Goal: Task Accomplishment & Management: Manage account settings

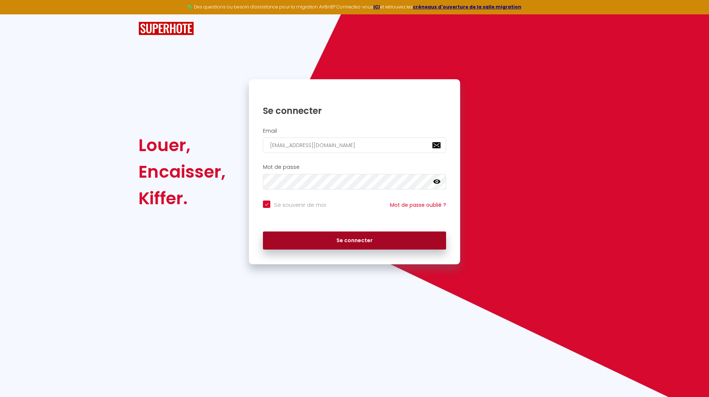
click at [364, 238] on button "Se connecter" at bounding box center [354, 241] width 183 height 18
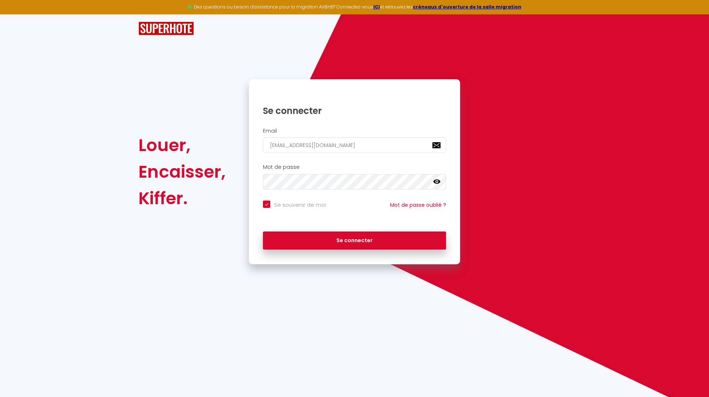
checkbox input "true"
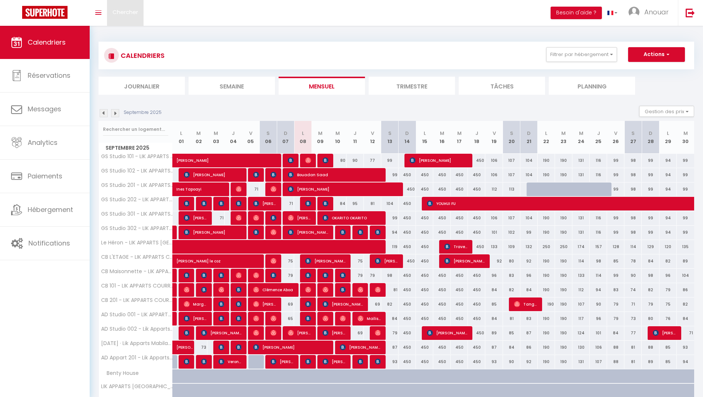
click at [135, 8] on link "Chercher" at bounding box center [125, 13] width 37 height 26
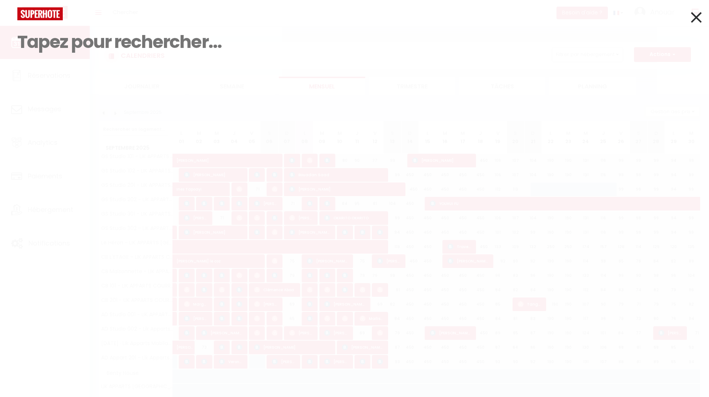
paste input "Ibrahima DRAME"
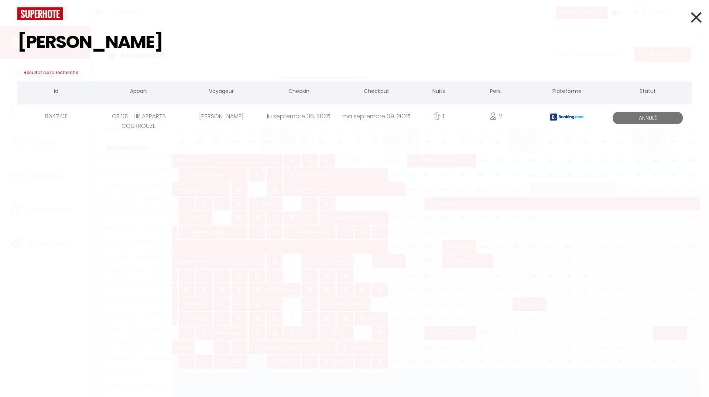
type input "Ibrahima DRAME"
click at [221, 115] on div "Ibrahima DRAME" at bounding box center [220, 116] width 77 height 24
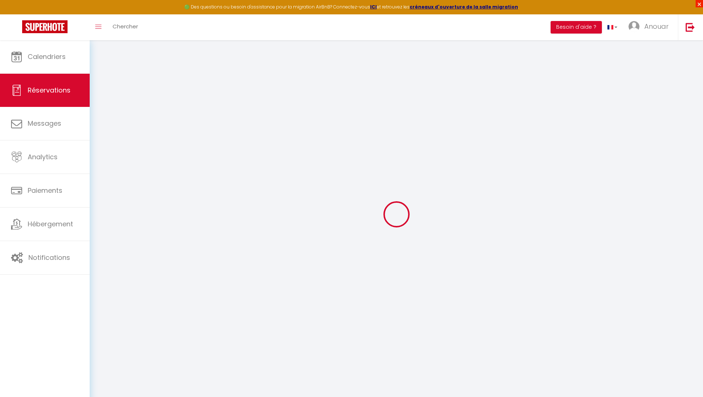
click at [699, 3] on span "×" at bounding box center [699, 3] width 7 height 7
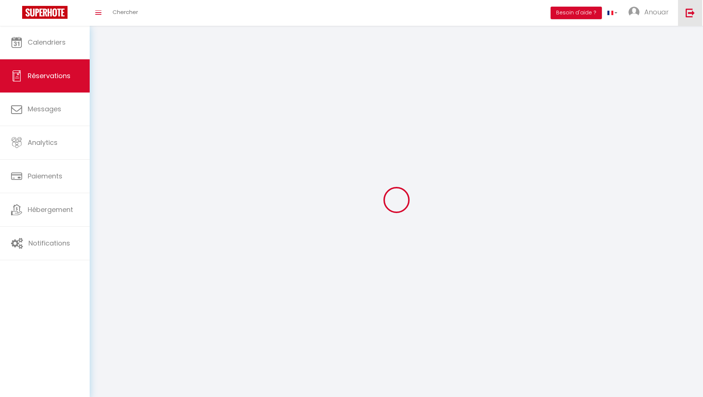
select select
checkbox input "false"
select select
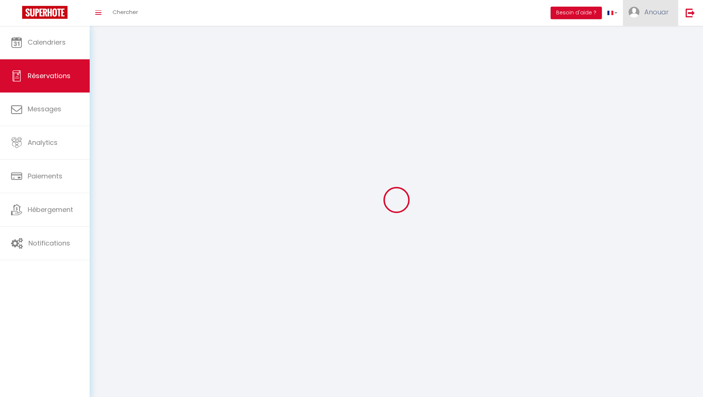
checkbox input "false"
select select
checkbox input "false"
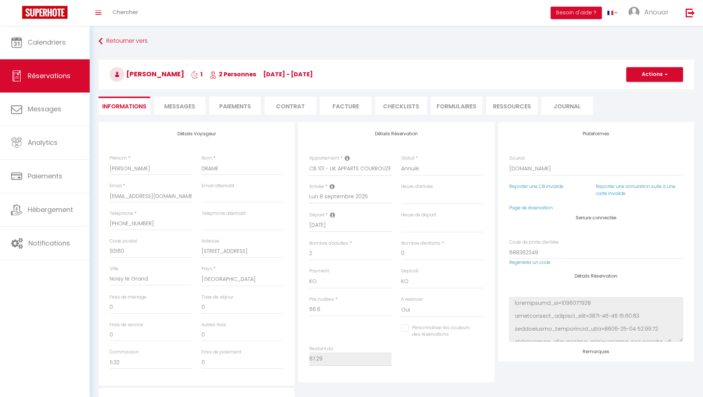
type input "0.69"
select select
checkbox input "false"
select select
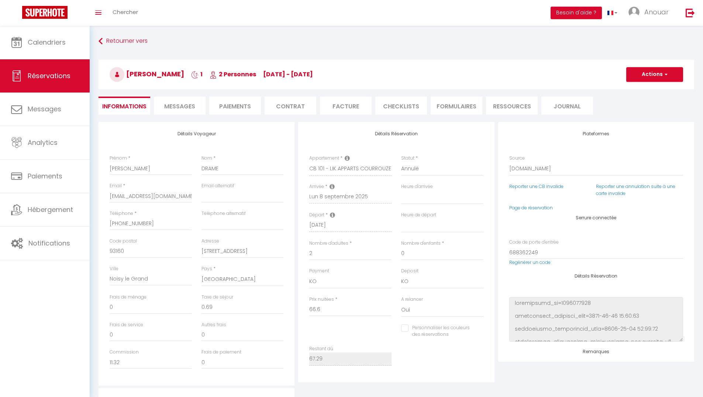
select select
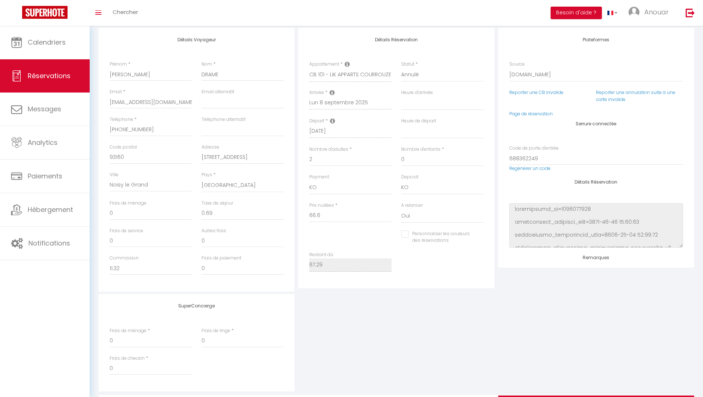
scroll to position [93, 0]
click at [544, 117] on link "Page de réservation" at bounding box center [531, 115] width 44 height 6
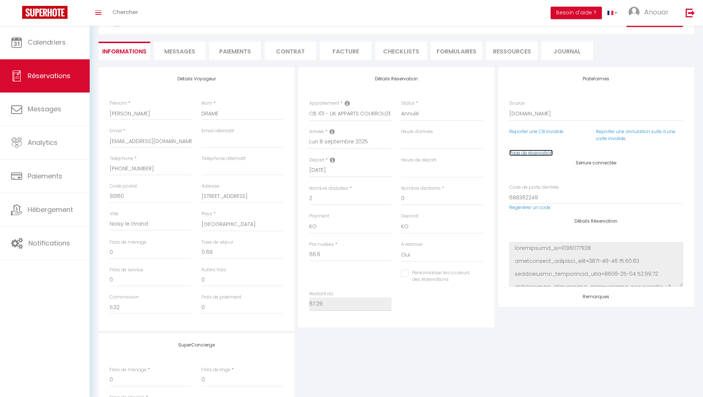
scroll to position [0, 0]
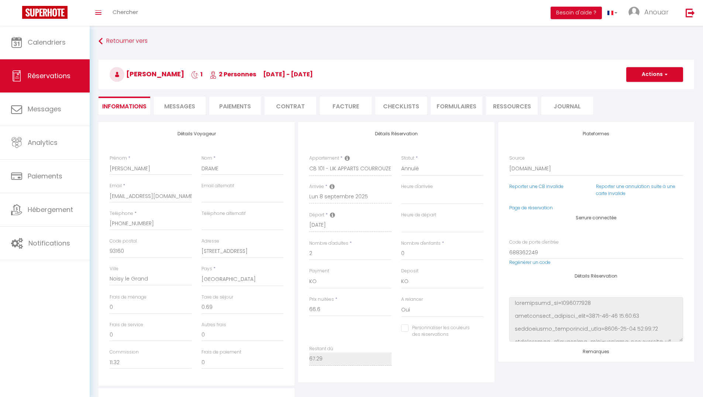
click at [197, 108] on li "Messages" at bounding box center [180, 106] width 52 height 18
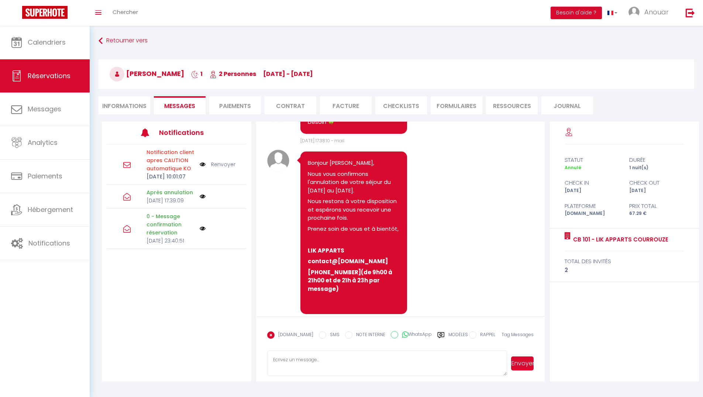
scroll to position [26, 0]
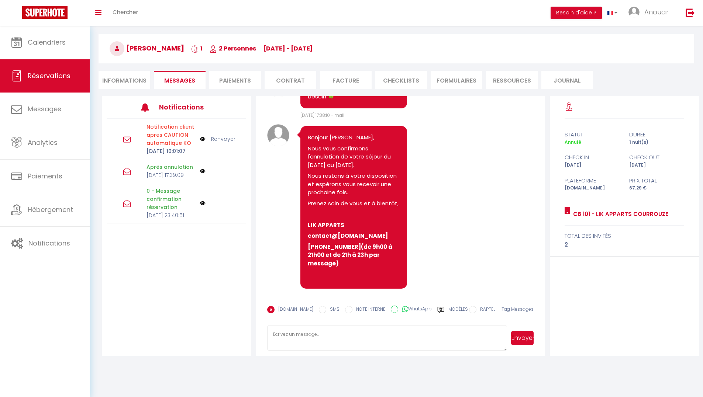
click at [457, 307] on label "Modèles" at bounding box center [458, 312] width 20 height 13
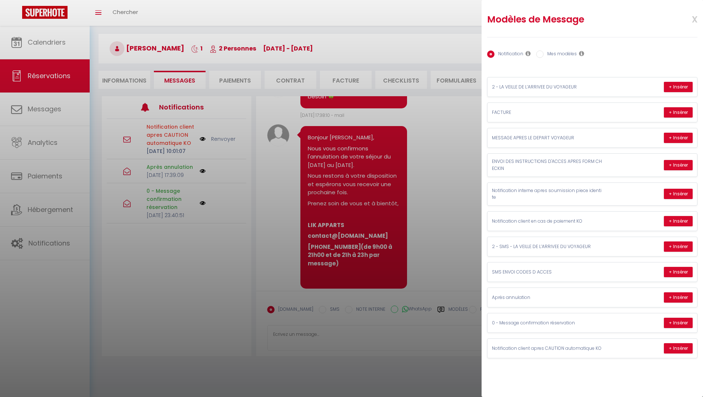
click at [566, 52] on label "Mes modèles" at bounding box center [560, 55] width 33 height 8
click at [544, 52] on input "Mes modèles" at bounding box center [539, 54] width 7 height 7
radio input "true"
radio input "false"
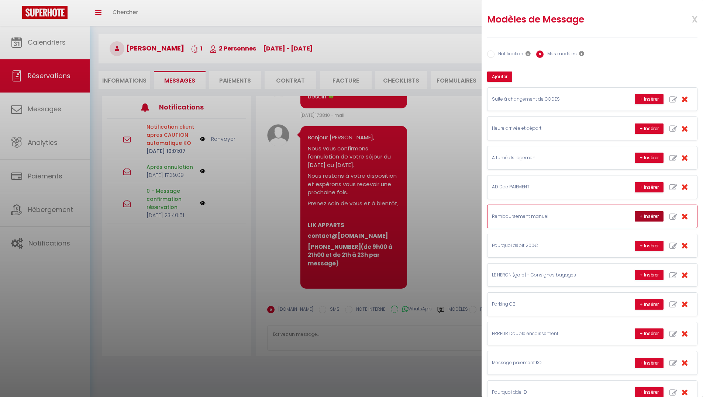
click at [638, 215] on button "+ Insérer" at bounding box center [649, 216] width 29 height 10
type textarea "Bonjour Ibrahima, Je vous remercie pour votre alerte. Je vous confirme que suit…"
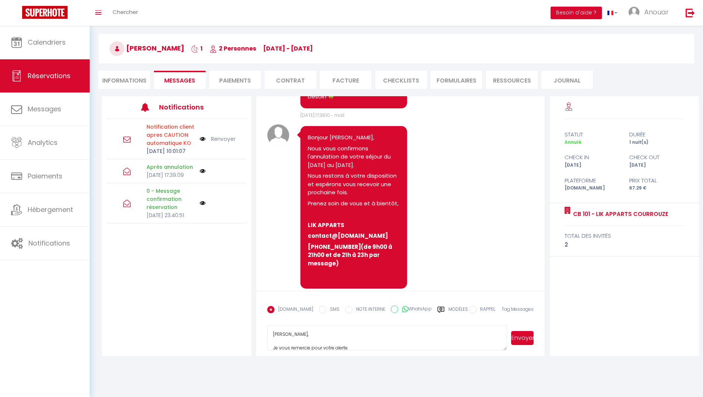
click at [515, 341] on button "Envoyer" at bounding box center [522, 338] width 23 height 14
click at [50, 81] on link "Réservations" at bounding box center [45, 75] width 90 height 33
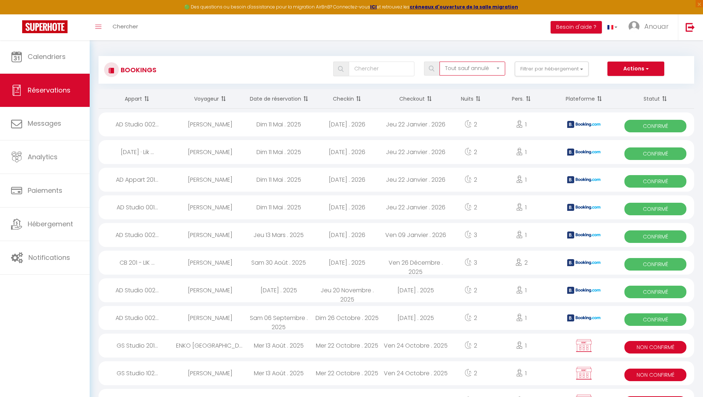
click at [458, 68] on select "Tous les statuts Annulé Confirmé Non Confirmé Tout sauf annulé No Show Request" at bounding box center [473, 69] width 66 height 14
select select "not_confirmed"
click at [440, 62] on select "Tous les statuts Annulé Confirmé Non Confirmé Tout sauf annulé No Show Request" at bounding box center [473, 69] width 66 height 14
select select
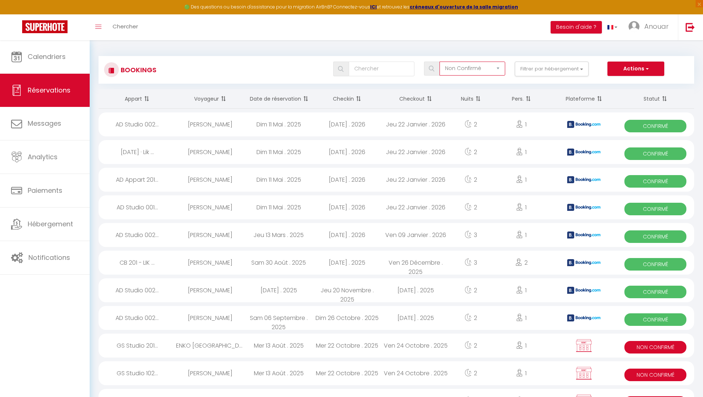
select select
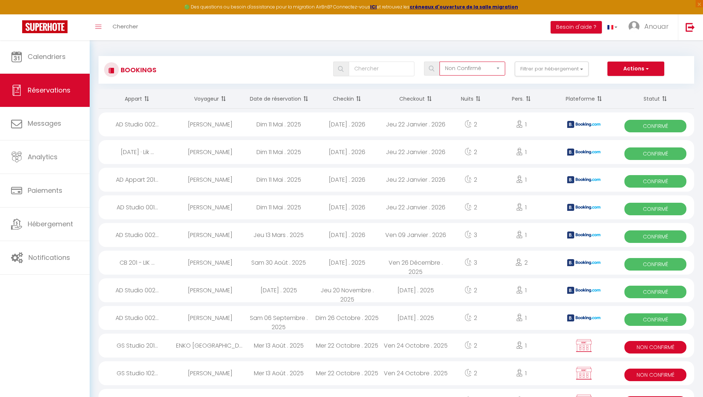
select select
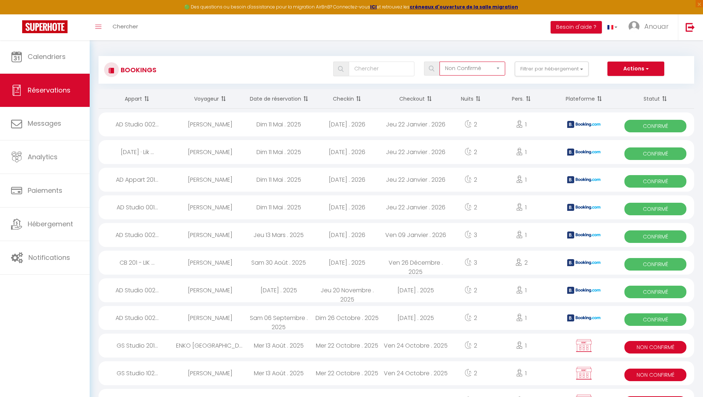
select select
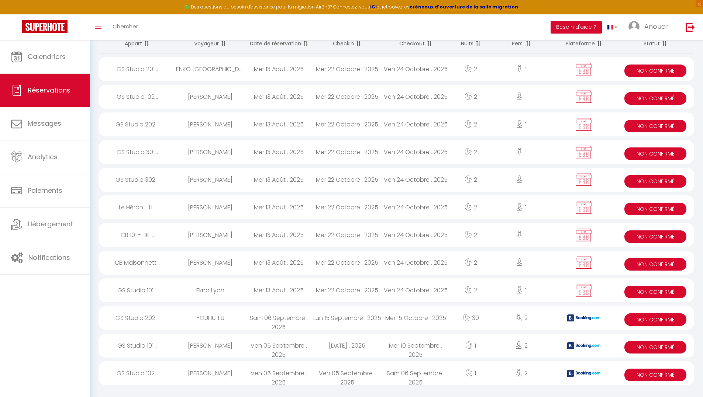
scroll to position [58, 0]
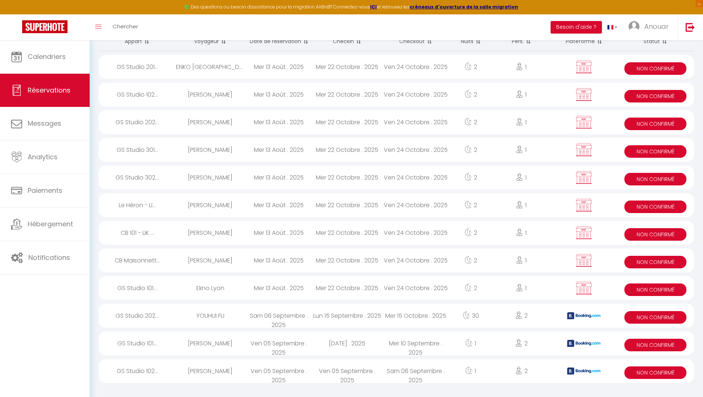
click at [257, 320] on div "Sam 06 Septembre . 2025" at bounding box center [278, 316] width 69 height 24
select select "KO"
select select "0"
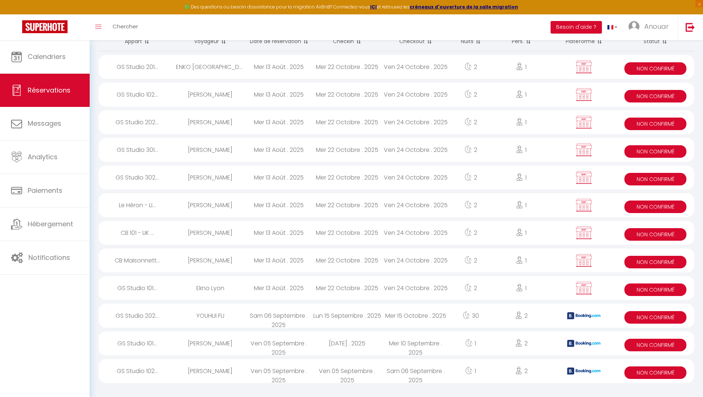
select select "1"
select select
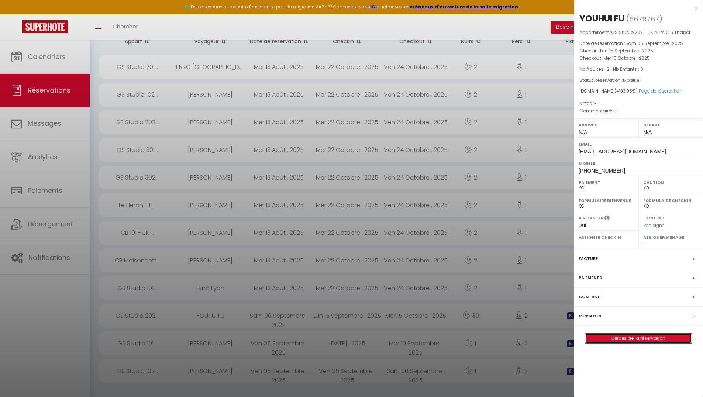
click at [656, 341] on link "Détails de la réservation" at bounding box center [638, 339] width 106 height 10
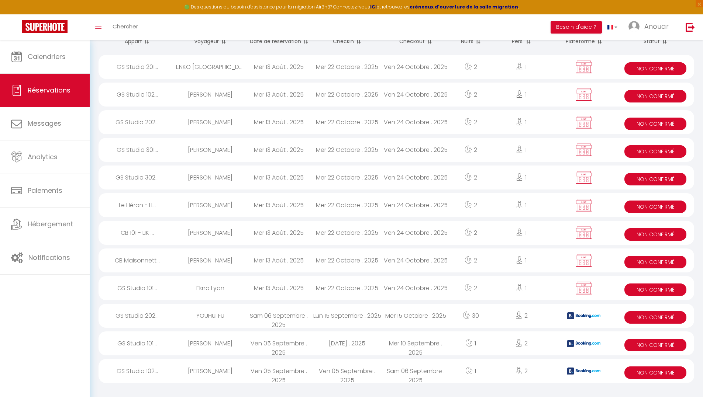
click at [274, 344] on div "Ven 05 Septembre . 2025" at bounding box center [278, 344] width 69 height 24
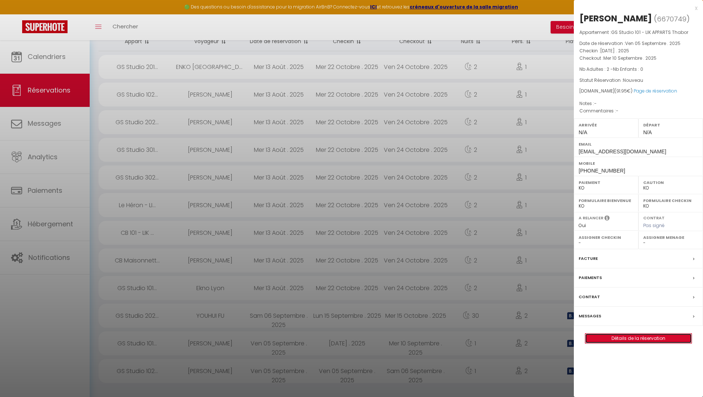
click at [630, 341] on link "Détails de la réservation" at bounding box center [638, 339] width 106 height 10
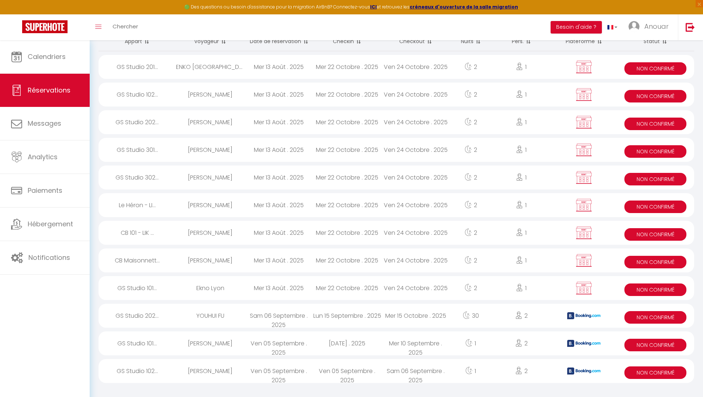
click at [351, 373] on div "Ven 05 Septembre . 2025" at bounding box center [347, 371] width 69 height 24
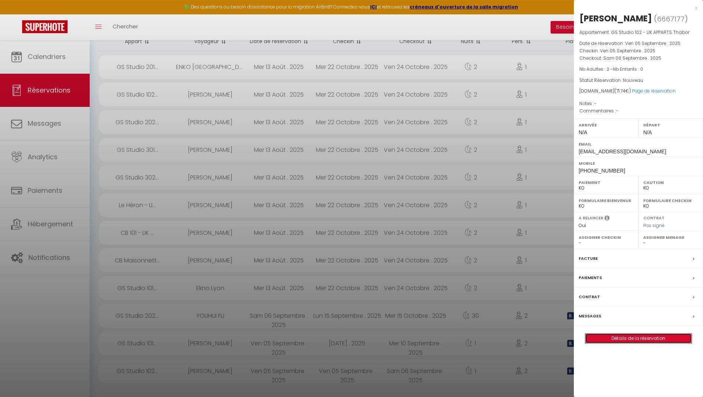
click at [634, 341] on link "Détails de la réservation" at bounding box center [638, 339] width 106 height 10
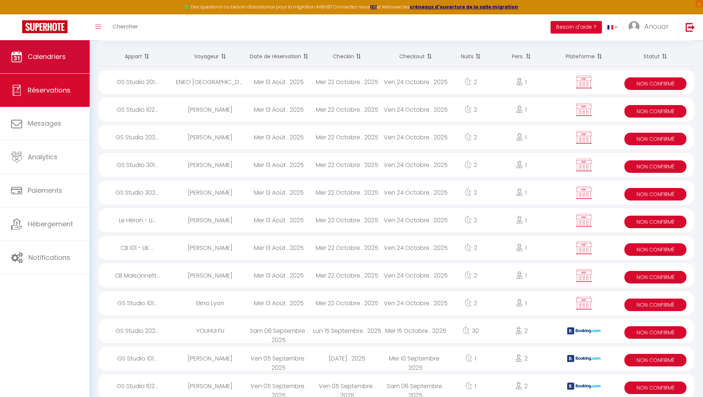
scroll to position [0, 0]
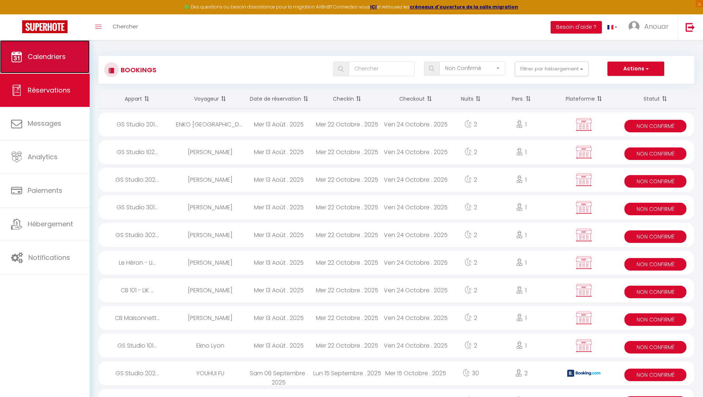
click at [48, 53] on span "Calendriers" at bounding box center [47, 56] width 38 height 9
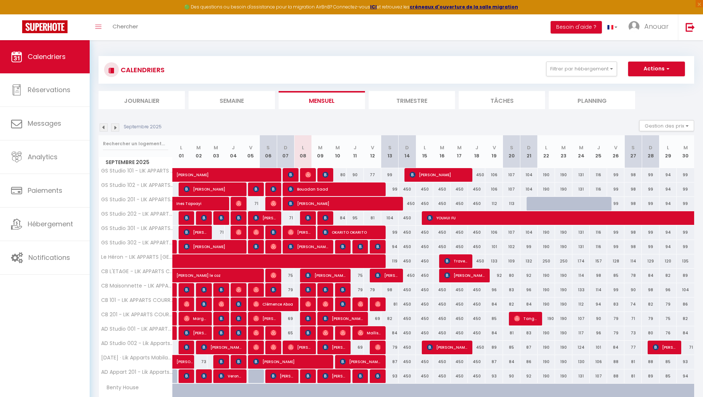
click at [116, 130] on img at bounding box center [115, 128] width 8 height 8
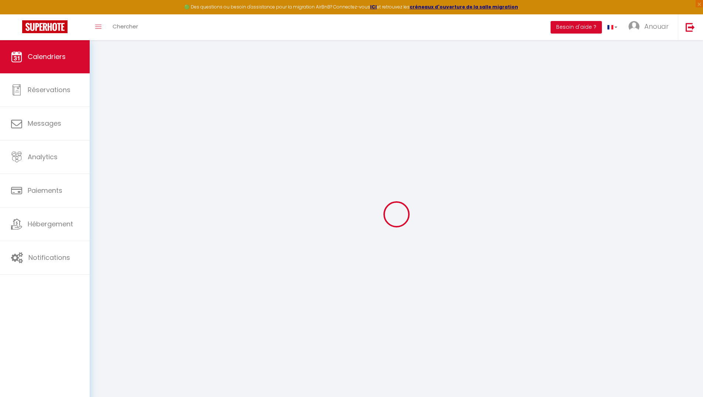
select select
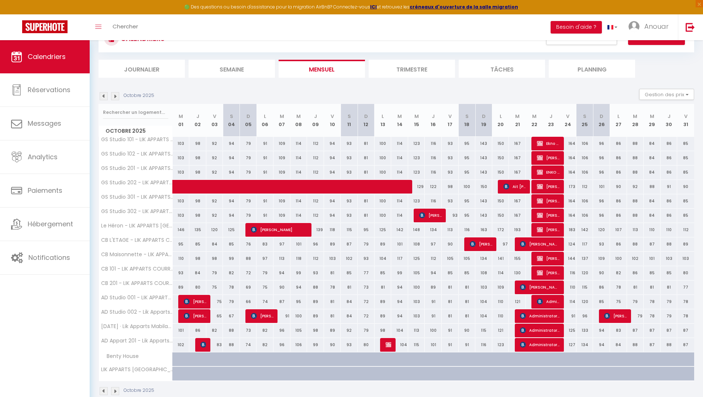
scroll to position [46, 0]
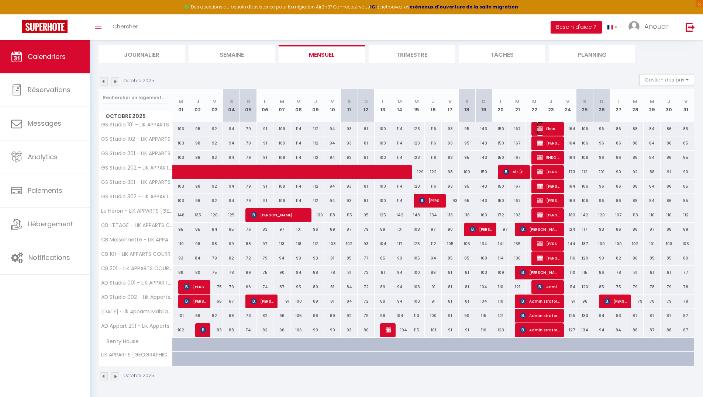
click at [551, 132] on span "Ekno Lyon" at bounding box center [548, 129] width 23 height 14
select select "KO"
select select "0"
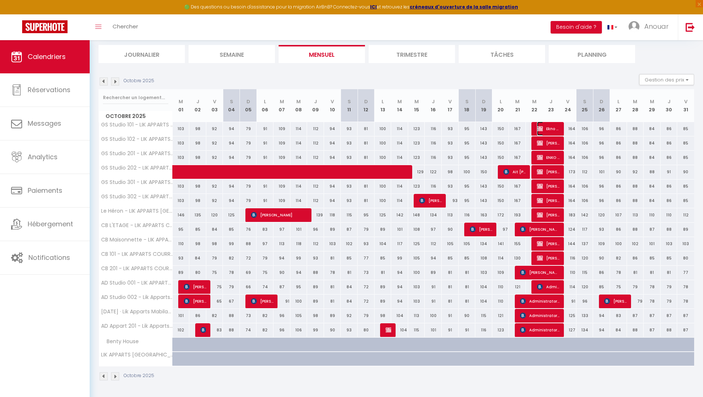
select select "1"
select select
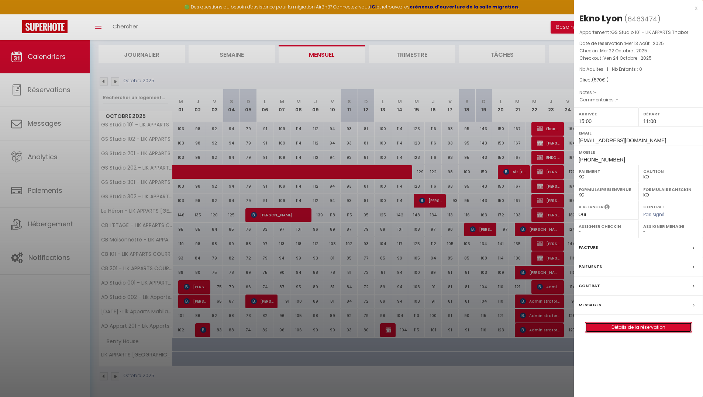
click at [646, 327] on link "Détails de la réservation" at bounding box center [638, 328] width 106 height 10
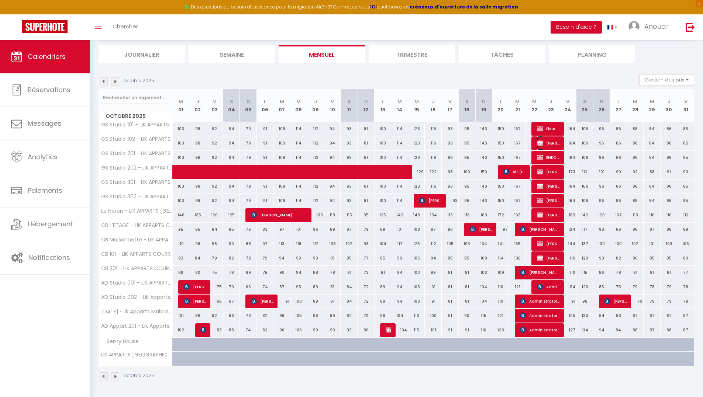
drag, startPoint x: 541, startPoint y: 142, endPoint x: 619, endPoint y: 294, distance: 170.5
click at [542, 142] on img at bounding box center [540, 143] width 6 height 6
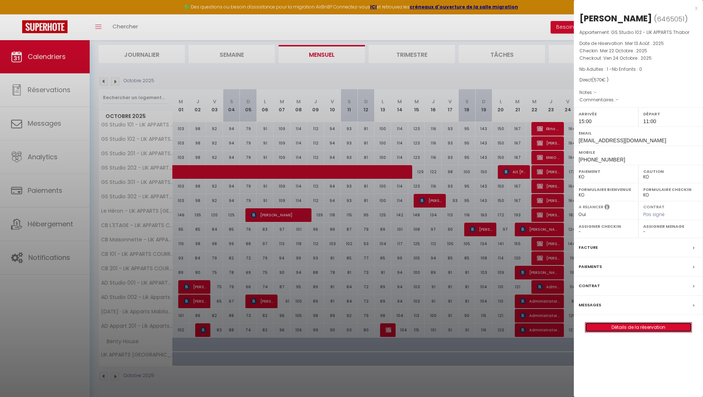
click at [653, 326] on link "Détails de la réservation" at bounding box center [638, 328] width 106 height 10
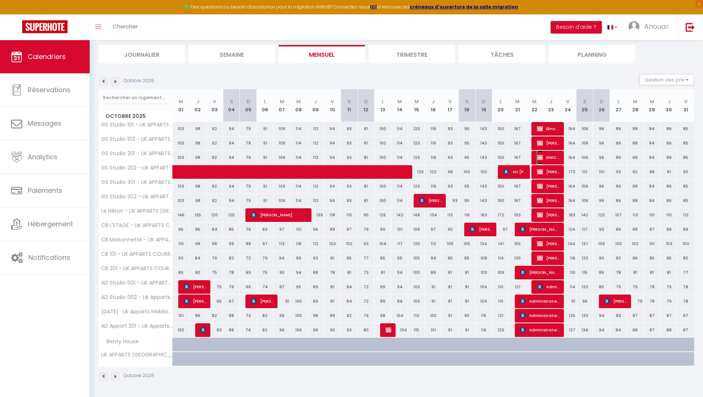
click at [548, 158] on span "ENKO Lyon" at bounding box center [548, 158] width 23 height 14
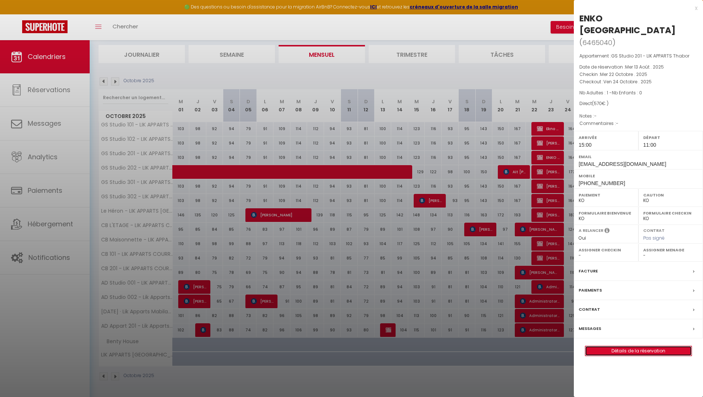
click at [666, 347] on link "Détails de la réservation" at bounding box center [638, 352] width 106 height 10
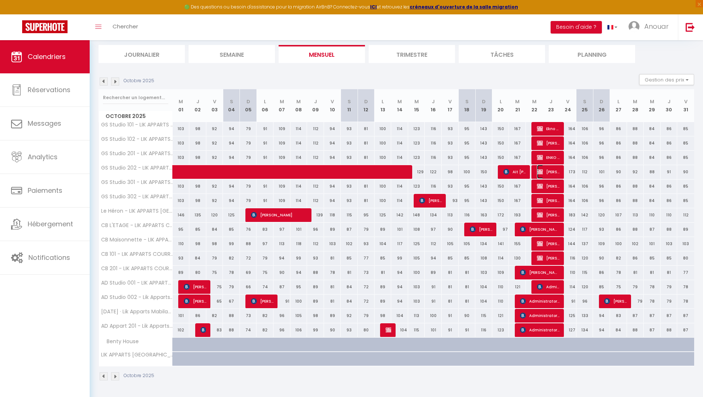
click at [545, 171] on span "[PERSON_NAME] [PERSON_NAME]" at bounding box center [548, 172] width 23 height 14
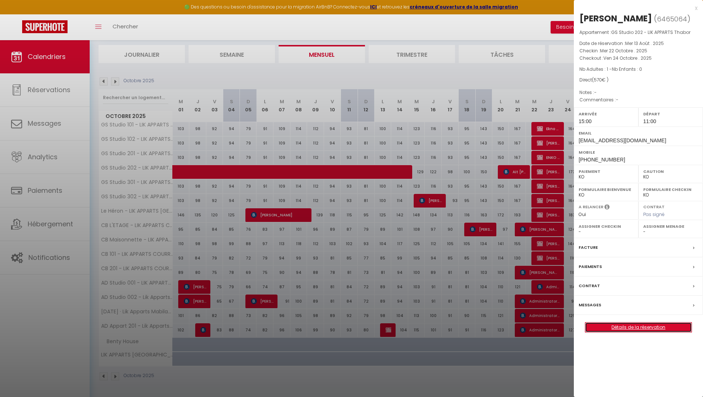
click at [660, 328] on link "Détails de la réservation" at bounding box center [638, 328] width 106 height 10
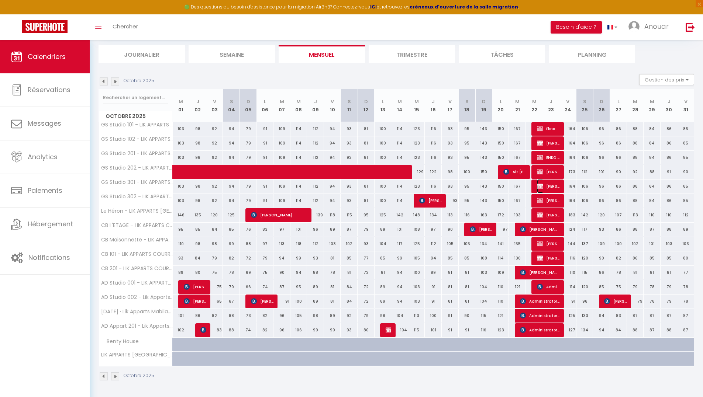
drag, startPoint x: 546, startPoint y: 190, endPoint x: 616, endPoint y: 281, distance: 114.6
click at [546, 190] on span "[PERSON_NAME] [PERSON_NAME]" at bounding box center [548, 186] width 23 height 14
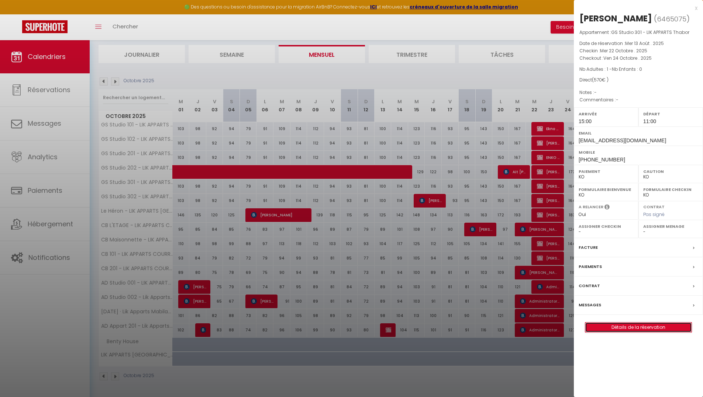
click at [645, 331] on link "Détails de la réservation" at bounding box center [638, 328] width 106 height 10
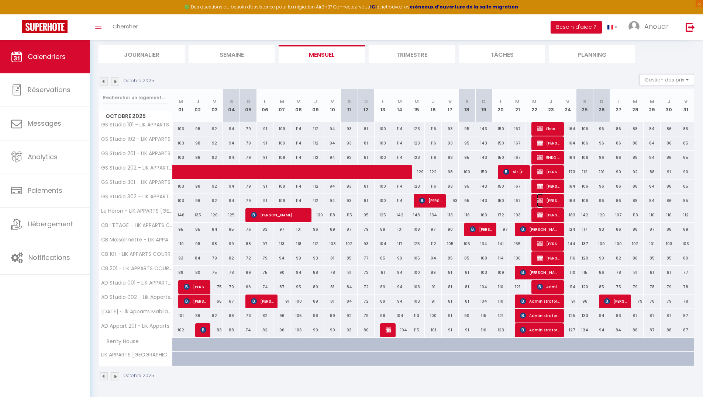
drag, startPoint x: 546, startPoint y: 201, endPoint x: 567, endPoint y: 237, distance: 41.7
click at [546, 201] on span "[PERSON_NAME] [PERSON_NAME]" at bounding box center [548, 201] width 23 height 14
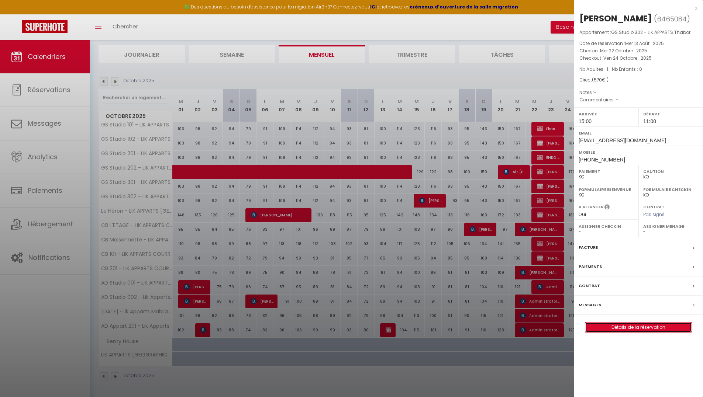
click at [645, 330] on link "Détails de la réservation" at bounding box center [638, 328] width 106 height 10
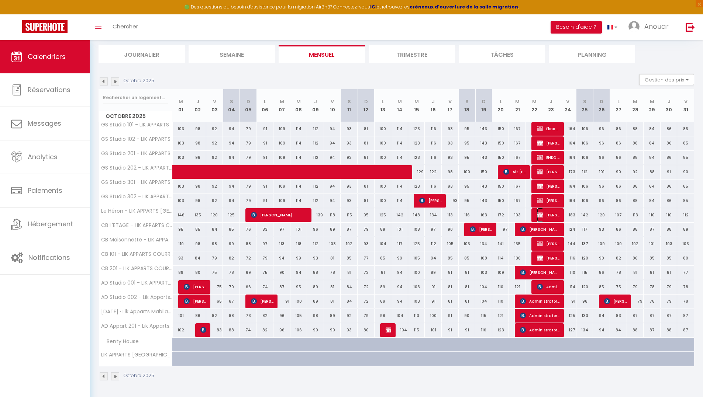
click at [544, 215] on span "[PERSON_NAME] [PERSON_NAME]" at bounding box center [548, 215] width 23 height 14
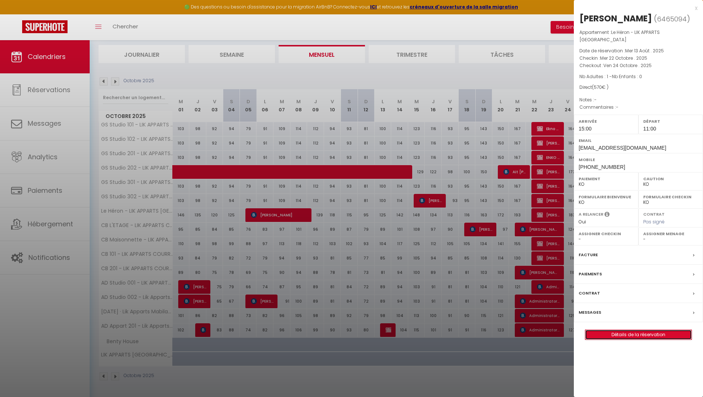
click at [648, 335] on link "Détails de la réservation" at bounding box center [638, 335] width 106 height 10
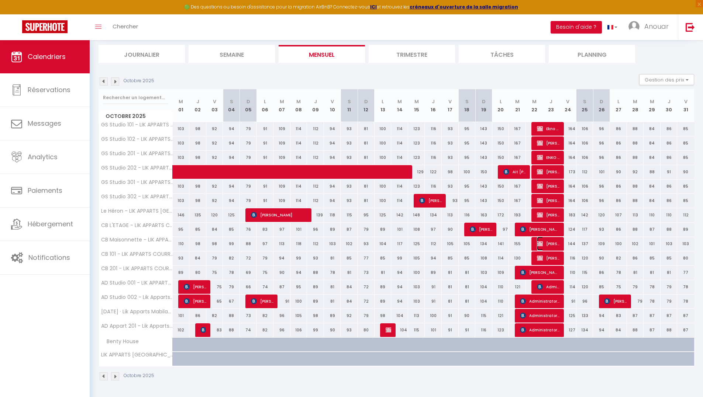
drag, startPoint x: 548, startPoint y: 245, endPoint x: 596, endPoint y: 307, distance: 78.2
click at [548, 245] on span "[PERSON_NAME] [PERSON_NAME]" at bounding box center [548, 244] width 23 height 14
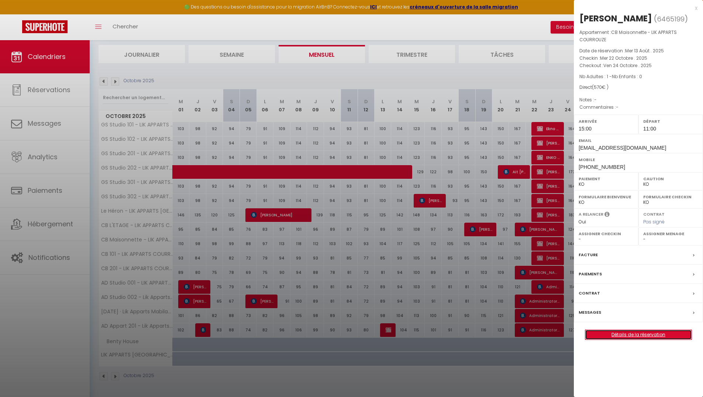
click at [634, 334] on link "Détails de la réservation" at bounding box center [638, 335] width 106 height 10
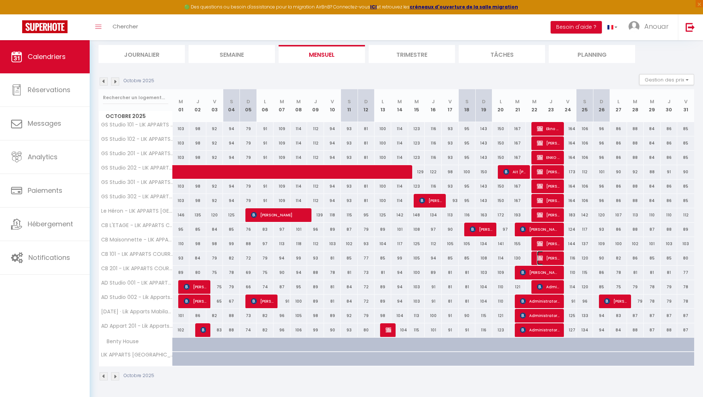
click at [547, 260] on span "[PERSON_NAME] [PERSON_NAME]" at bounding box center [548, 258] width 23 height 14
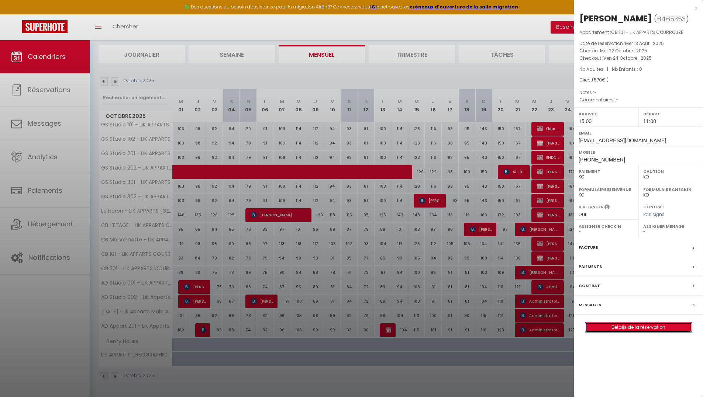
click at [637, 327] on link "Détails de la réservation" at bounding box center [638, 328] width 106 height 10
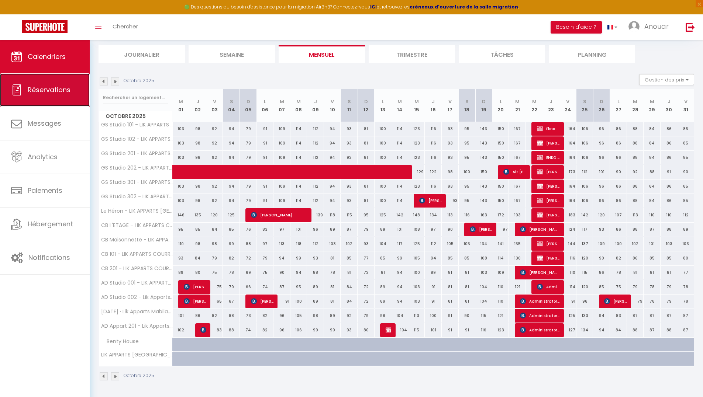
click at [34, 86] on span "Réservations" at bounding box center [49, 89] width 43 height 9
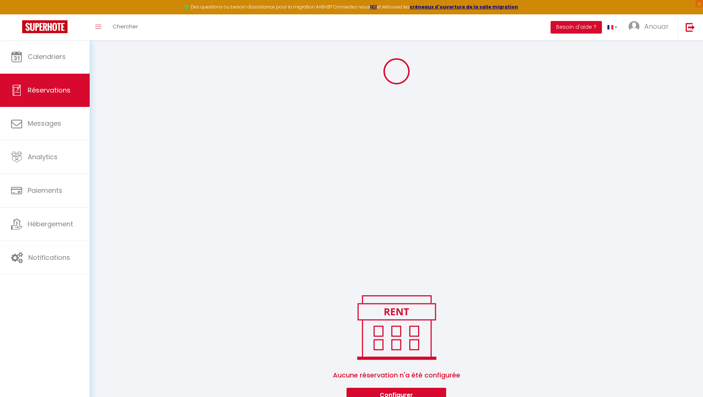
scroll to position [158, 0]
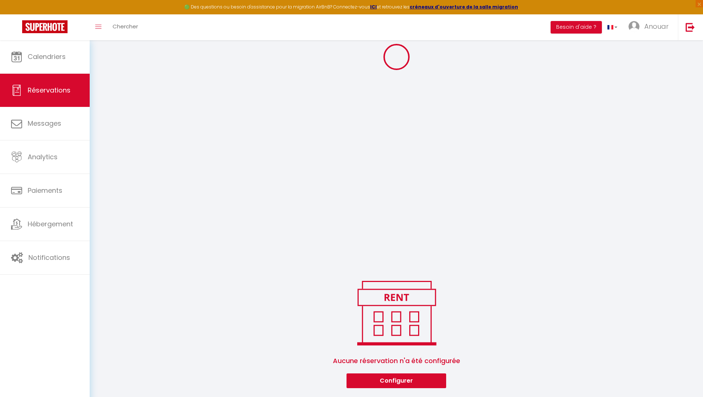
select select "not_confirmed"
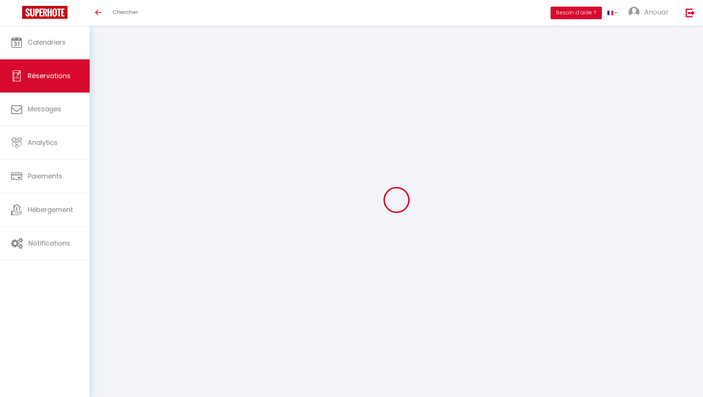
select select
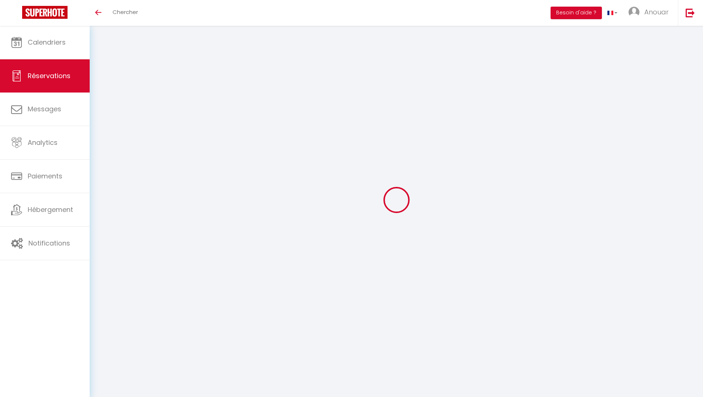
type input "YOUHUI"
type input "FU"
type input "[EMAIL_ADDRESS][DOMAIN_NAME]"
type input "[PHONE_NUMBER]"
type input "[GEOGRAPHIC_DATA][GEOGRAPHIC_DATA][GEOGRAPHIC_DATA]"
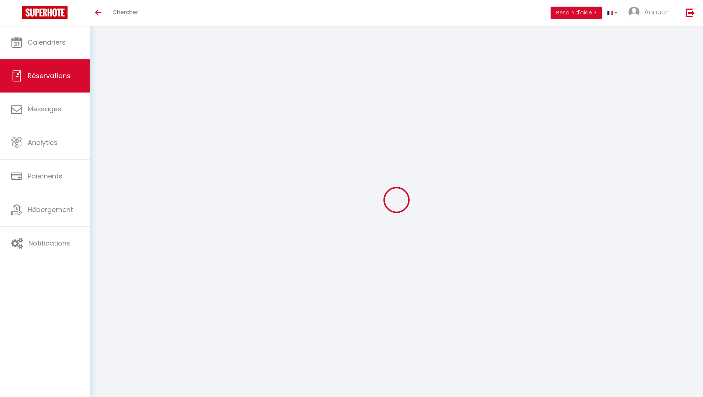
type input "[GEOGRAPHIC_DATA]"
select select "CN"
type input "695.54"
select select "5833"
select select "2"
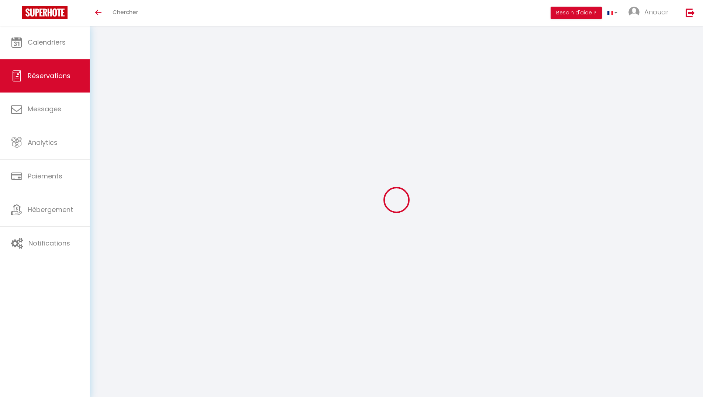
select select
type input "2"
select select "10"
select select
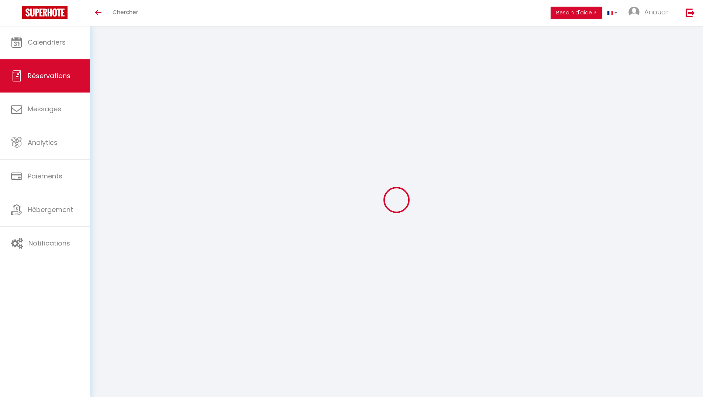
type input "4091.4"
checkbox input "false"
type input "4133.95"
select select "2"
type input "0"
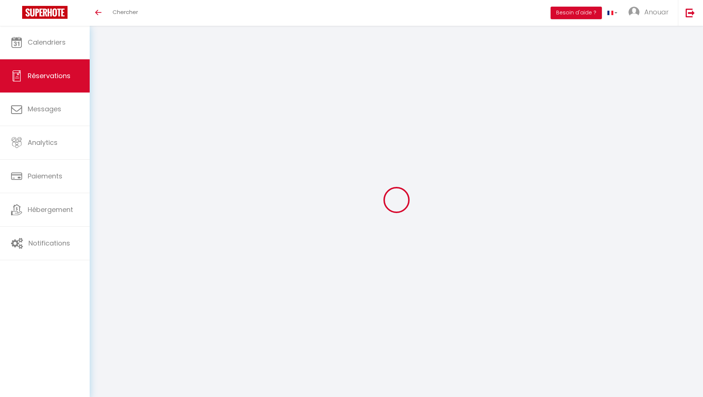
type input "0"
select select
select select "14"
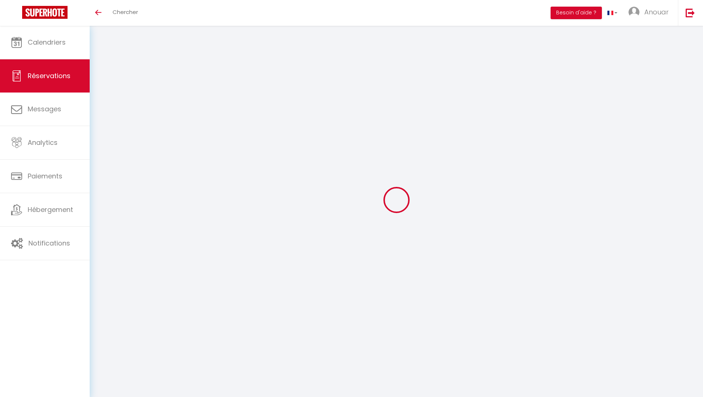
checkbox input "false"
select select
checkbox input "false"
select select
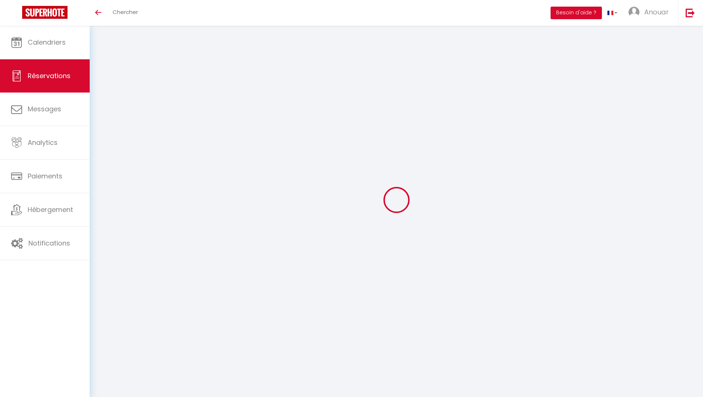
select select
checkbox input "false"
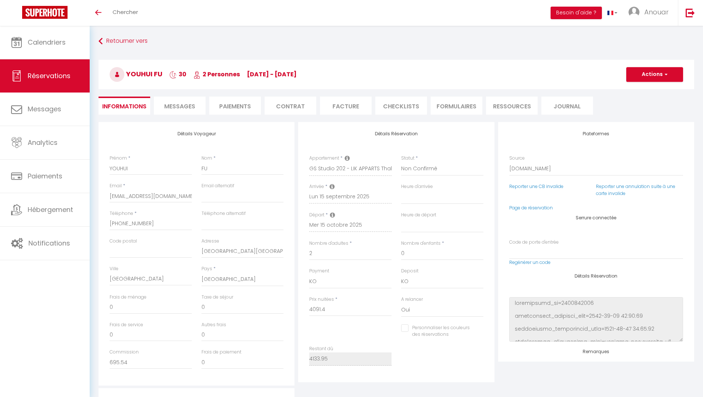
type input "42.55"
select select
checkbox input "false"
select select
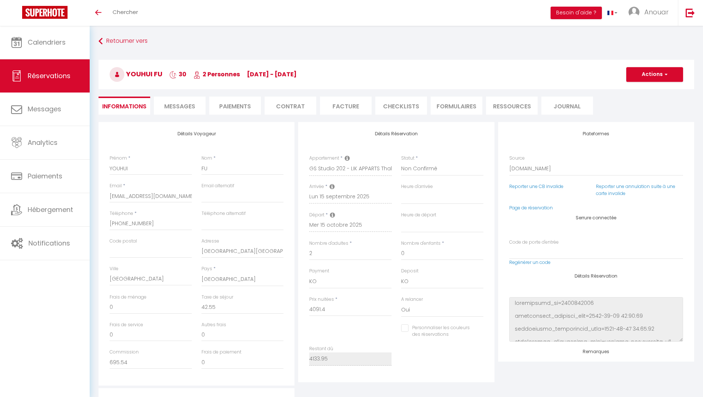
select select
click at [533, 209] on link "Page de réservation" at bounding box center [531, 208] width 44 height 6
click at [529, 186] on link "Reporter une CB invalide" at bounding box center [536, 186] width 54 height 6
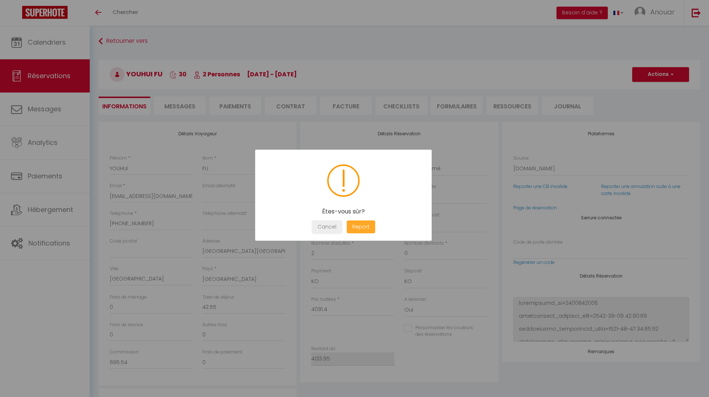
click at [369, 225] on button "Report" at bounding box center [361, 227] width 28 height 13
click at [344, 228] on button "OK" at bounding box center [343, 227] width 18 height 13
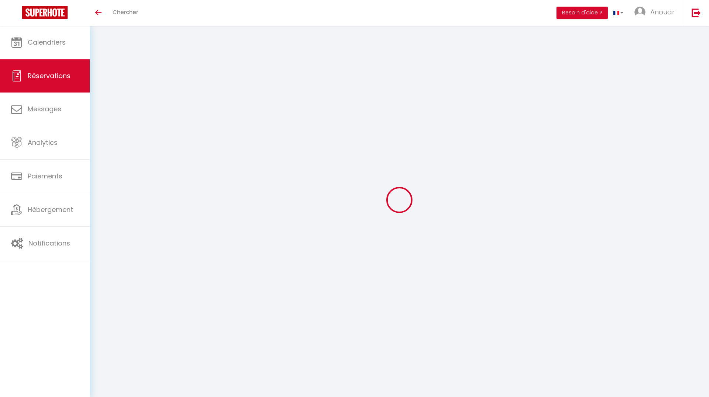
select select
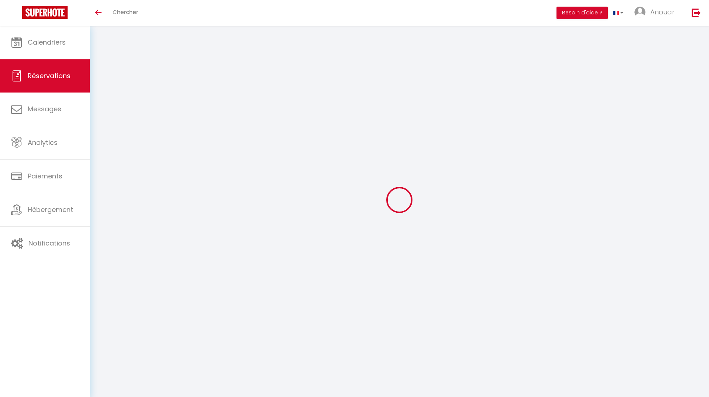
type input "yves"
type input "durand"
type input "yduran.261860@guest.booking.com"
type input "+33673358650"
type input "22800"
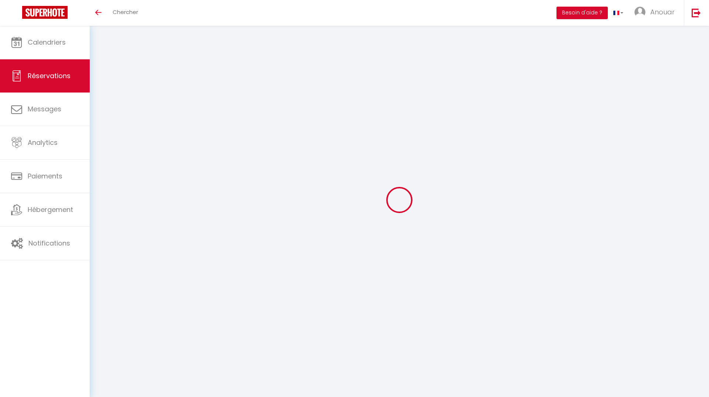
type input "26 L'orfeillet"
type input "Plaine Haute"
select select "FR"
type input "15.47"
select select "5837"
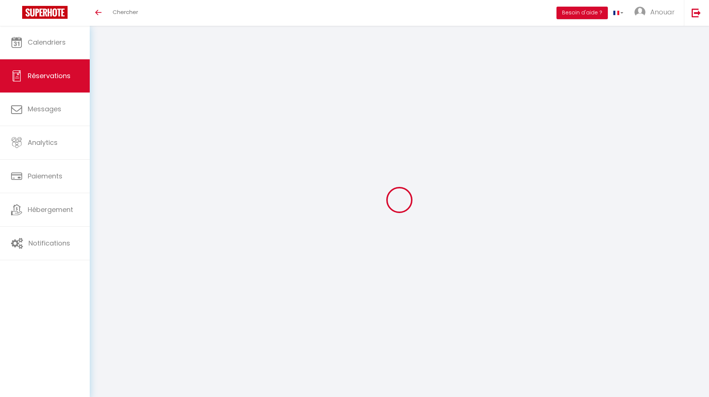
select select "2"
select select
type input "2"
select select "10"
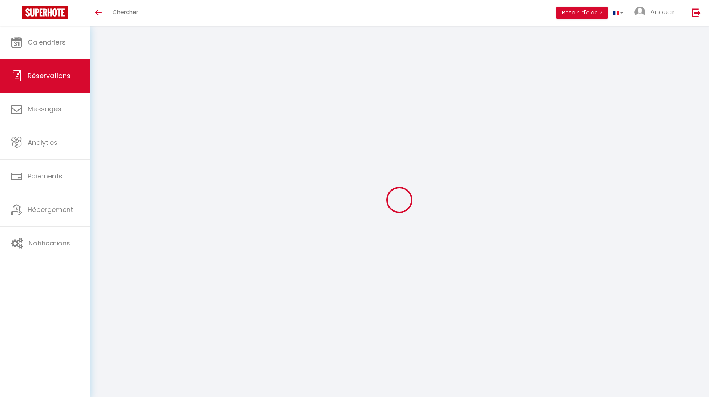
select select
type input "91"
checkbox input "false"
type input "91.95"
select select "2"
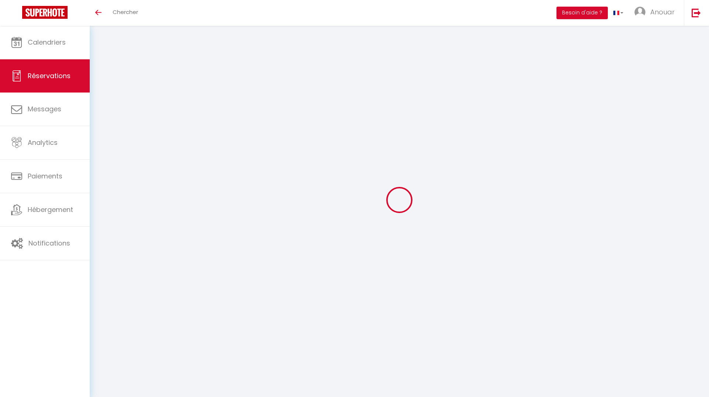
type input "0"
select select
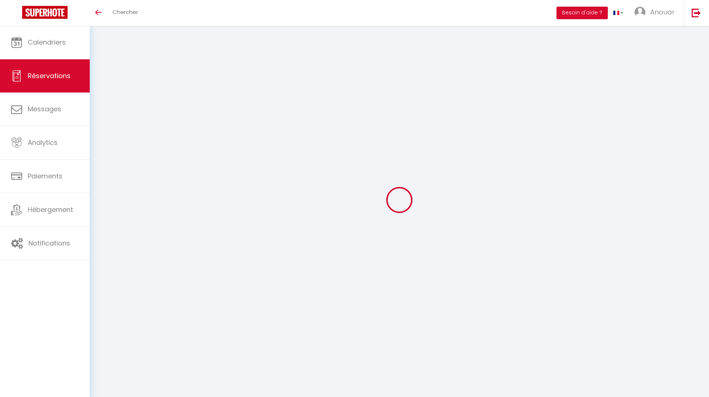
select select "14"
checkbox input "false"
select select
checkbox input "false"
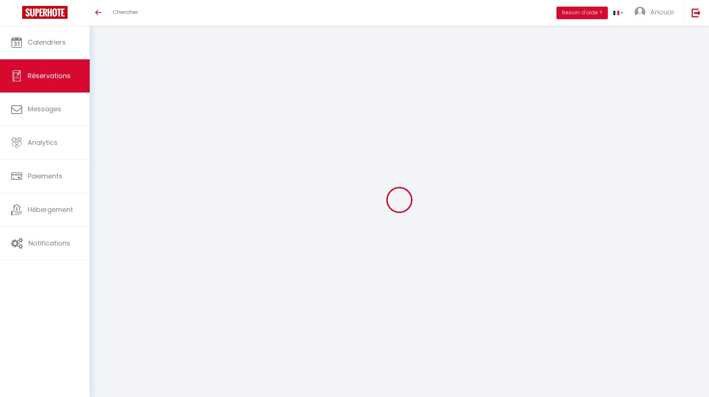
select select
checkbox input "false"
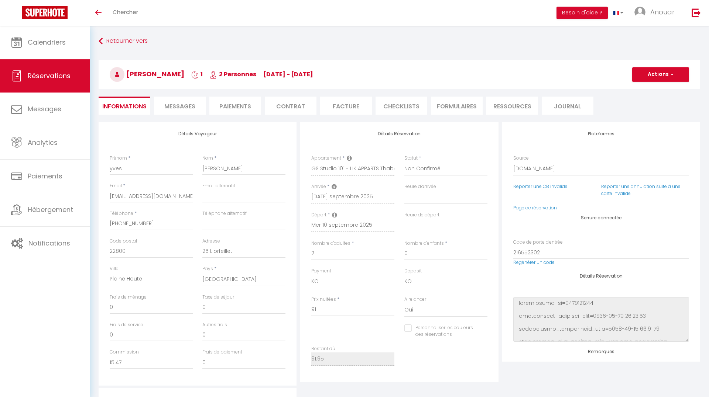
type input "0.95"
select select
checkbox input "false"
select select
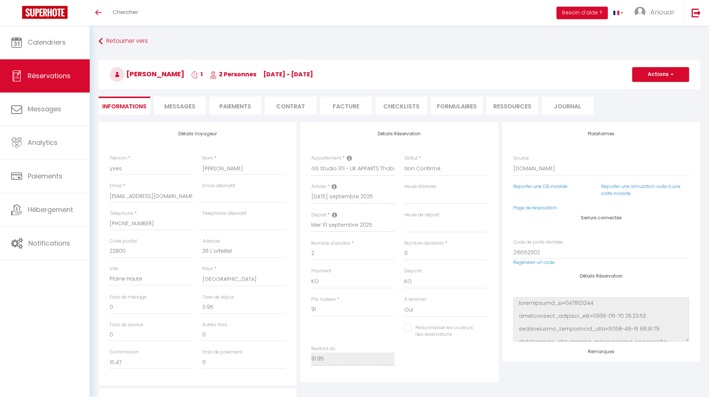
select select
click at [545, 206] on link "Page de réservation" at bounding box center [531, 208] width 44 height 6
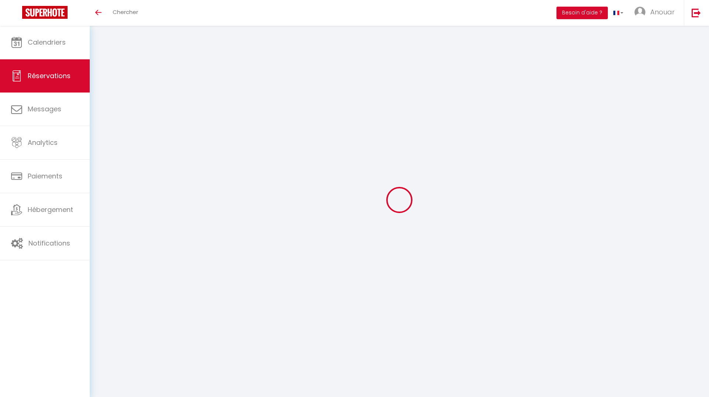
select select
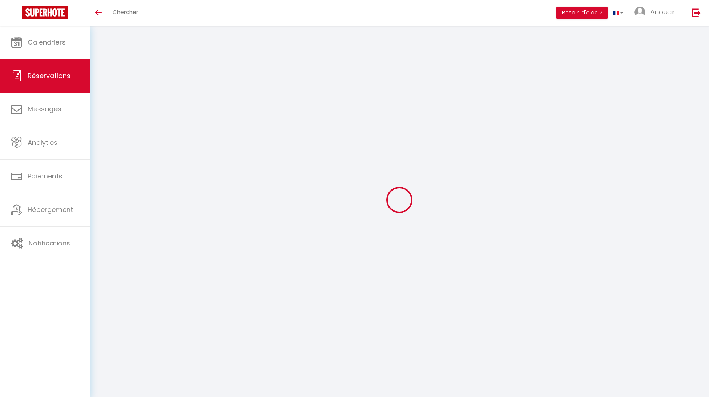
type input "Fabien"
type input "Reneaud"
type input "frenea.355086@guest.booking.com"
type input "+33650404546"
type input "91700"
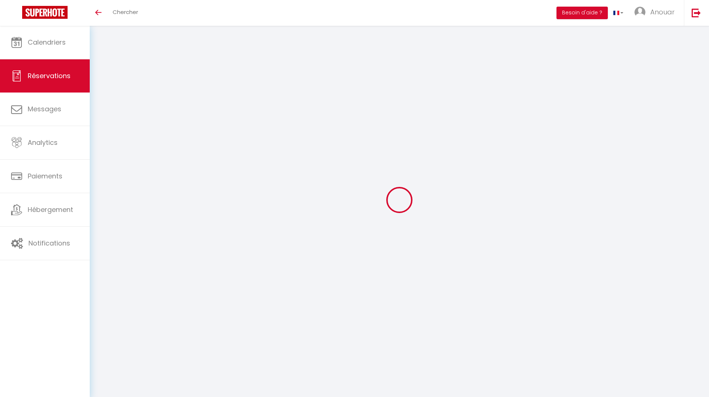
type input "206 avenue gabriel peri"
type input "STE GENEVIEVE DES BOIS"
select select "FR"
type input "12.07"
select select "5832"
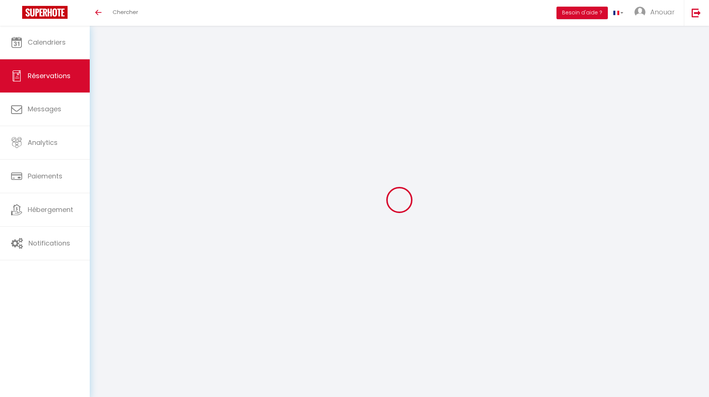
select select "2"
select select
type input "2"
select select "10"
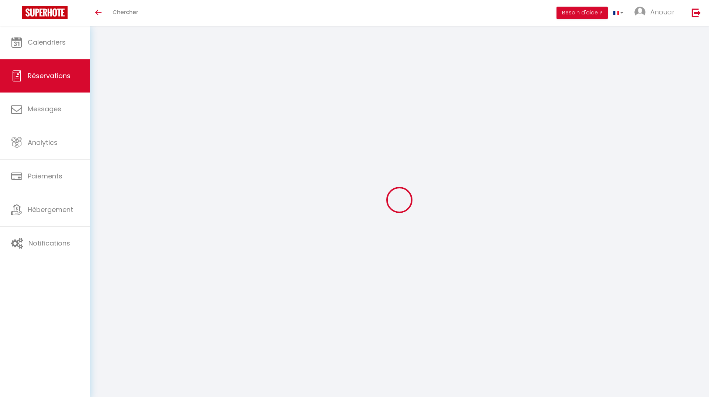
select select
type input "71"
checkbox input "false"
type input "71.74"
select select "2"
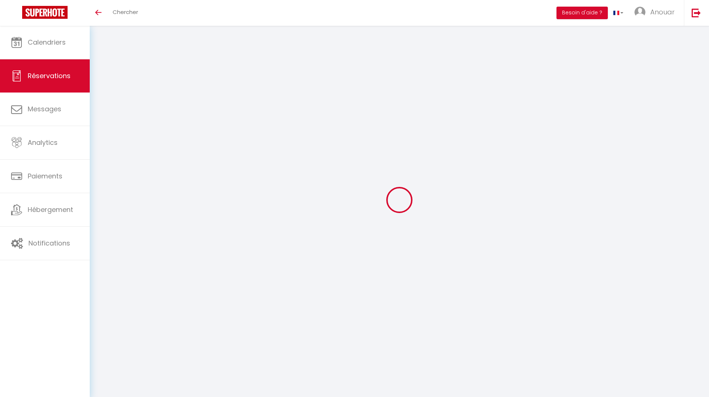
type input "0"
select select
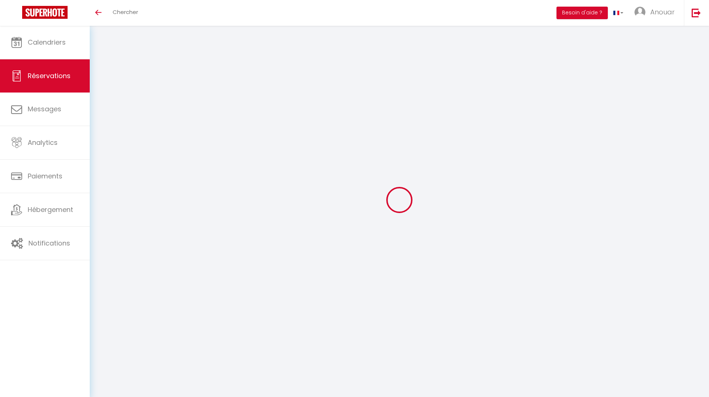
select select "14"
checkbox input "false"
select select
checkbox input "false"
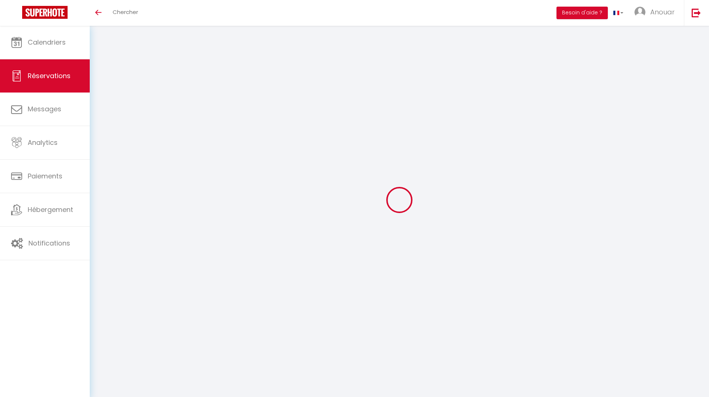
select select
checkbox input "false"
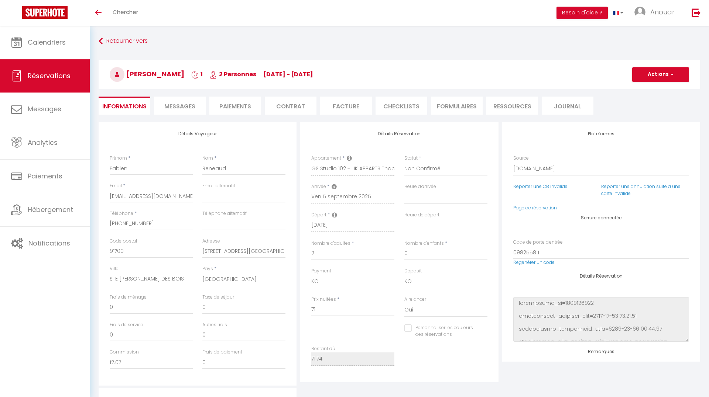
type input "0.74"
select select
checkbox input "false"
select select
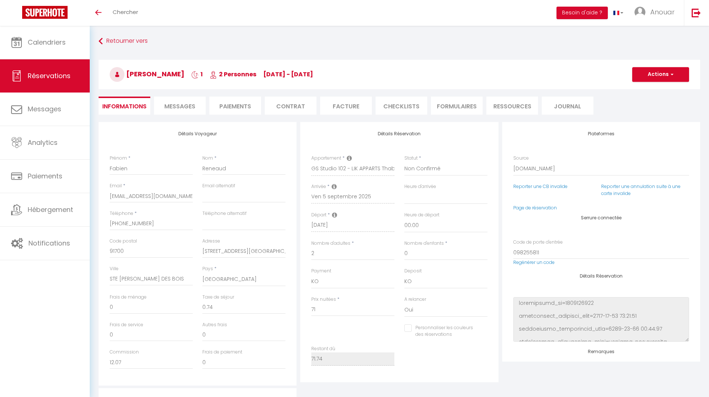
select select
checkbox input "false"
click at [530, 209] on link "Page de réservation" at bounding box center [531, 208] width 44 height 6
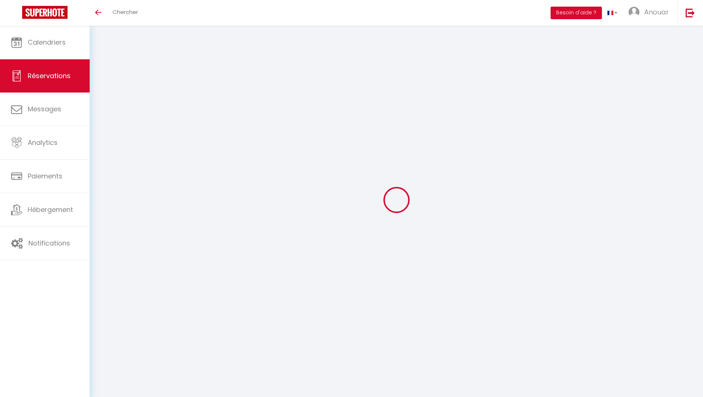
select select
checkbox input "false"
select select
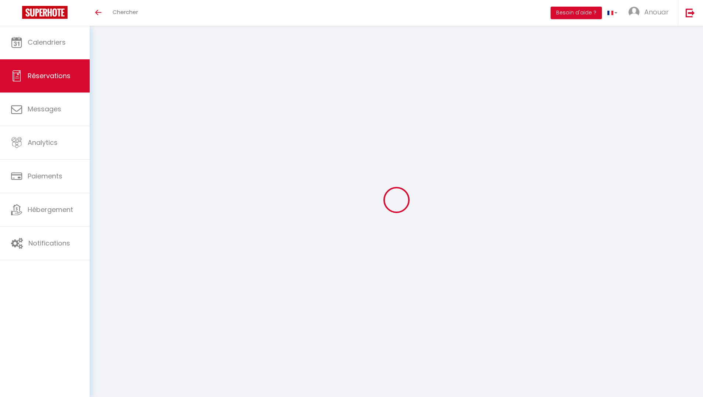
checkbox input "false"
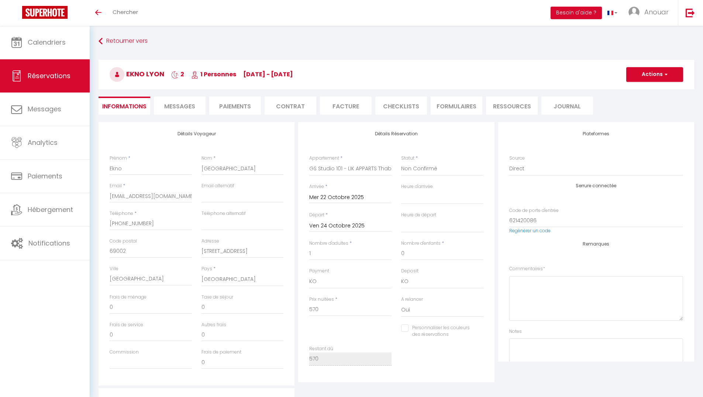
select select
checkbox input "false"
select select "15:00"
select select "11:00"
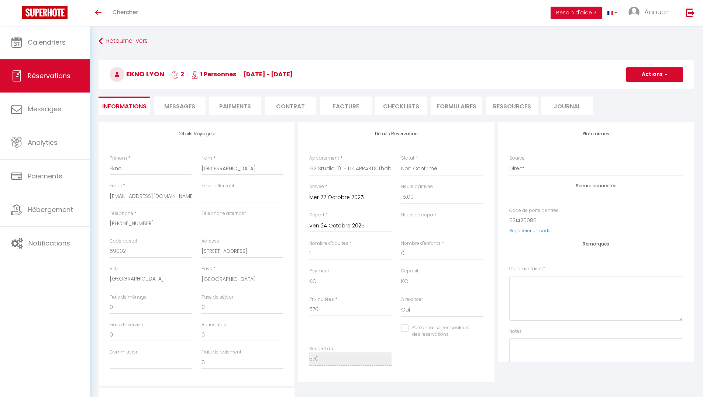
checkbox input "false"
click at [668, 78] on button "Actions" at bounding box center [654, 74] width 57 height 15
click at [647, 112] on link "Supprimer" at bounding box center [647, 110] width 58 height 10
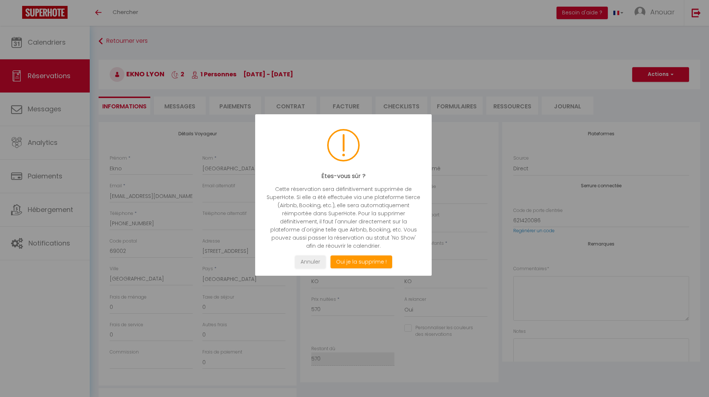
click at [376, 270] on div "Êtes-vous sûr ? Cette réservation sera définitivement supprimée de SuperHote. S…" at bounding box center [343, 195] width 176 height 162
click at [370, 262] on button "Oui je la supprime !" at bounding box center [361, 262] width 62 height 13
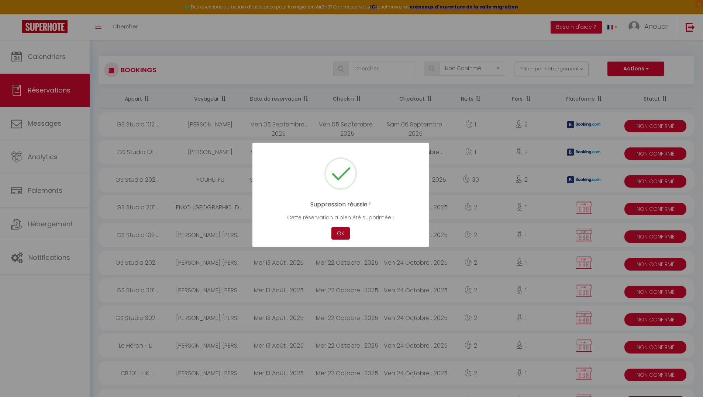
click at [347, 237] on button "OK" at bounding box center [340, 233] width 18 height 13
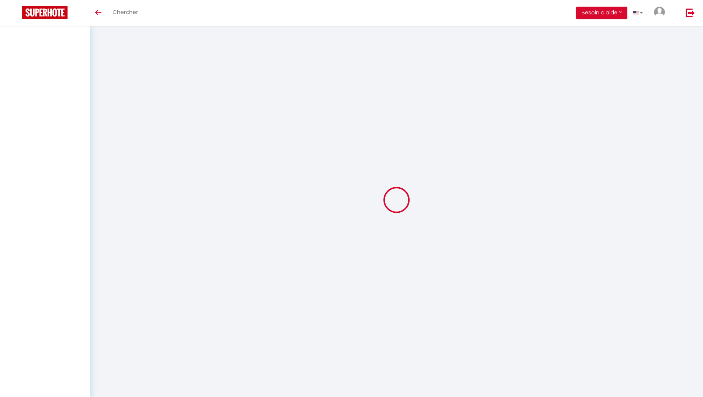
select select
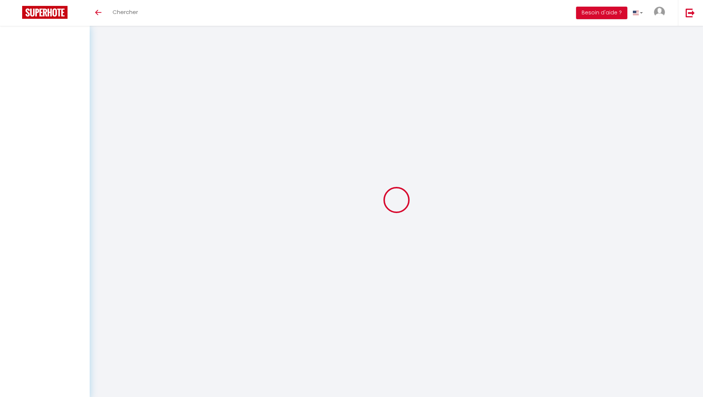
select select
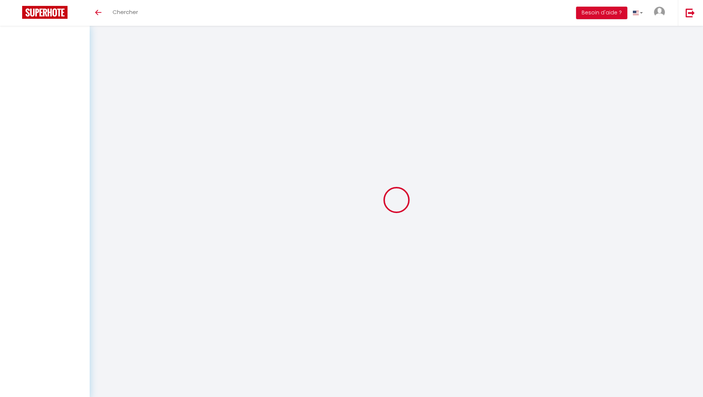
checkbox input "false"
select select
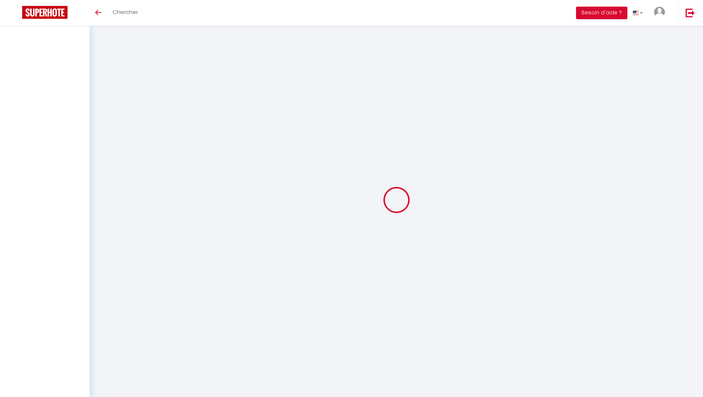
select select
checkbox input "false"
select select
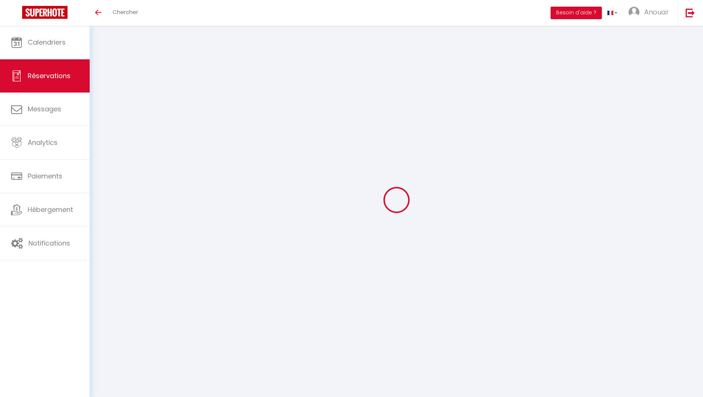
type input "EKNO"
type input "[GEOGRAPHIC_DATA]"
type input "[EMAIL_ADDRESS][DOMAIN_NAME]"
type input "[PHONE_NUMBER]"
type input "69002"
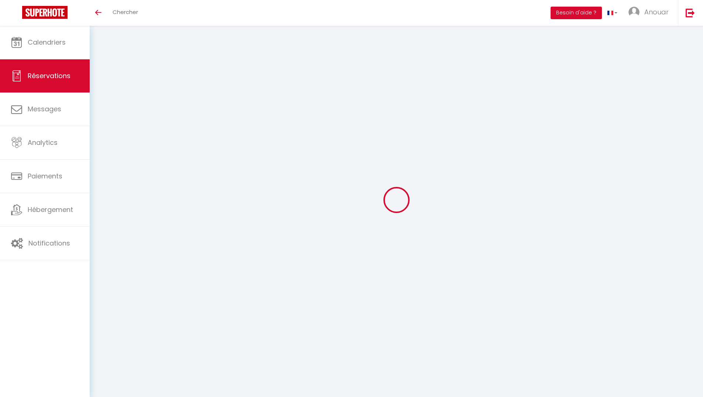
type input "[STREET_ADDRESS]"
type input "[GEOGRAPHIC_DATA]"
select select "FR"
select select "5832"
select select "2"
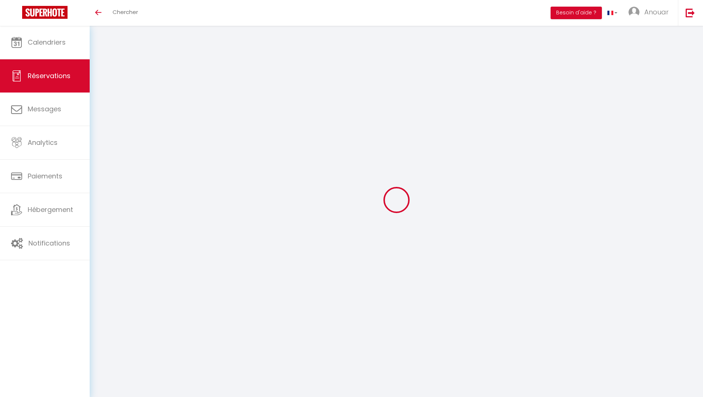
type input "Mer 22 Octobre 2025"
select select
type input "Ven 24 Octobre 2025"
select select
type input "1"
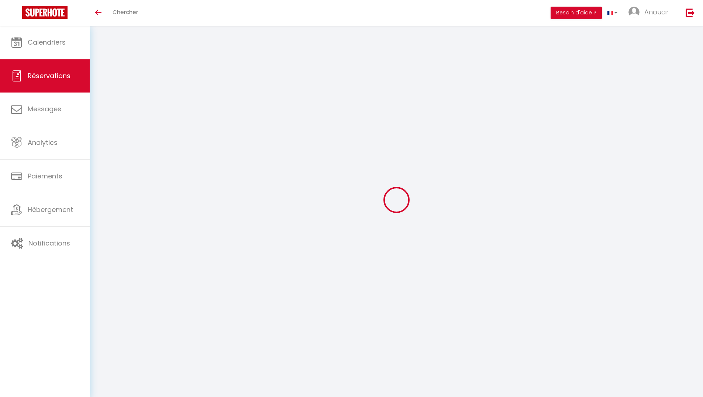
select select "10"
select select
type input "570"
checkbox input "false"
type input "570"
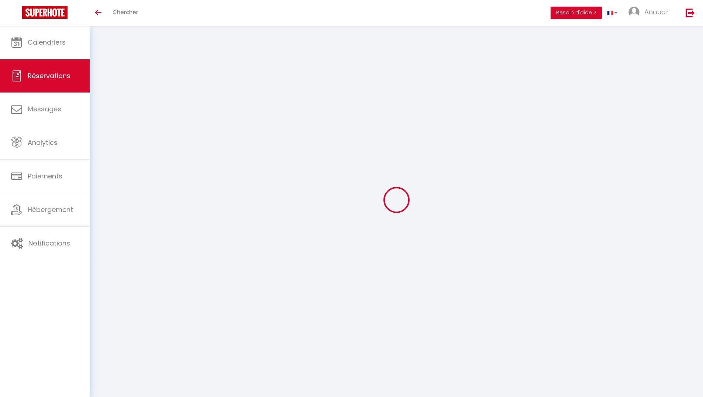
type input "0"
select select
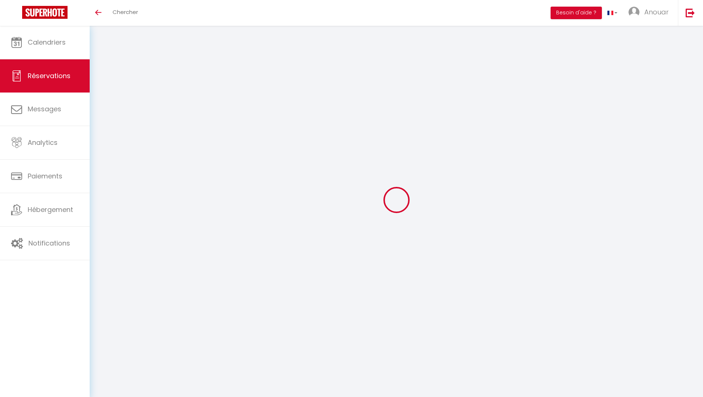
select select "14"
checkbox input "false"
select select
checkbox input "false"
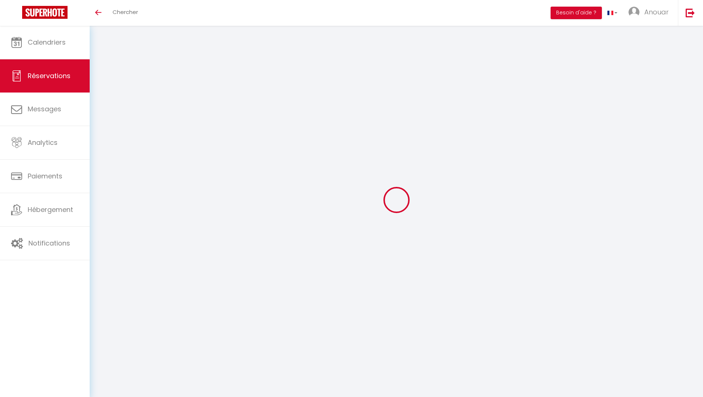
select select
checkbox input "false"
select select
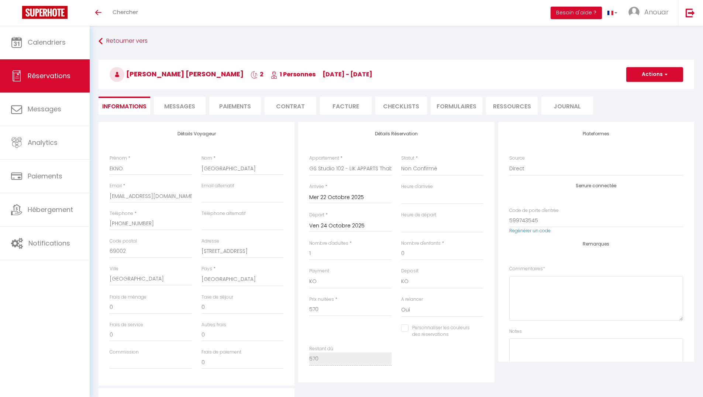
checkbox input "false"
select select "15:00"
select select "11:00"
click at [638, 78] on button "Actions" at bounding box center [654, 74] width 57 height 15
drag, startPoint x: 535, startPoint y: 79, endPoint x: 487, endPoint y: 104, distance: 54.1
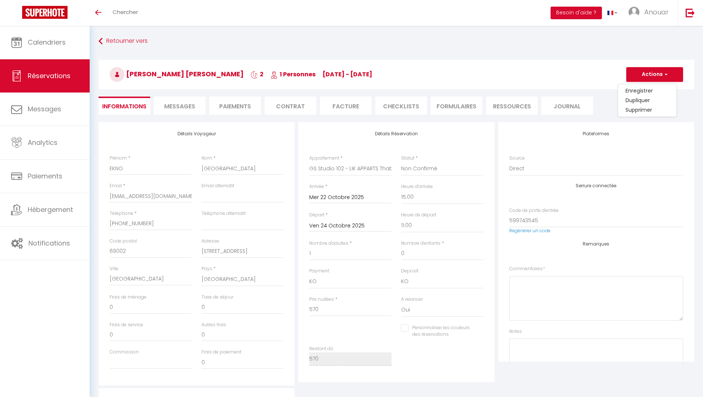
click at [535, 80] on h3 "EKNO Lyon 2 1 Personnes We 22 Oct - Fr 24 Oct" at bounding box center [397, 75] width 596 height 30
click at [419, 168] on select "Confirmé Non Confirmé Annulé Annulé par le voyageur No Show Request" at bounding box center [442, 169] width 82 height 14
select select "0"
click at [401, 162] on select "Confirmé Non Confirmé Annulé Annulé par le voyageur No Show Request" at bounding box center [442, 169] width 82 height 14
checkbox input "false"
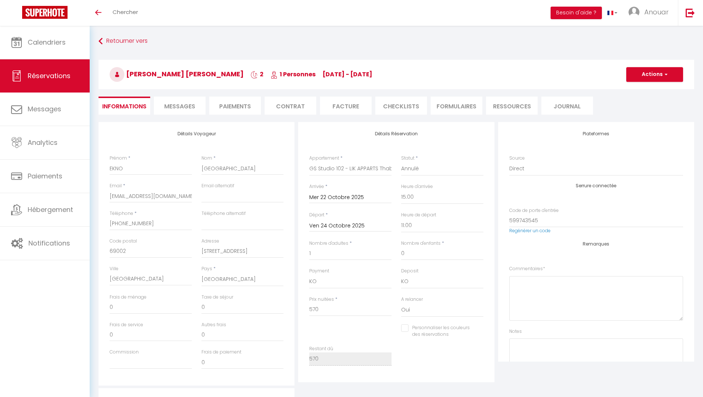
click at [638, 82] on div "EKNO Lyon 2 1 Personnes We 22 Oct - Fr 24 Oct Actions Enregistrer Dupliquer Sup…" at bounding box center [397, 75] width 596 height 30
click at [636, 80] on button "Actions" at bounding box center [654, 74] width 57 height 15
drag, startPoint x: 587, startPoint y: 68, endPoint x: 637, endPoint y: 75, distance: 50.7
click at [587, 68] on h3 "EKNO Lyon 2 1 Personnes We 22 Oct - Fr 24 Oct" at bounding box center [397, 75] width 596 height 30
click at [642, 75] on button "Actions" at bounding box center [654, 74] width 57 height 15
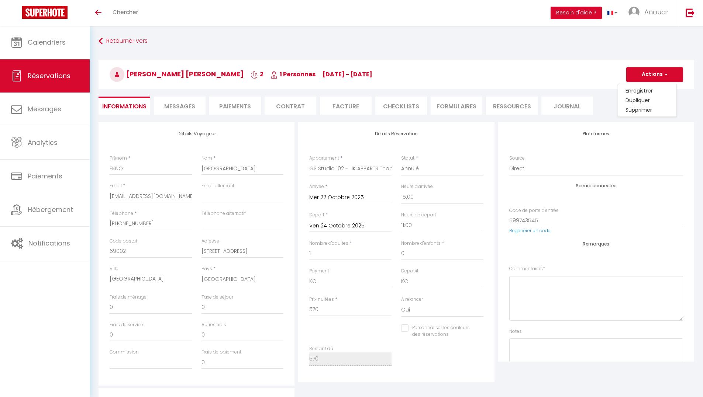
click at [606, 83] on h3 "EKNO Lyon 2 1 Personnes We 22 Oct - Fr 24 Oct" at bounding box center [397, 75] width 596 height 30
click at [642, 77] on button "Actions" at bounding box center [654, 74] width 57 height 15
click at [641, 110] on link "Supprimer" at bounding box center [647, 110] width 58 height 10
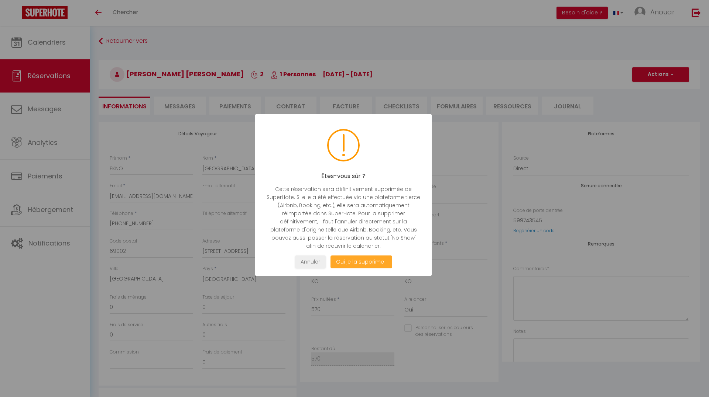
click at [351, 264] on button "Oui je la supprime !" at bounding box center [361, 262] width 62 height 13
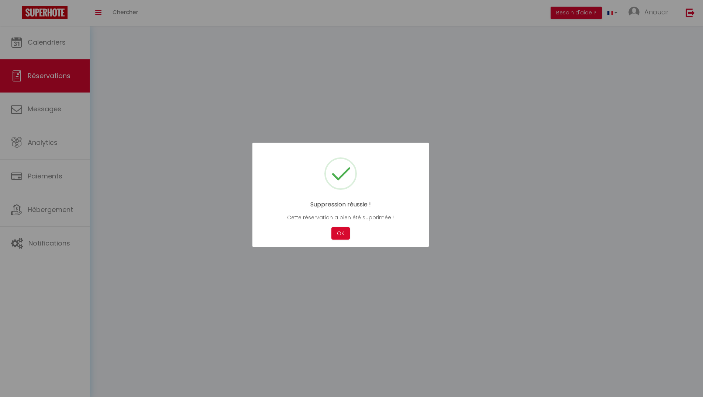
select select "not_confirmed"
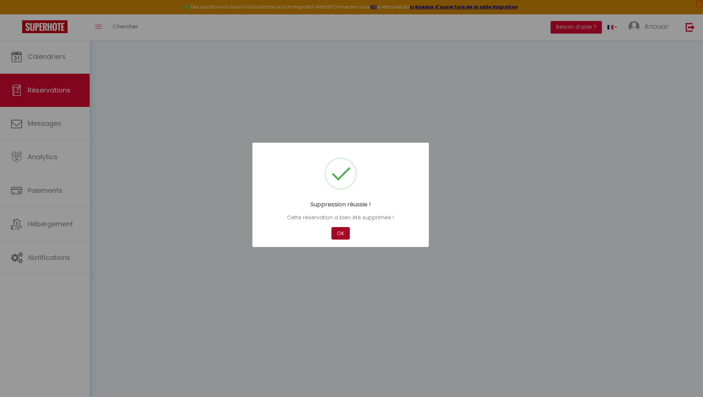
click at [344, 234] on button "OK" at bounding box center [340, 233] width 18 height 13
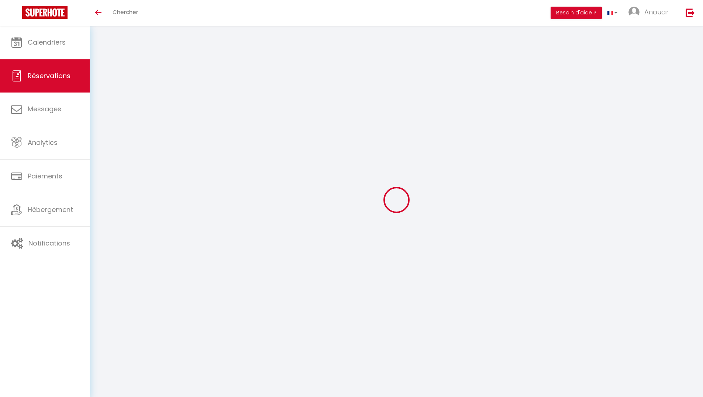
select select
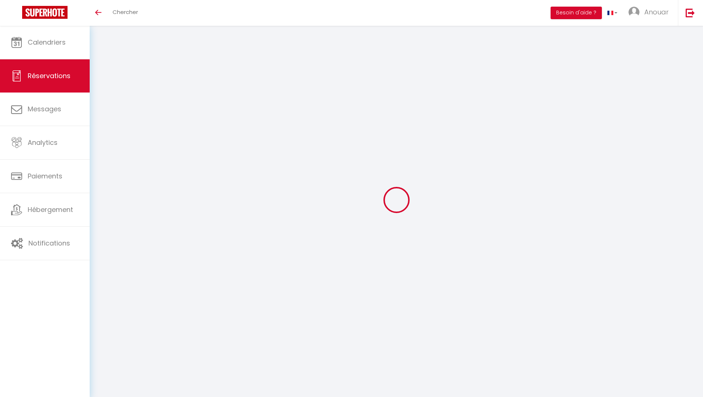
select select
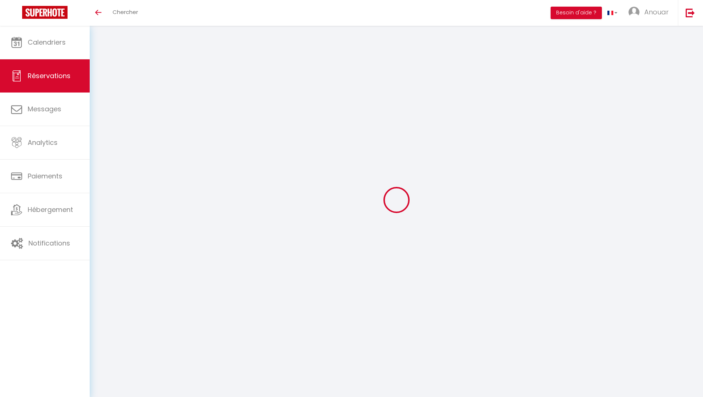
checkbox input "false"
select select
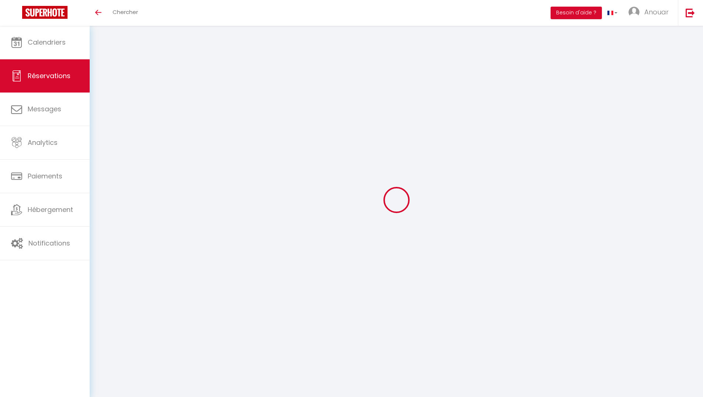
select select
checkbox input "false"
select select
type input "ENKO"
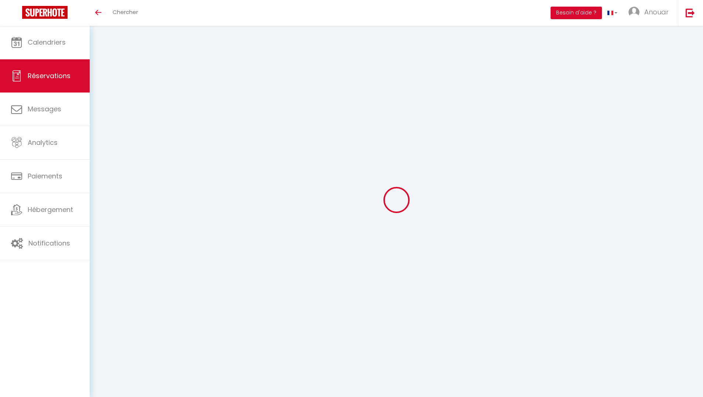
type input "[GEOGRAPHIC_DATA]"
type input "[EMAIL_ADDRESS][DOMAIN_NAME]"
type input "[PHONE_NUMBER]"
type input "69002"
type input "[STREET_ADDRESS]"
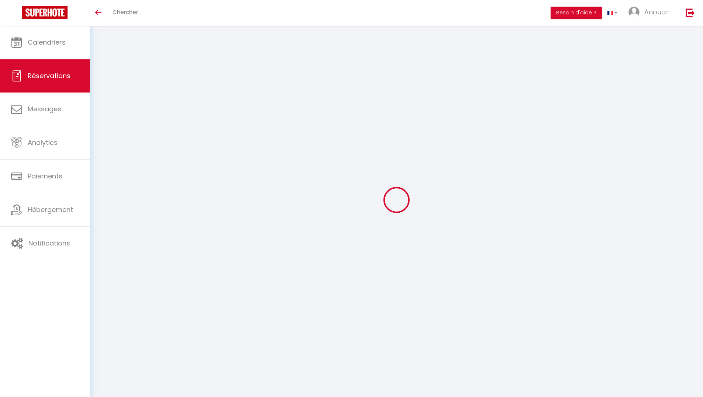
type input "[GEOGRAPHIC_DATA]"
select select "FR"
select select "5836"
select select "2"
type input "Mer 22 Octobre 2025"
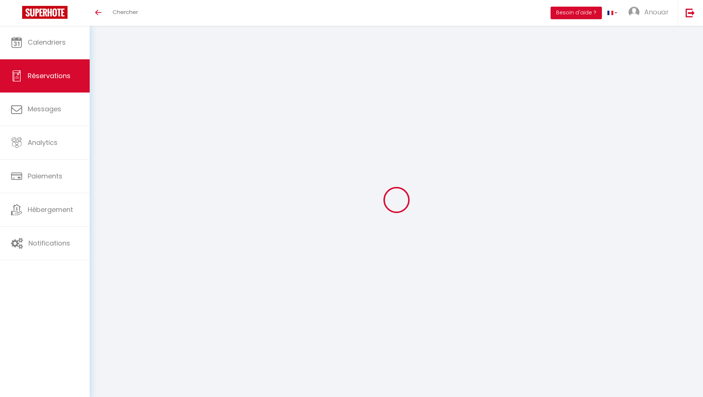
select select
type input "Ven 24 Octobre 2025"
select select
type input "1"
select select "10"
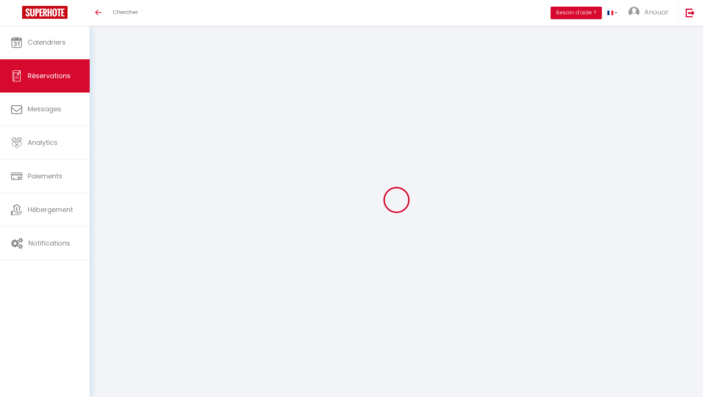
select select
type input "570"
checkbox input "false"
type input "570"
type input "0"
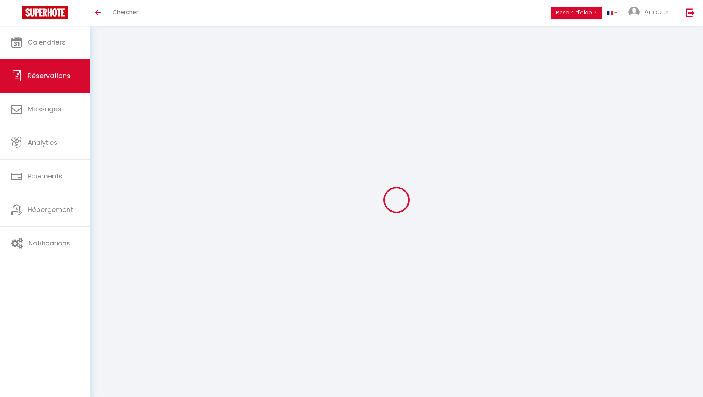
type input "0"
select select
select select "14"
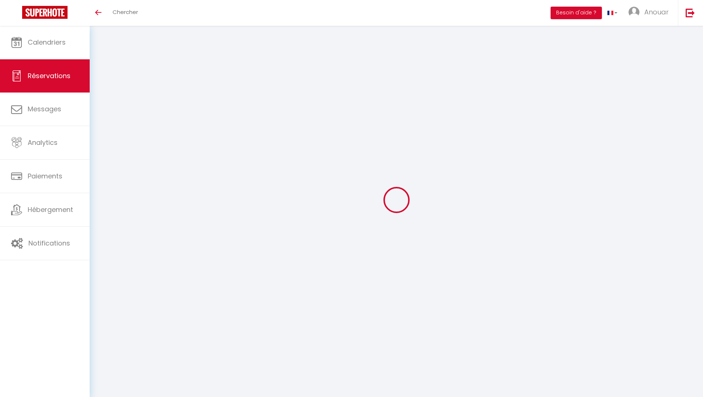
checkbox input "false"
select select
checkbox input "false"
select select
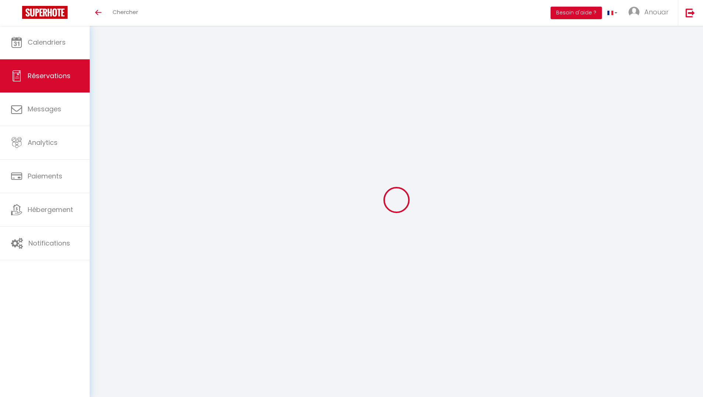
select select
checkbox input "false"
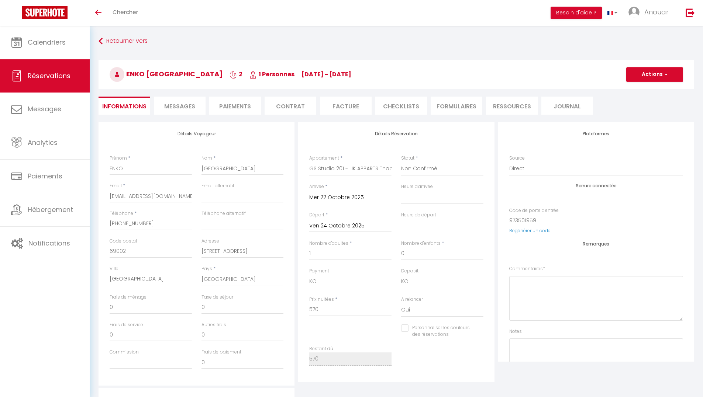
select select
checkbox input "false"
select select "15:00"
select select "11:00"
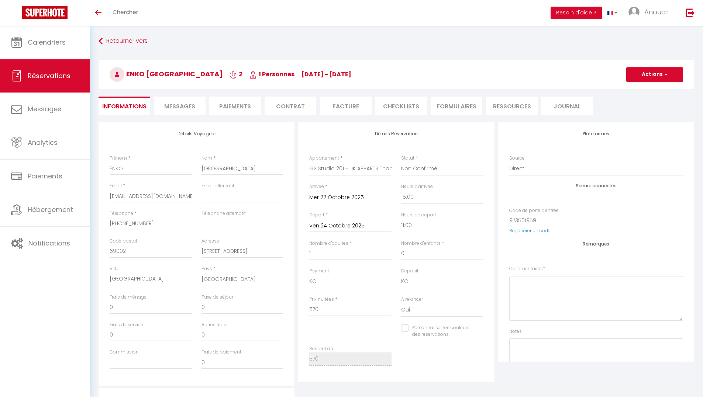
checkbox input "false"
click at [641, 76] on button "Actions" at bounding box center [654, 74] width 57 height 15
click at [636, 111] on link "Supprimer" at bounding box center [647, 110] width 58 height 10
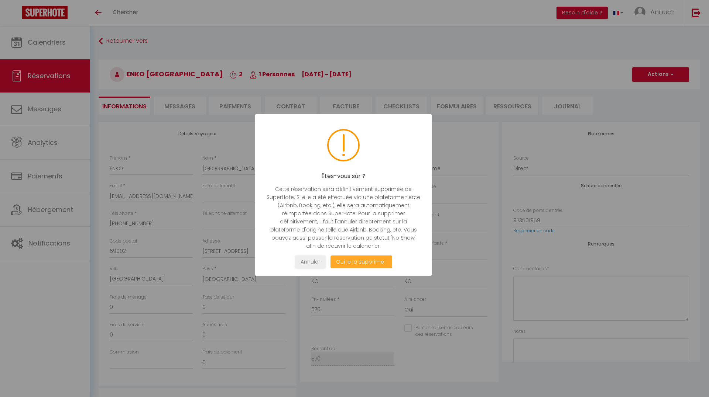
click at [359, 261] on button "Oui je la supprime !" at bounding box center [361, 262] width 62 height 13
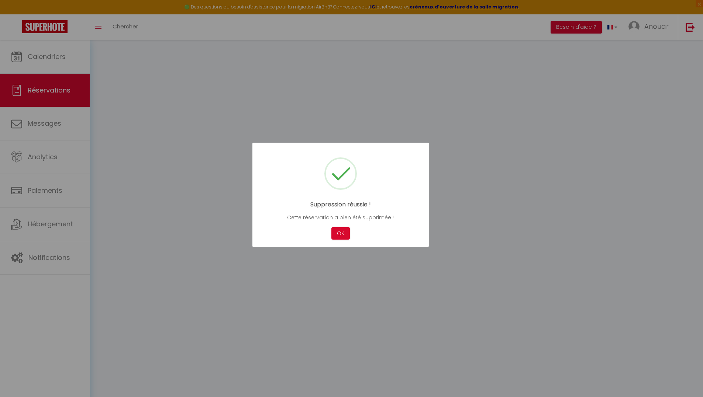
select select "not_confirmed"
click at [342, 237] on button "OK" at bounding box center [340, 233] width 18 height 13
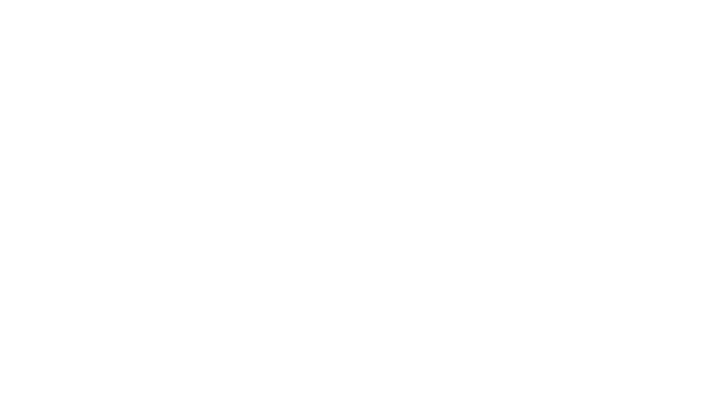
select select
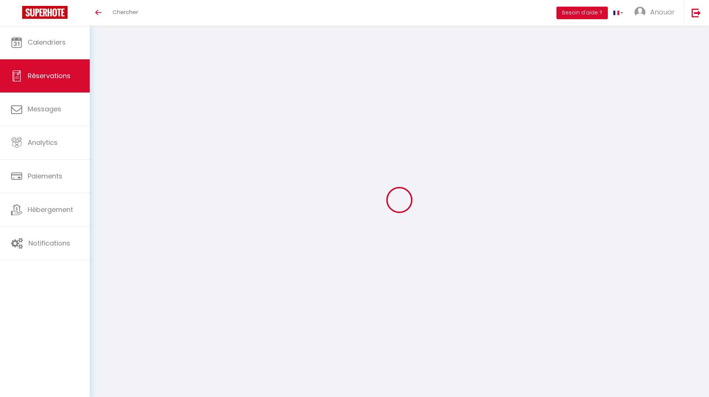
select select
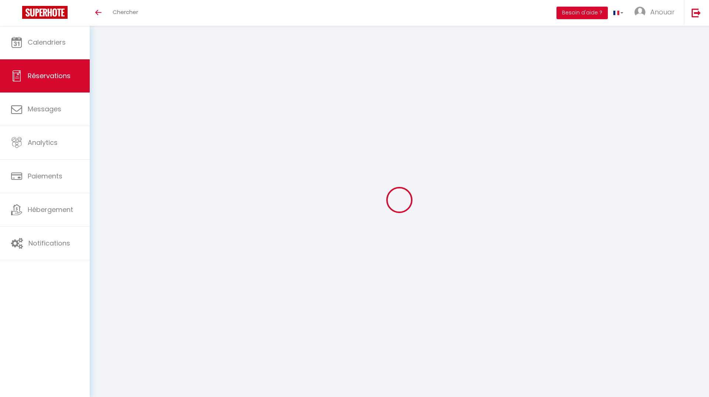
select select
checkbox input "false"
select select
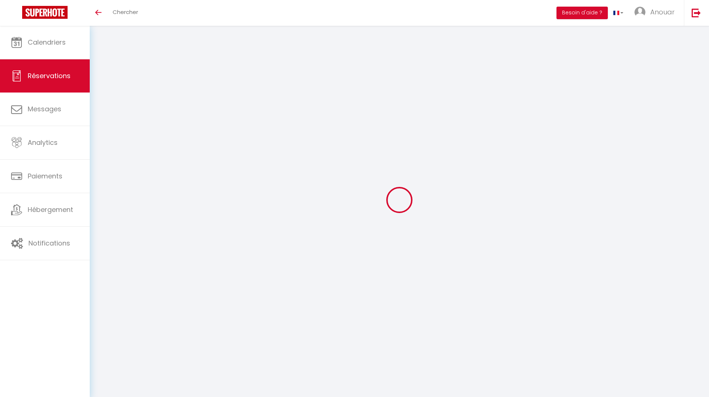
select select
checkbox input "false"
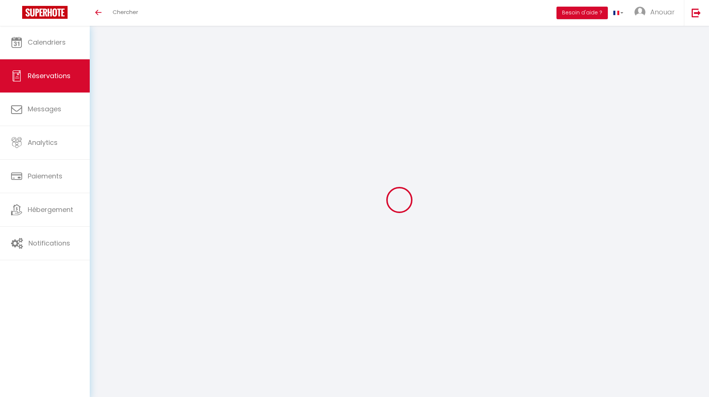
select select
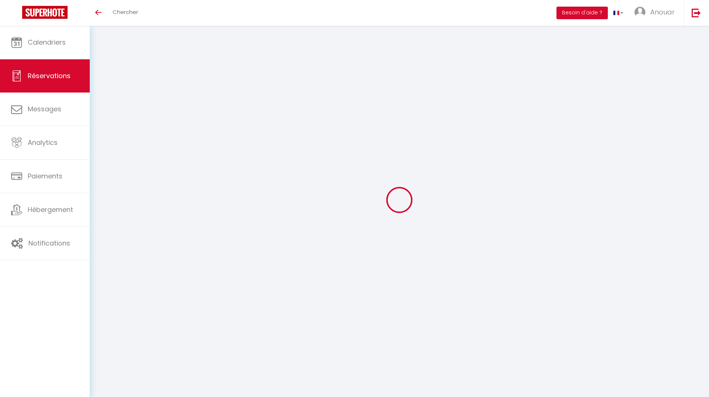
select select
checkbox input "false"
type input "EKNO"
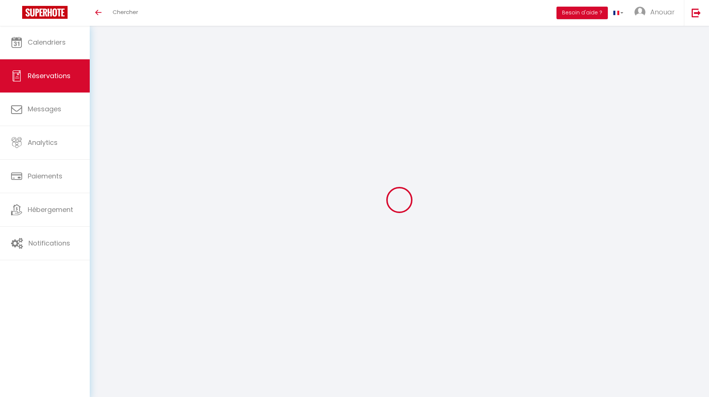
type input "[GEOGRAPHIC_DATA]"
type input "[EMAIL_ADDRESS][DOMAIN_NAME]"
type input "[PHONE_NUMBER]"
type input "69002"
type input "[STREET_ADDRESS]"
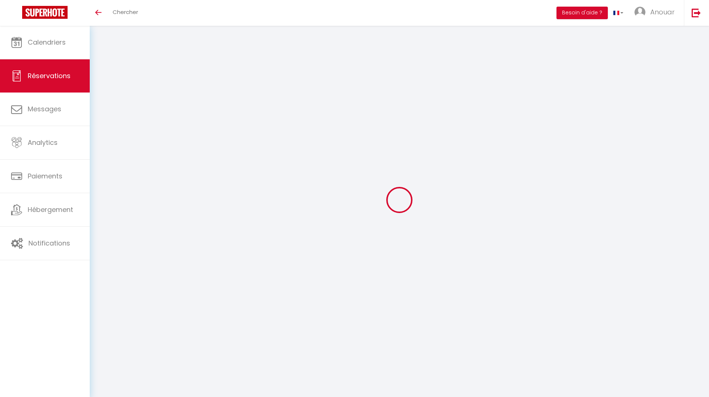
type input "[GEOGRAPHIC_DATA]"
select select "FR"
select select "5838"
select select "2"
type input "Mer 22 Octobre 2025"
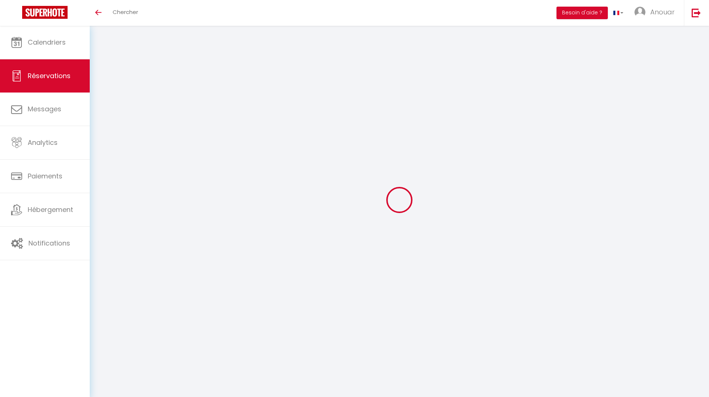
select select
type input "Ven 24 Octobre 2025"
select select
type input "1"
select select "10"
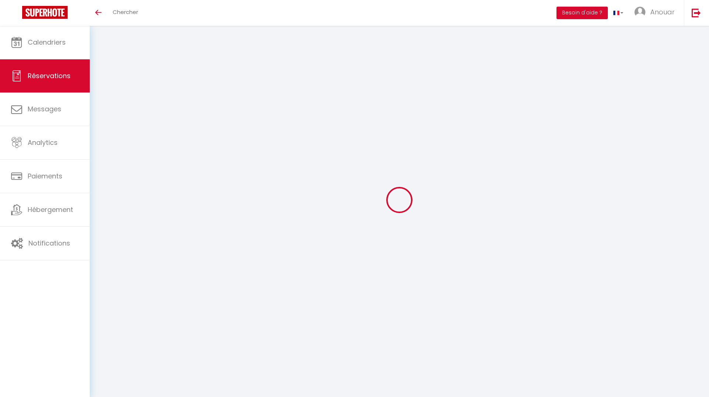
select select
type input "570"
checkbox input "false"
type input "570"
type input "0"
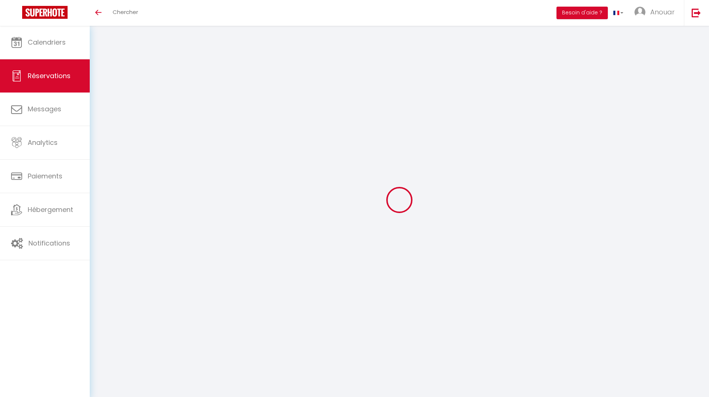
type input "0"
select select
select select "14"
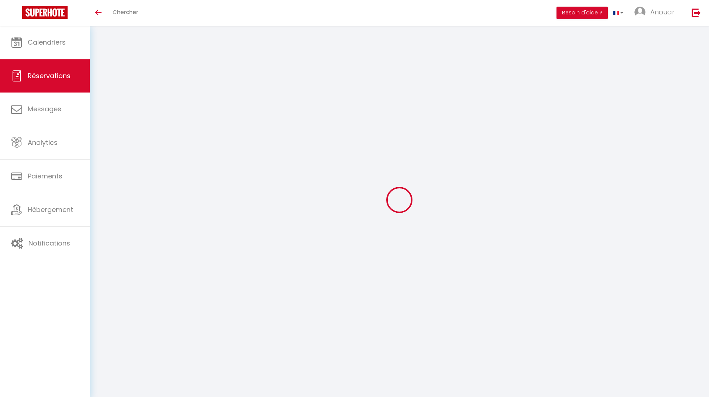
checkbox input "false"
select select
checkbox input "false"
select select
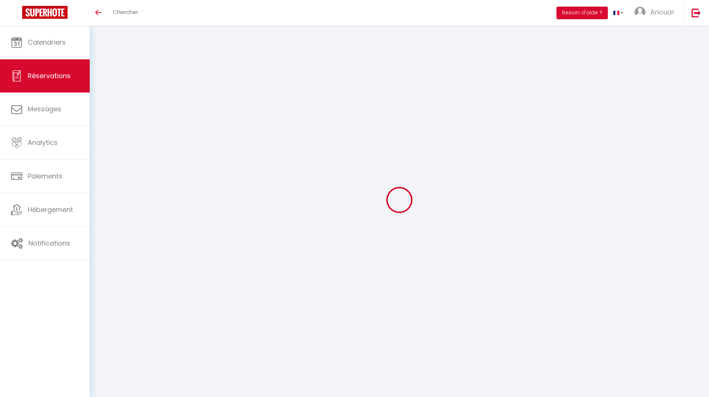
select select
checkbox input "false"
select select
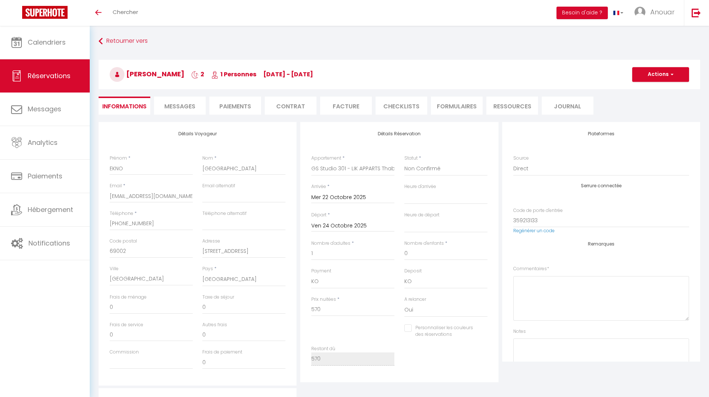
checkbox input "false"
select select "15:00"
select select "11:00"
click at [671, 74] on button "Actions" at bounding box center [654, 74] width 57 height 15
click at [643, 112] on link "Supprimer" at bounding box center [647, 110] width 58 height 10
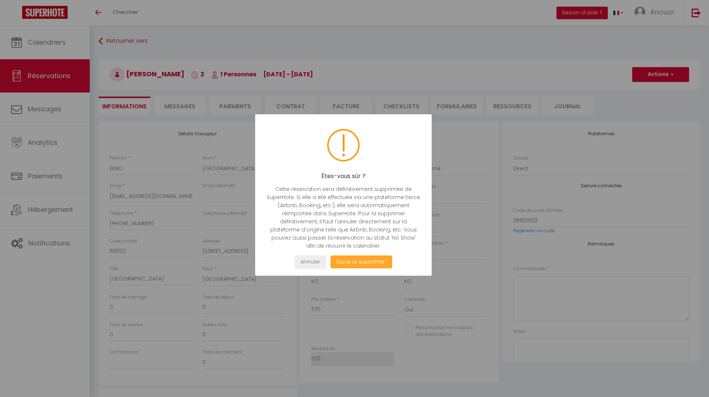
click at [381, 262] on button "Oui je la supprime !" at bounding box center [361, 262] width 62 height 13
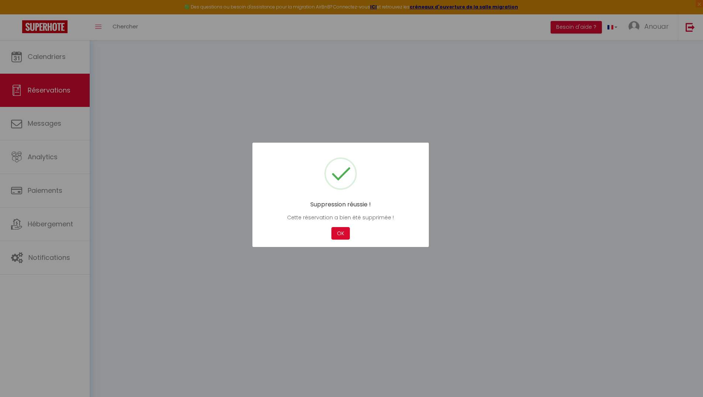
select select "not_confirmed"
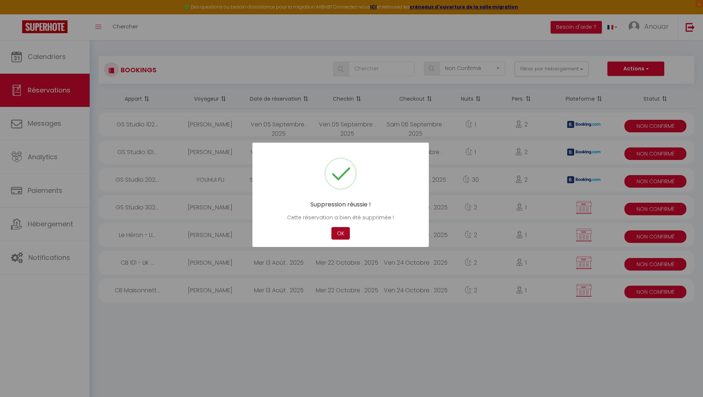
click at [338, 235] on button "OK" at bounding box center [340, 233] width 18 height 13
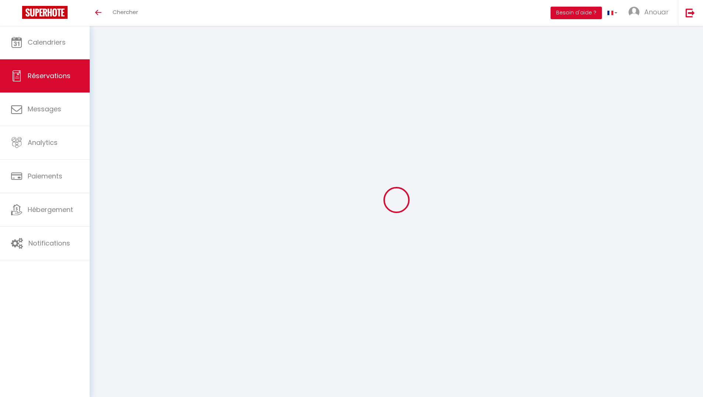
select select
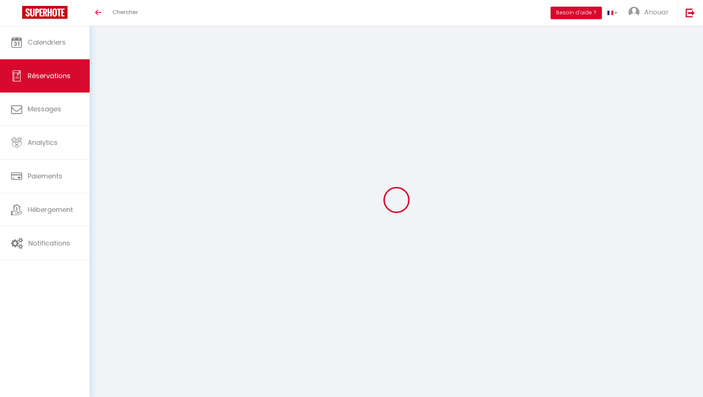
type input "EKNO"
type input "[GEOGRAPHIC_DATA]"
type input "[EMAIL_ADDRESS][DOMAIN_NAME]"
type input "[PHONE_NUMBER]"
type input "69002"
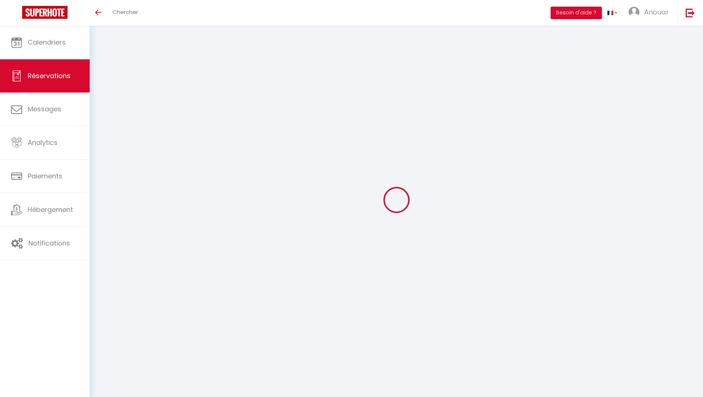
type input "[STREET_ADDRESS]"
type input "[GEOGRAPHIC_DATA]"
select select "FR"
select select "5833"
select select "2"
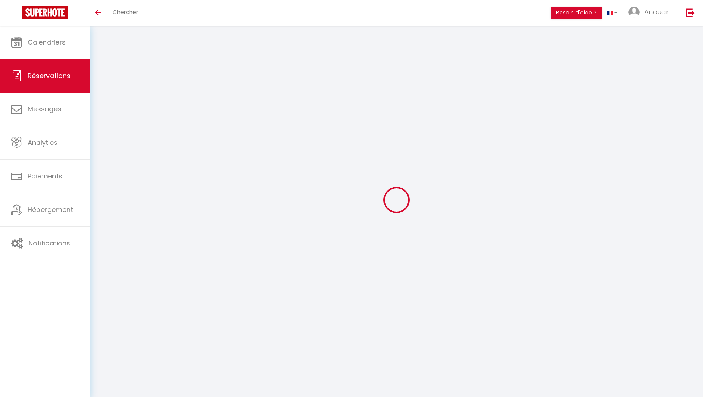
type input "Mer 22 Octobre 2025"
select select
type input "Ven 24 Octobre 2025"
select select
type input "1"
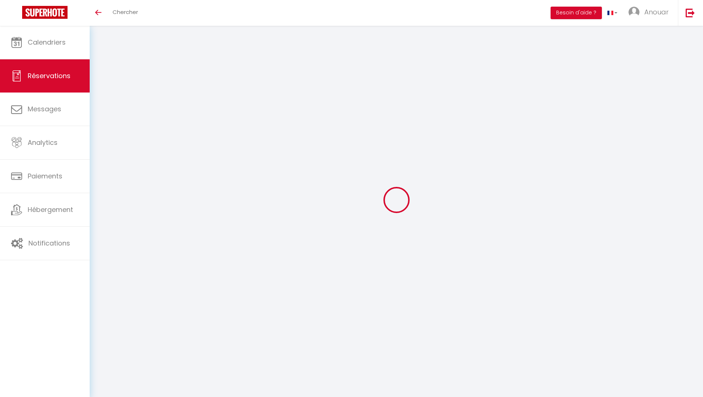
select select "10"
select select
type input "570"
checkbox input "false"
type input "570"
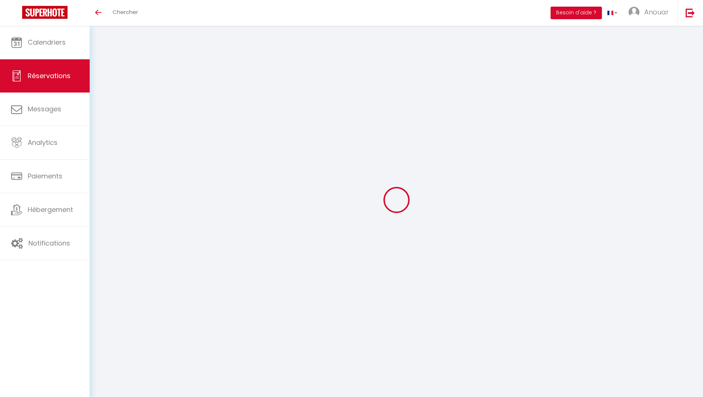
type input "0"
select select
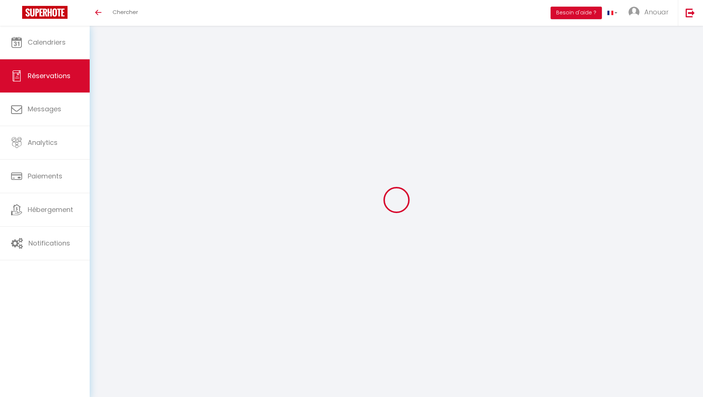
select select "14"
checkbox input "false"
select select
checkbox input "false"
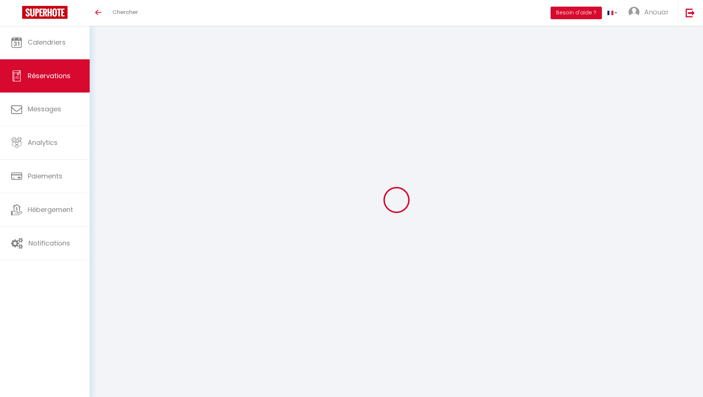
select select
checkbox input "false"
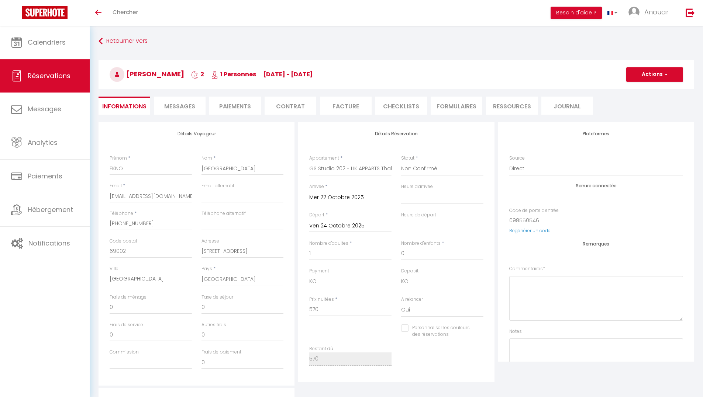
select select
checkbox input "false"
select select "15:00"
select select "11:00"
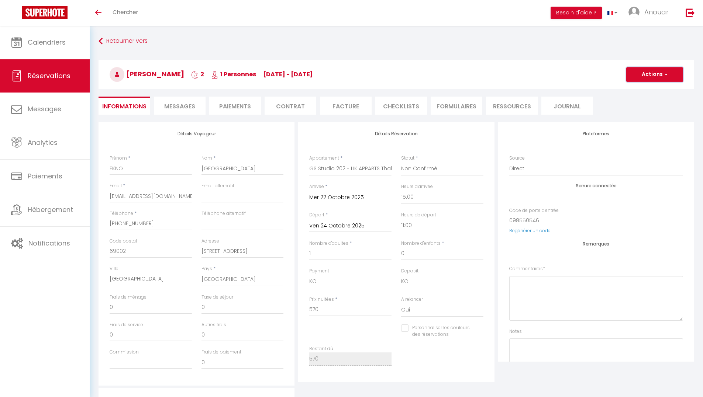
click at [634, 78] on button "Actions" at bounding box center [654, 74] width 57 height 15
click at [640, 112] on link "Supprimer" at bounding box center [647, 110] width 58 height 10
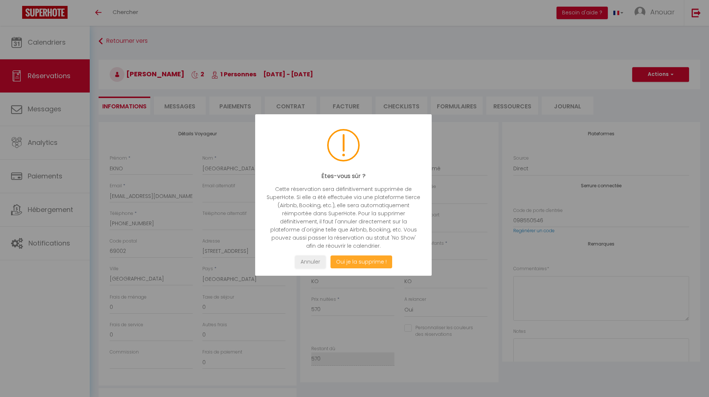
click at [377, 263] on button "Oui je la supprime !" at bounding box center [361, 262] width 62 height 13
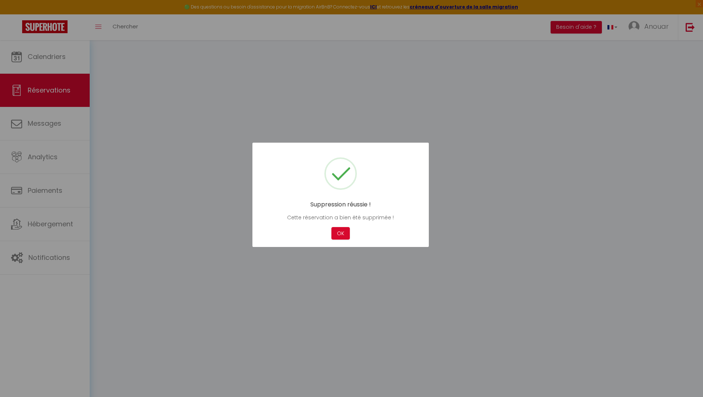
select select "not_confirmed"
click at [343, 234] on button "OK" at bounding box center [340, 233] width 18 height 13
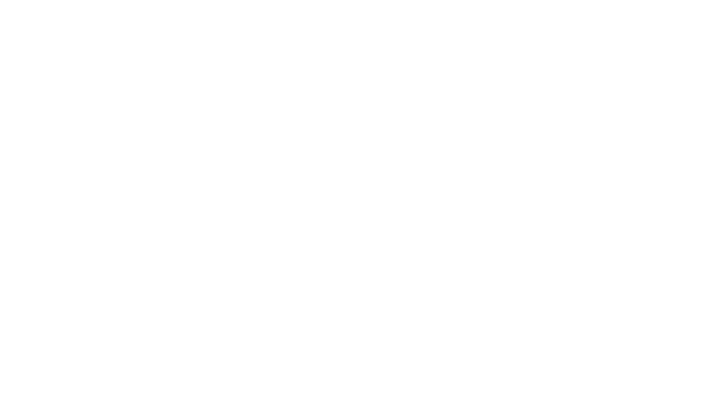
select select
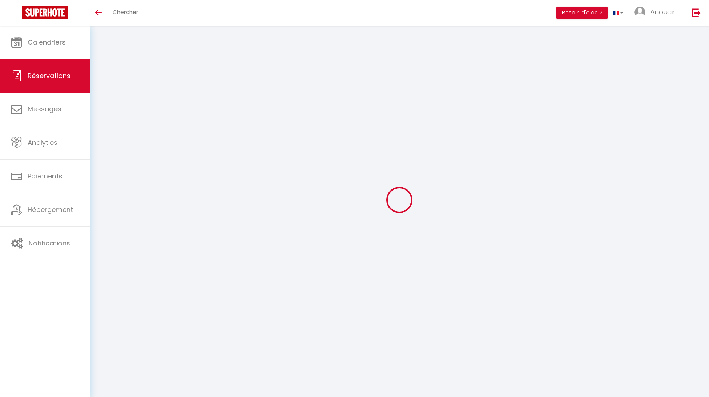
select select
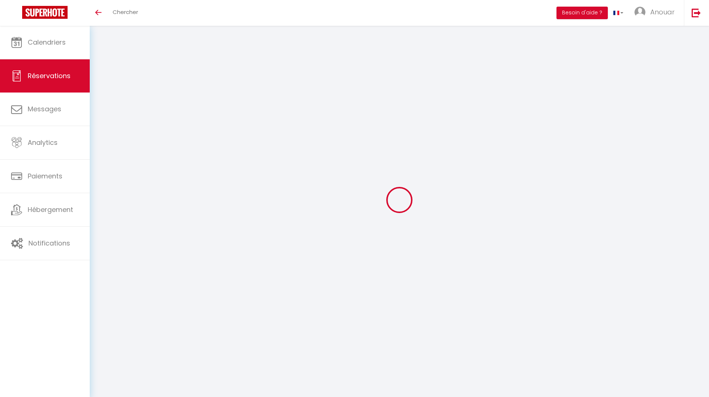
select select
checkbox input "false"
select select
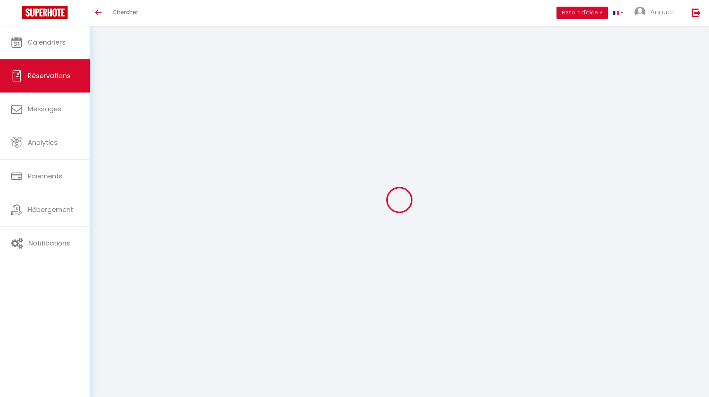
select select
checkbox input "false"
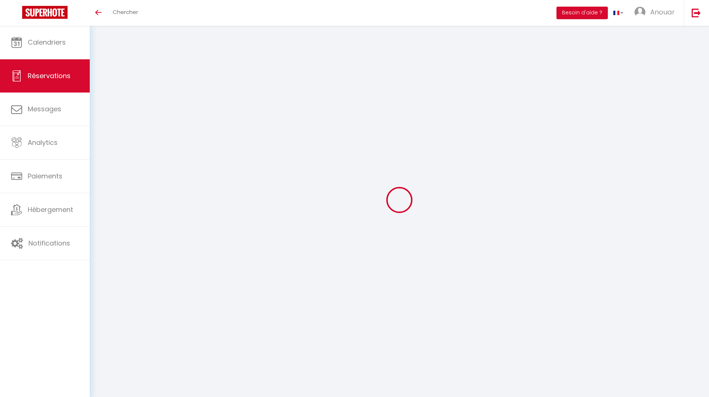
select select "5834"
type input "EKNO"
type input "[GEOGRAPHIC_DATA]"
type input "[EMAIL_ADDRESS][DOMAIN_NAME]"
type input "[PHONE_NUMBER]"
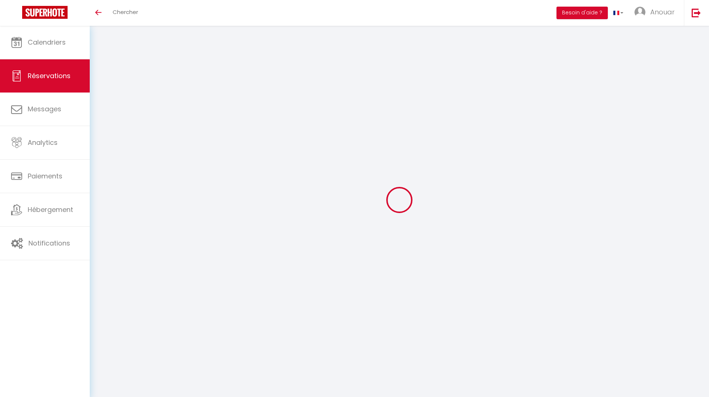
type input "69002"
type input "[STREET_ADDRESS]"
type input "[GEOGRAPHIC_DATA]"
select select "FR"
select select "5834"
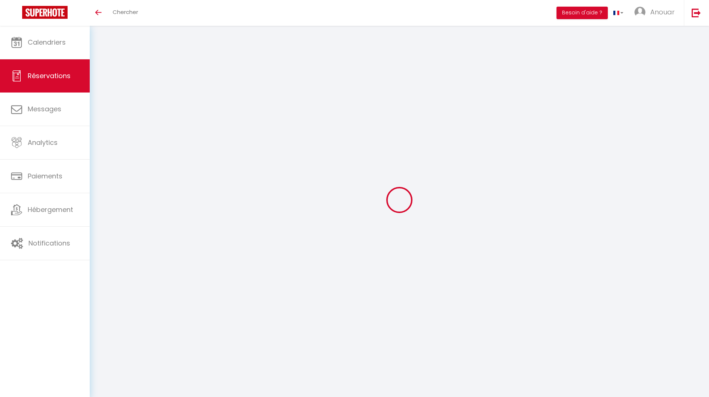
select select "2"
type input "Mer 22 Octobre 2025"
select select
type input "Ven 24 Octobre 2025"
select select
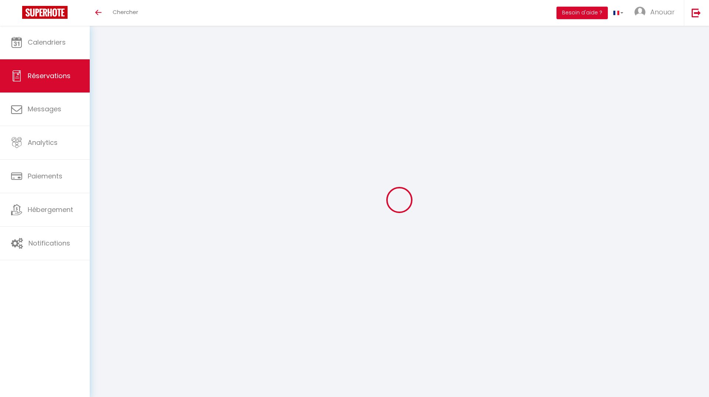
type input "1"
select select "10"
select select
type input "570"
checkbox input "false"
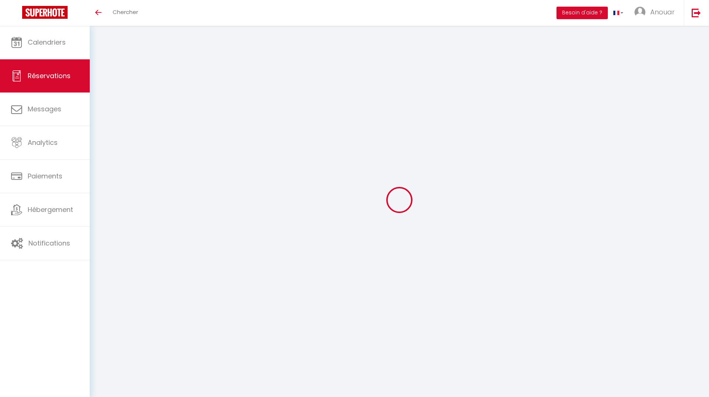
type input "570"
type input "0"
select select
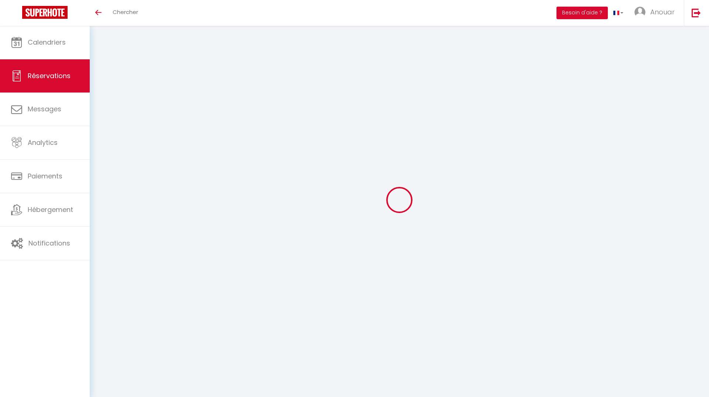
select select
select select "14"
checkbox input "false"
select select
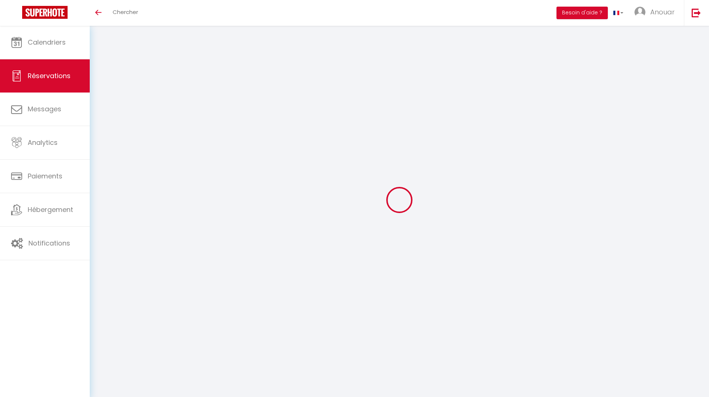
checkbox input "false"
select select
checkbox input "false"
select select
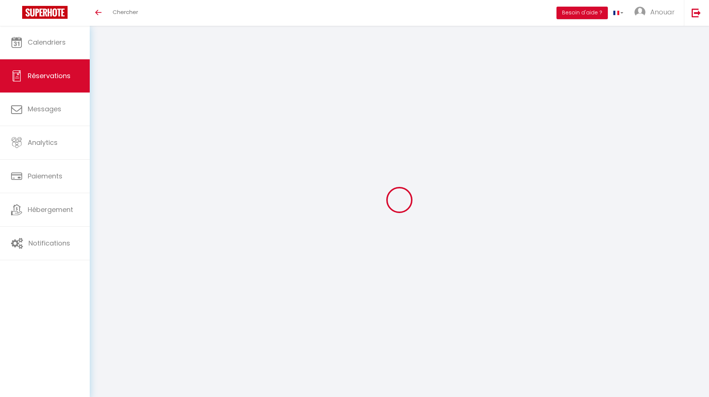
select select
checkbox input "false"
select select
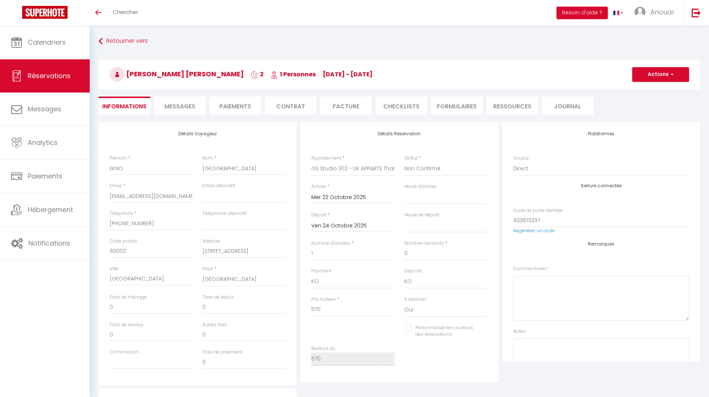
checkbox input "false"
select select "15:00"
select select "11:00"
click at [645, 76] on button "Actions" at bounding box center [654, 74] width 57 height 15
click at [641, 112] on link "Supprimer" at bounding box center [647, 110] width 58 height 10
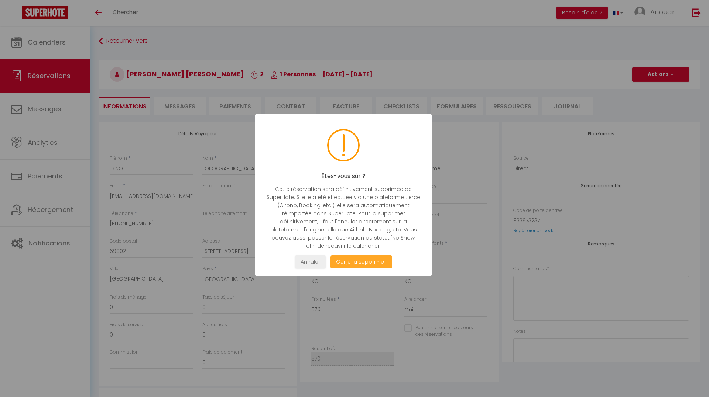
click at [356, 260] on button "Oui je la supprime !" at bounding box center [361, 262] width 62 height 13
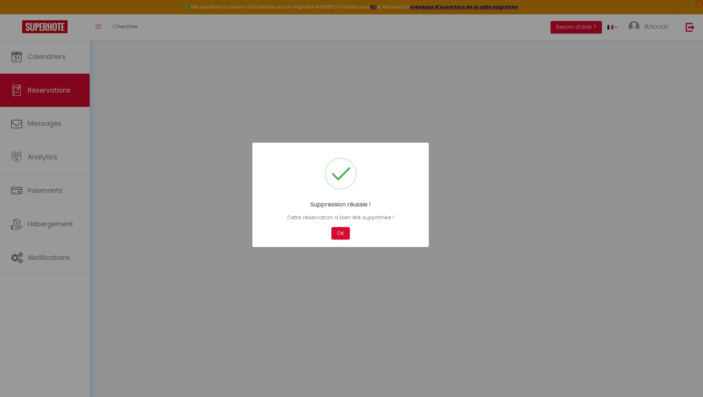
select select "not_confirmed"
click at [338, 232] on button "OK" at bounding box center [340, 233] width 18 height 13
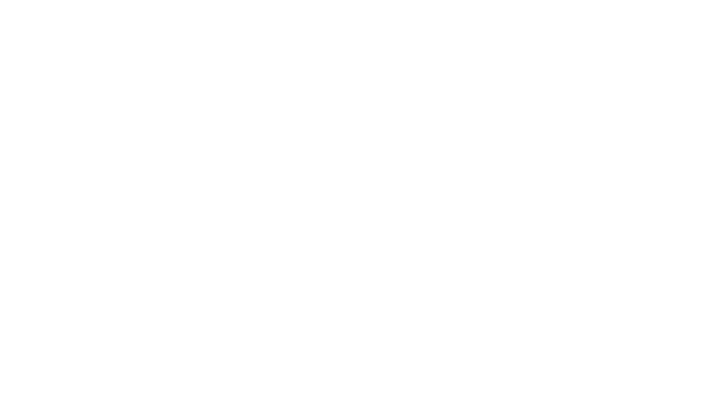
select select
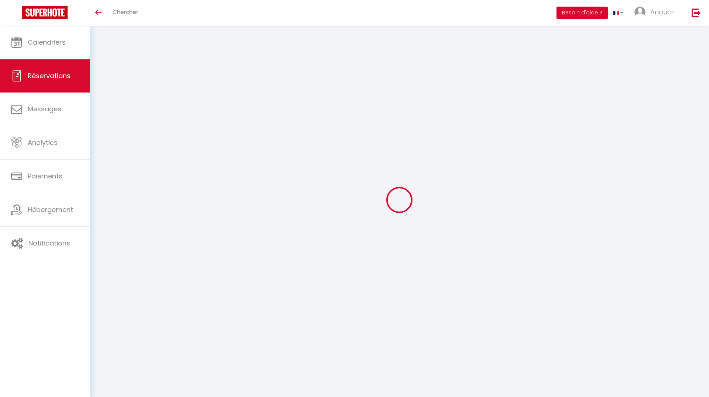
select select
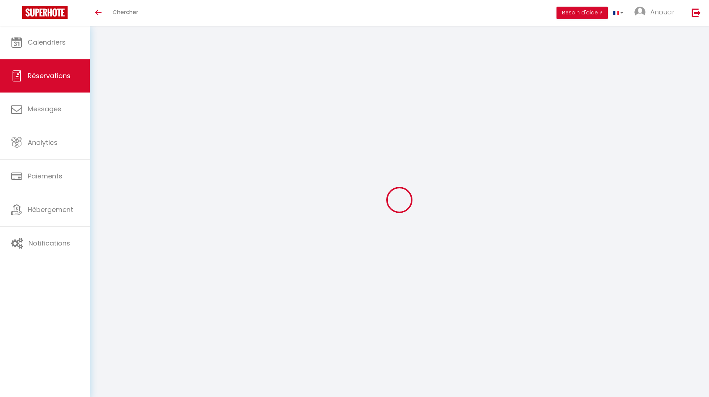
select select
checkbox input "false"
select select
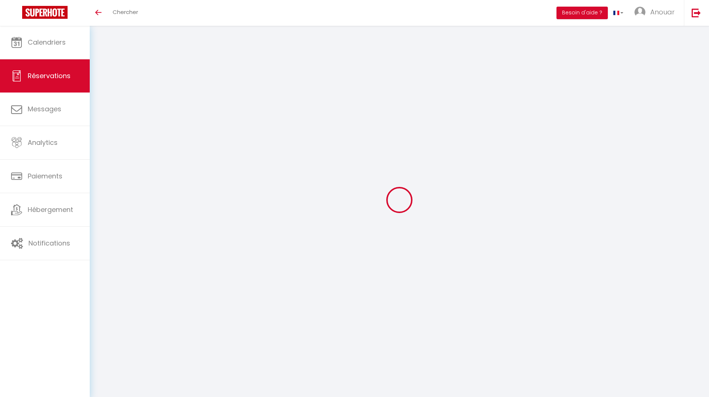
select select
checkbox input "false"
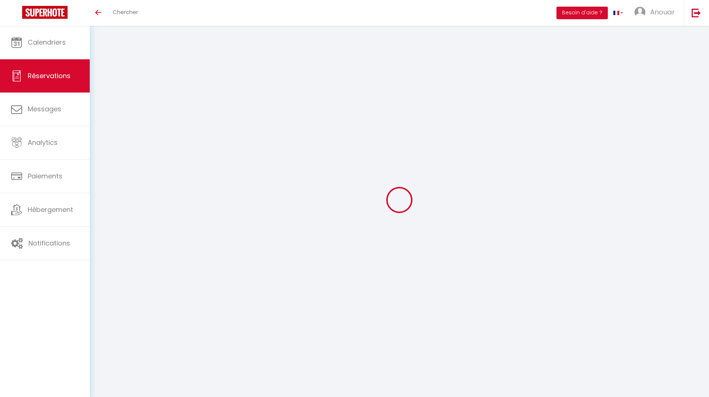
select select "5831"
type input "EKNO"
type input "[GEOGRAPHIC_DATA]"
type input "[EMAIL_ADDRESS][DOMAIN_NAME]"
type input "[PHONE_NUMBER]"
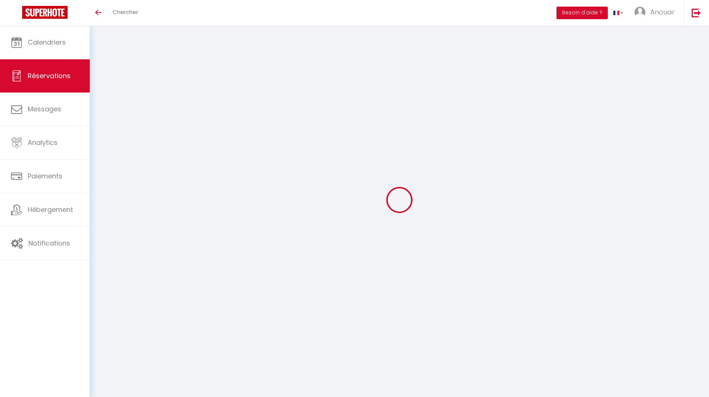
type input "69002"
type input "[STREET_ADDRESS]"
type input "[GEOGRAPHIC_DATA]"
select select "FR"
select select "5831"
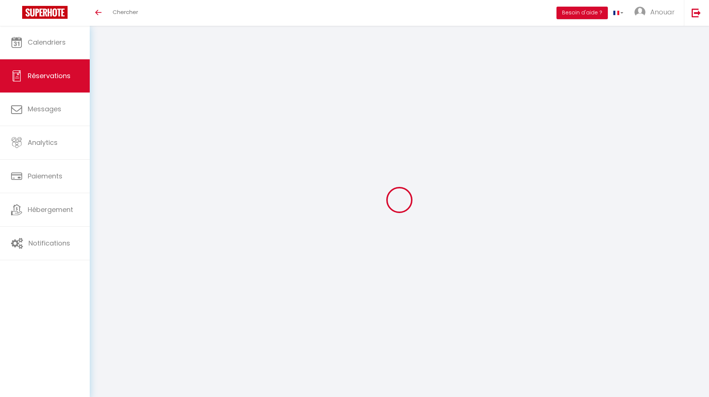
select select "2"
type input "Mer 22 Octobre 2025"
select select
type input "Ven 24 Octobre 2025"
select select
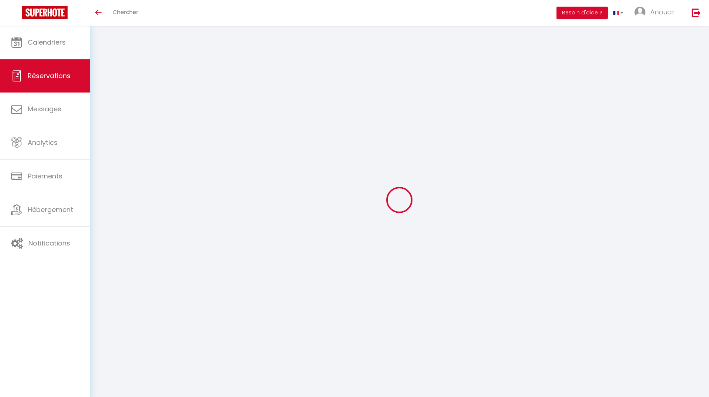
type input "1"
select select "10"
select select
type input "570"
checkbox input "false"
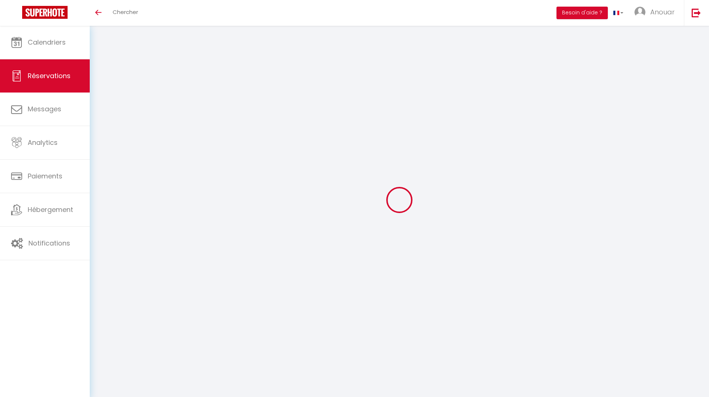
type input "570"
type input "0"
select select
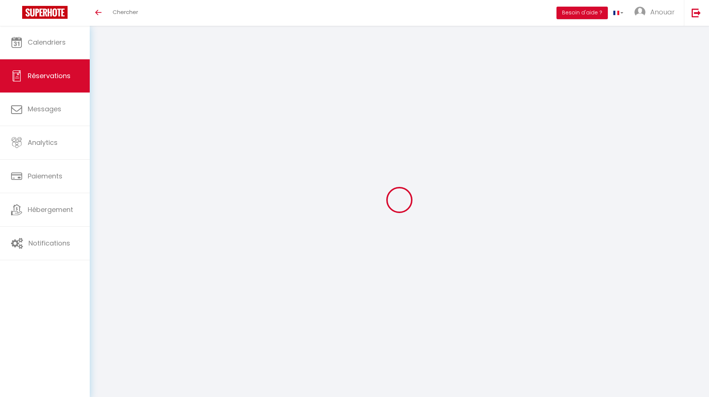
select select
select select "14"
checkbox input "false"
select select
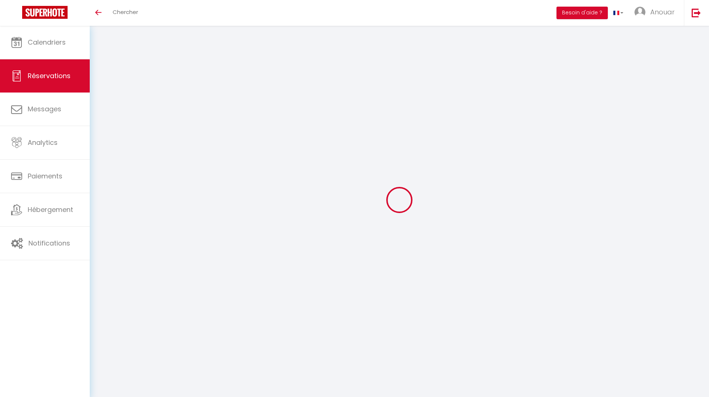
checkbox input "false"
select select
checkbox input "false"
select select
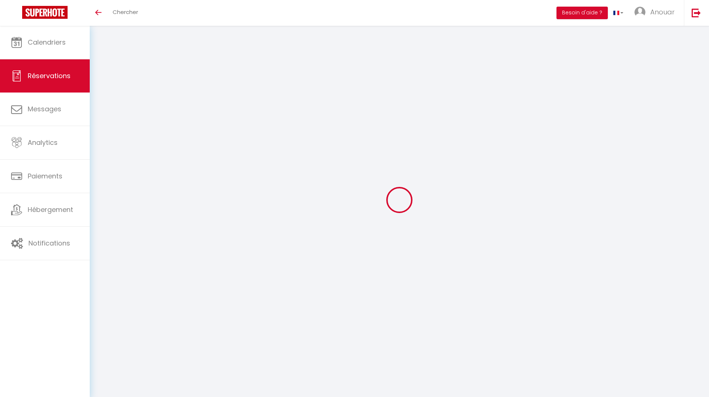
select select
checkbox input "false"
select select "15:00"
select select "11:00"
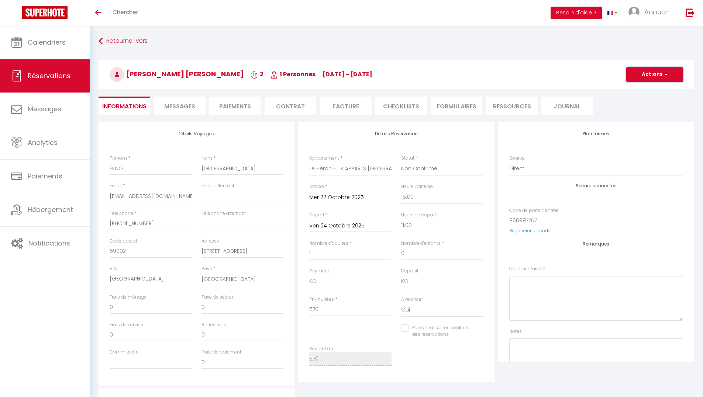
click at [636, 76] on button "Actions" at bounding box center [654, 74] width 57 height 15
click at [629, 112] on link "Supprimer" at bounding box center [647, 110] width 58 height 10
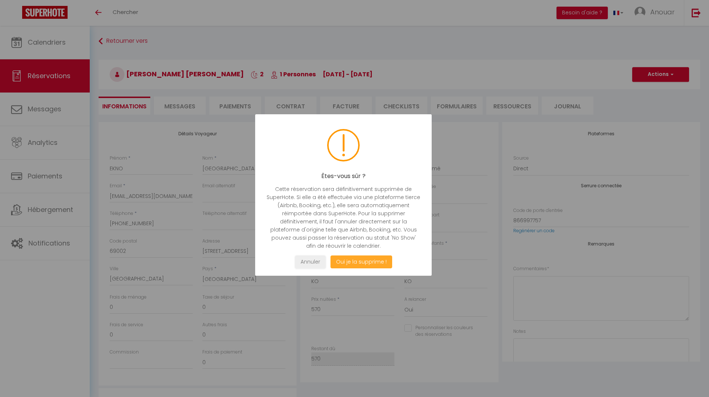
click at [381, 264] on button "Oui je la supprime !" at bounding box center [361, 262] width 62 height 13
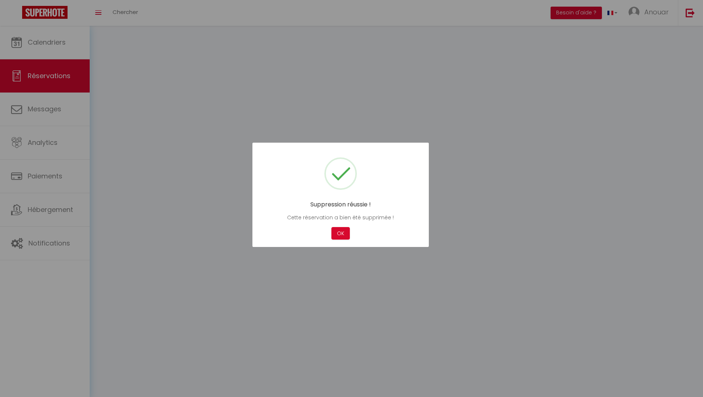
select select "not_confirmed"
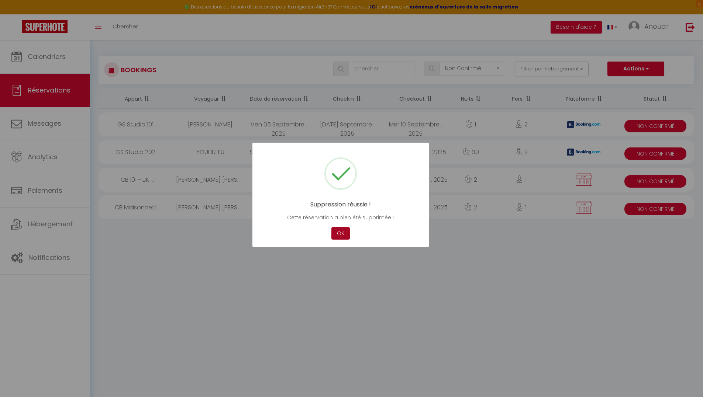
click at [343, 234] on button "OK" at bounding box center [340, 233] width 18 height 13
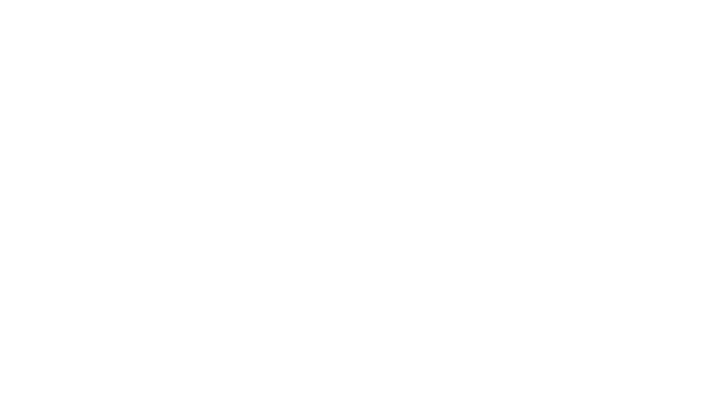
select select
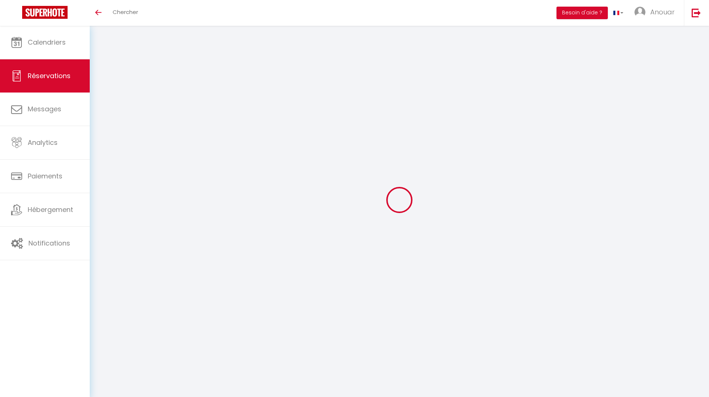
select select
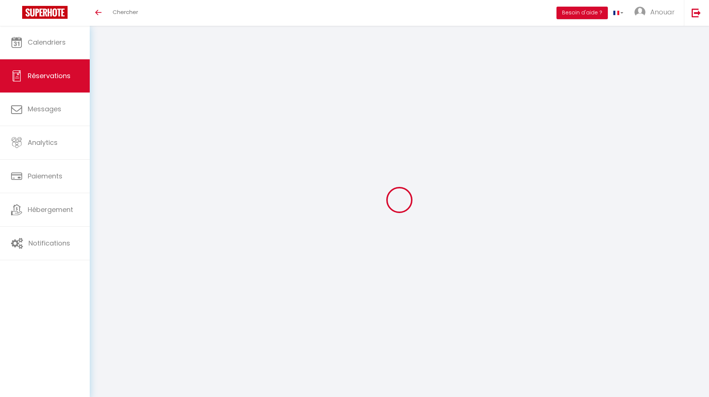
select select
checkbox input "false"
select select
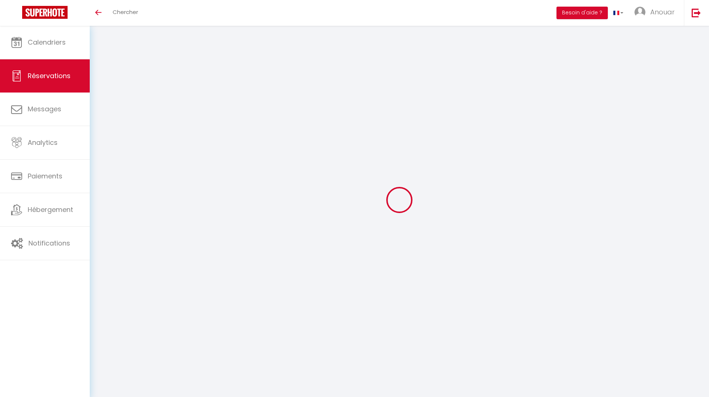
select select
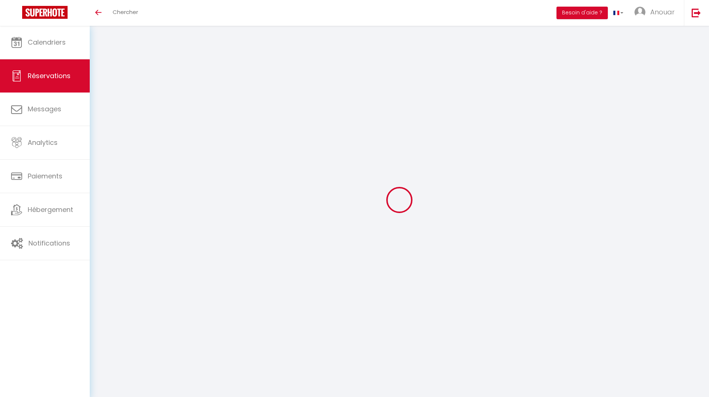
checkbox input "false"
type input "EKNO"
type input "[GEOGRAPHIC_DATA]"
type input "[EMAIL_ADDRESS][DOMAIN_NAME]"
type input "[PHONE_NUMBER]"
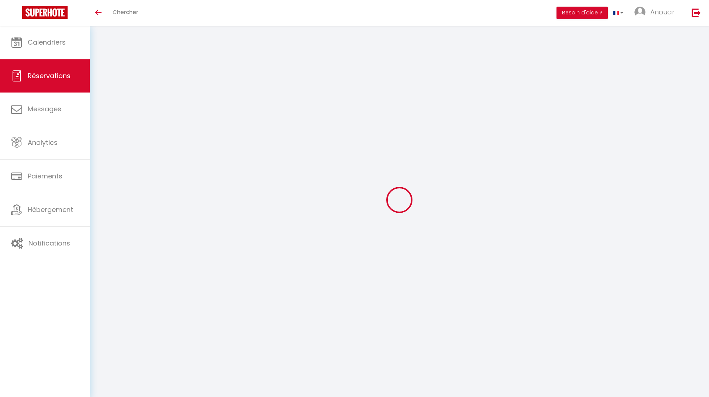
type input "69002"
type input "[STREET_ADDRESS]"
type input "[GEOGRAPHIC_DATA]"
select select "FR"
select select "5829"
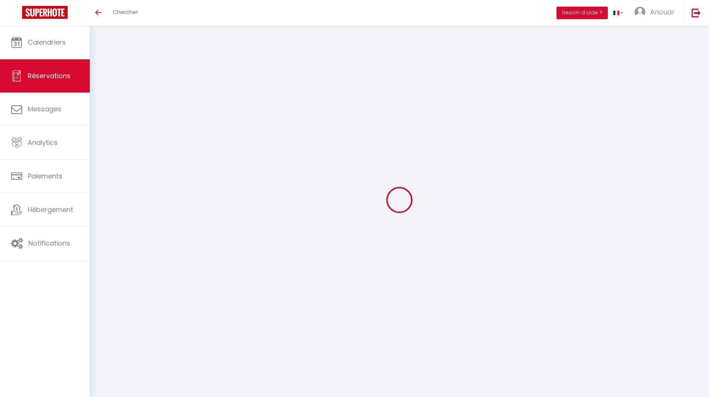
select select "2"
type input "Mer 22 Octobre 2025"
select select
type input "Ven 24 Octobre 2025"
select select
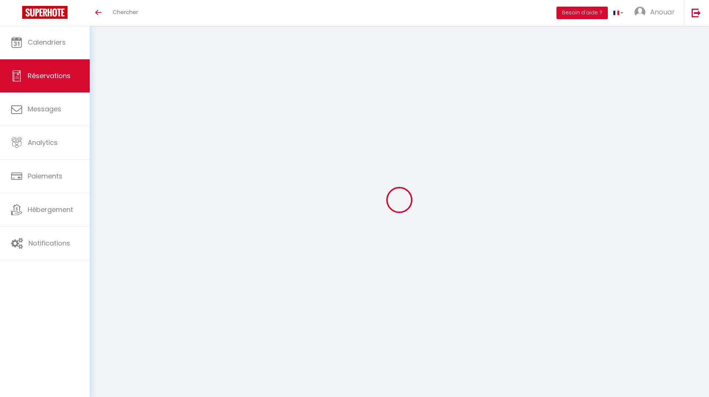
type input "1"
select select "10"
select select
type input "570"
checkbox input "false"
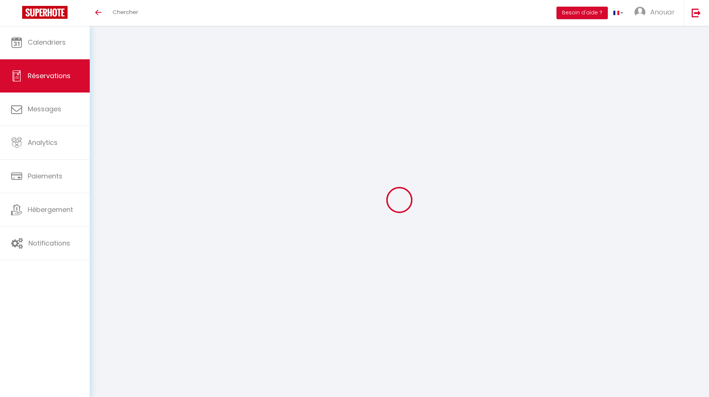
type input "570"
type input "0"
select select
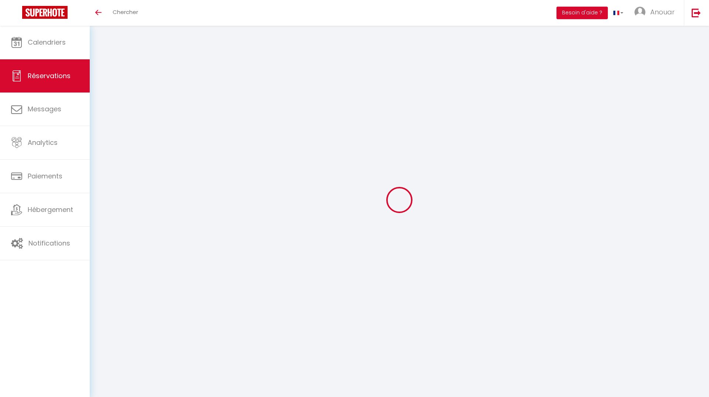
select select
select select "14"
checkbox input "false"
select select
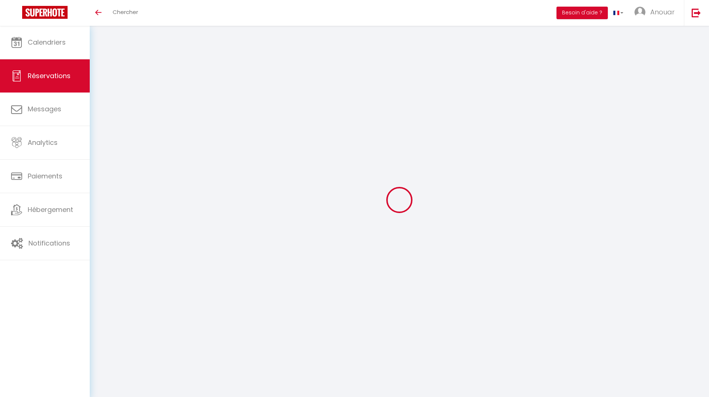
checkbox input "false"
select select
checkbox input "false"
select select
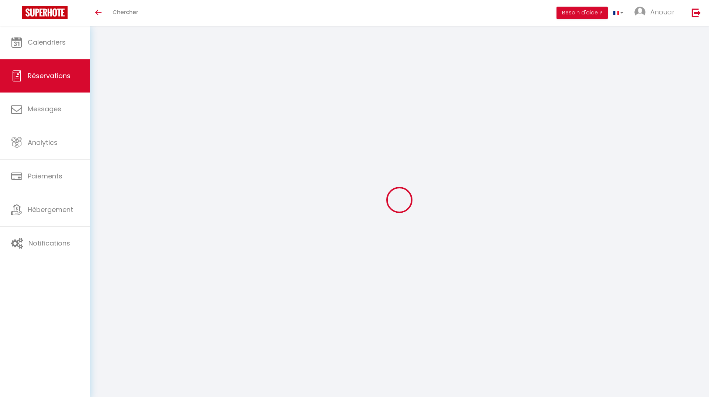
select select
checkbox input "false"
select select
checkbox input "false"
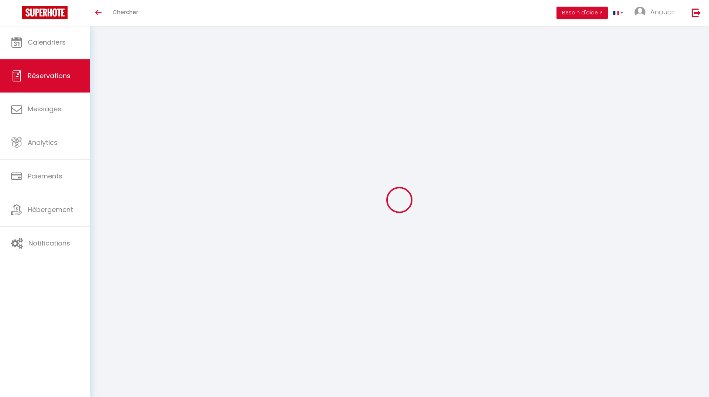
select select "15:00"
select select "11:00"
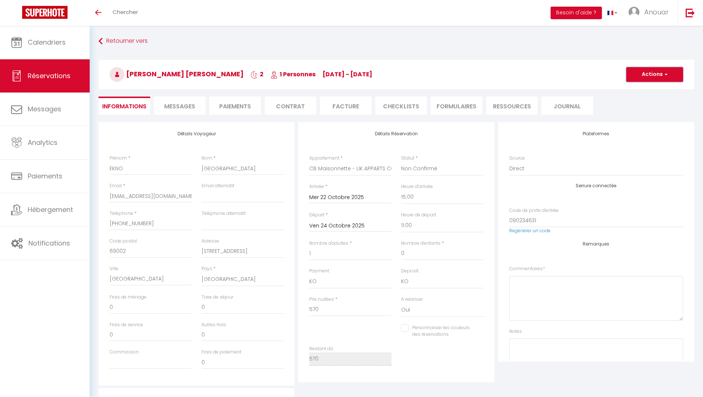
click at [652, 73] on button "Actions" at bounding box center [654, 74] width 57 height 15
click at [644, 113] on link "Supprimer" at bounding box center [647, 110] width 58 height 10
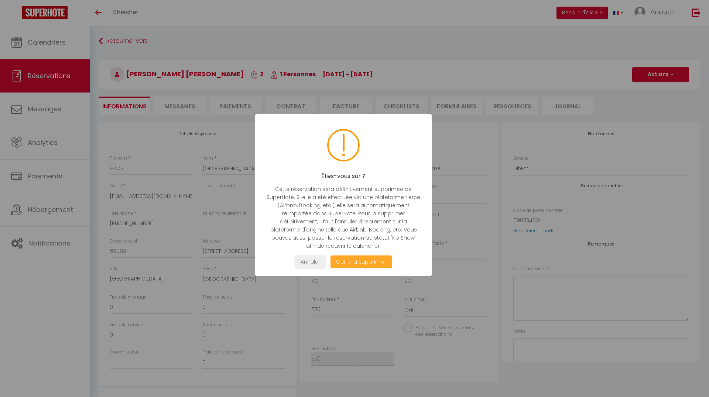
click at [364, 265] on button "Oui je la supprime !" at bounding box center [361, 262] width 62 height 13
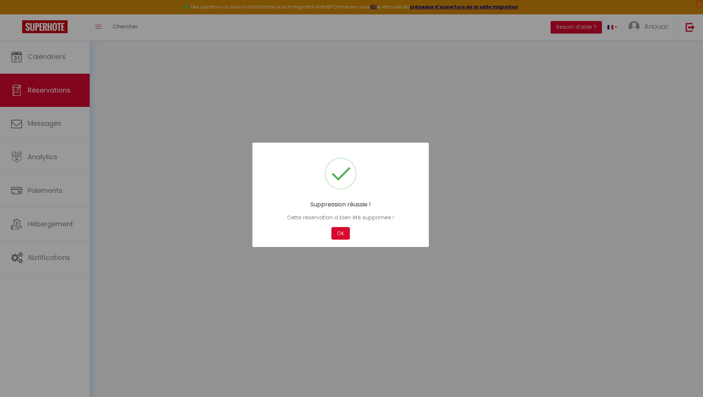
select select "not_confirmed"
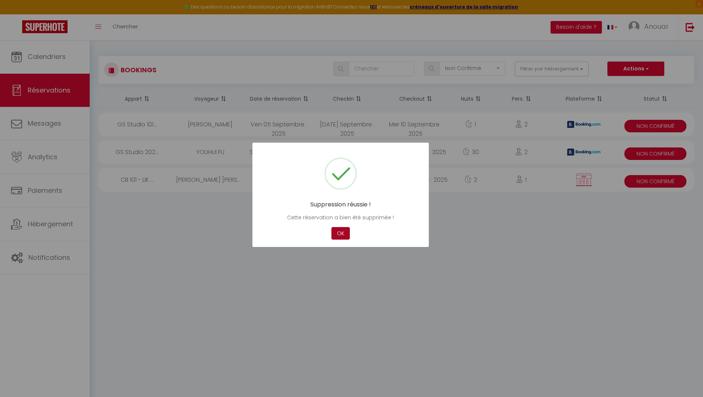
click at [338, 234] on button "OK" at bounding box center [340, 233] width 18 height 13
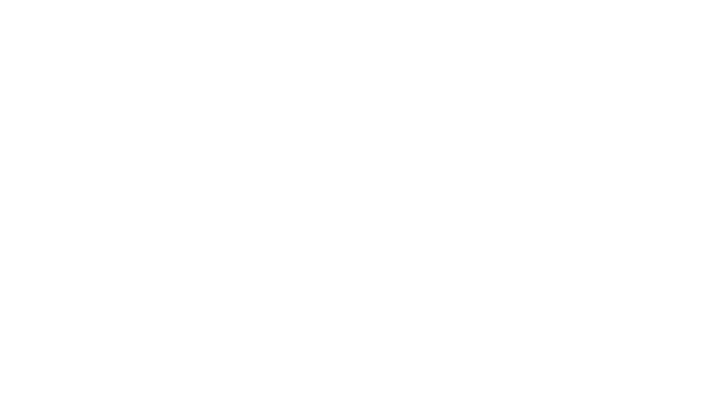
select select
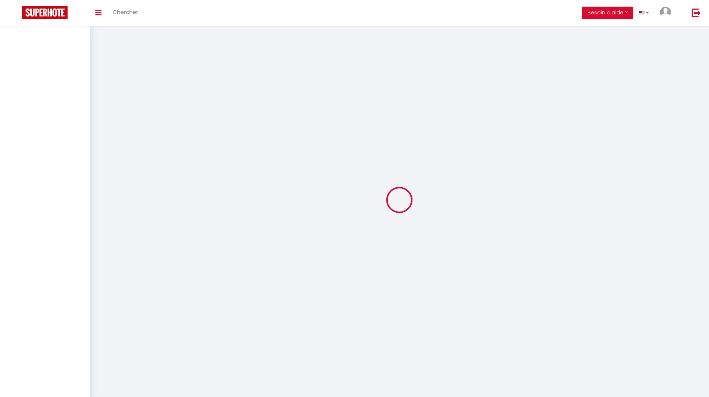
select select
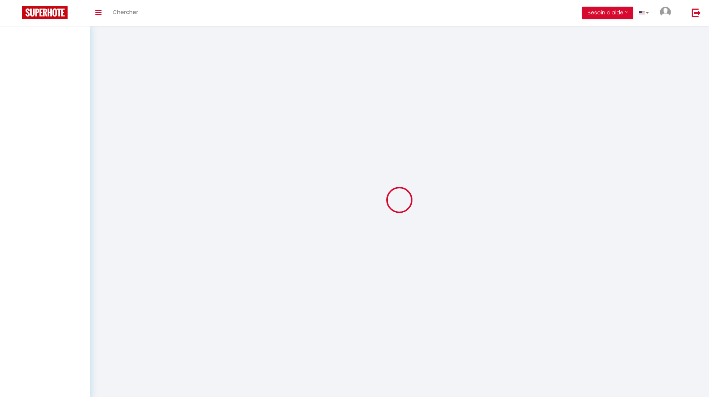
select select
checkbox input "false"
select select
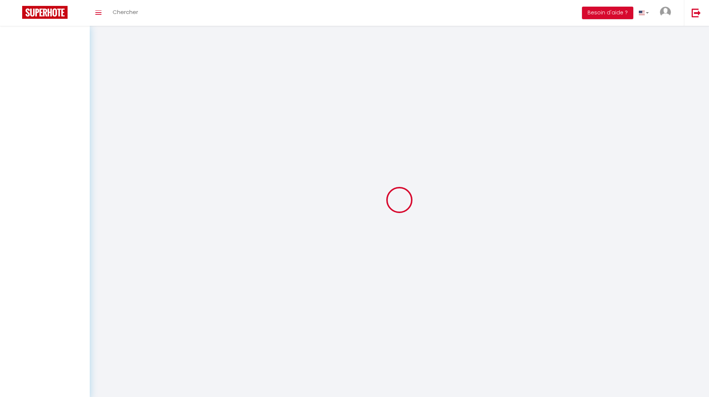
select select
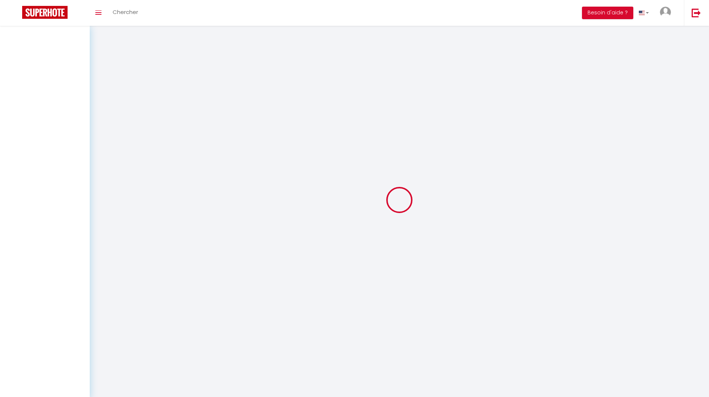
select select
checkbox input "false"
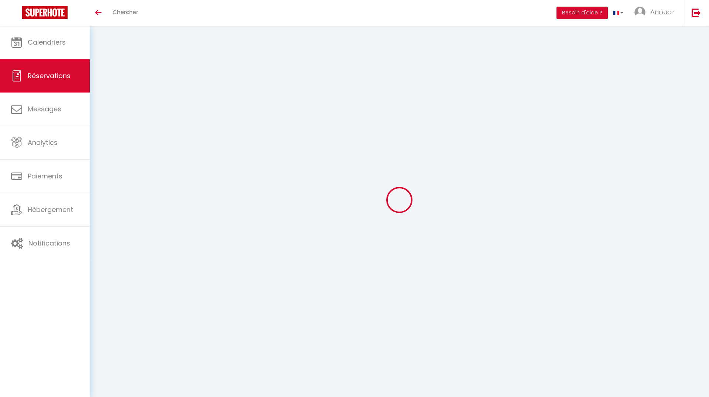
select select
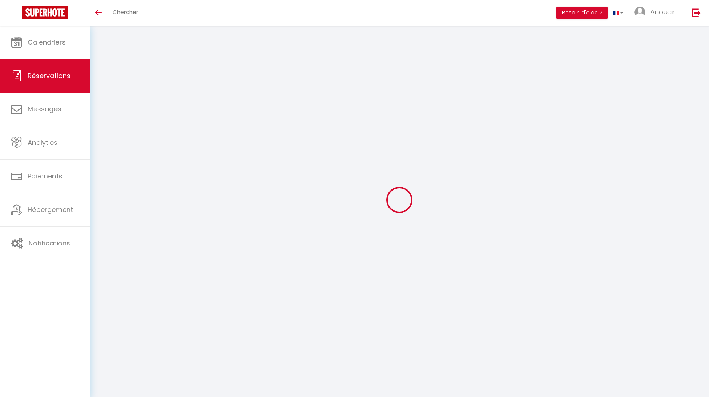
select select
checkbox input "false"
select select
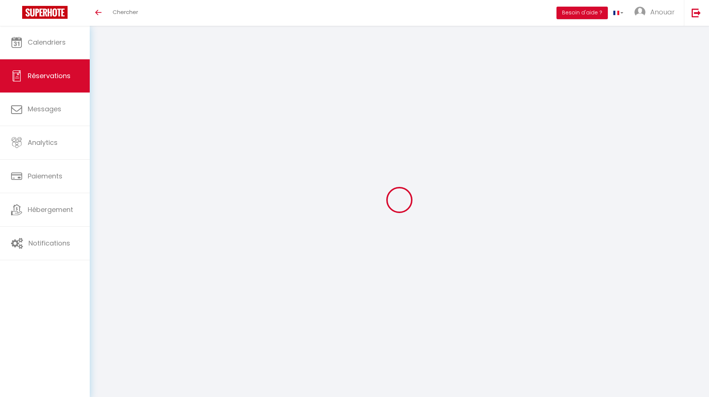
select select
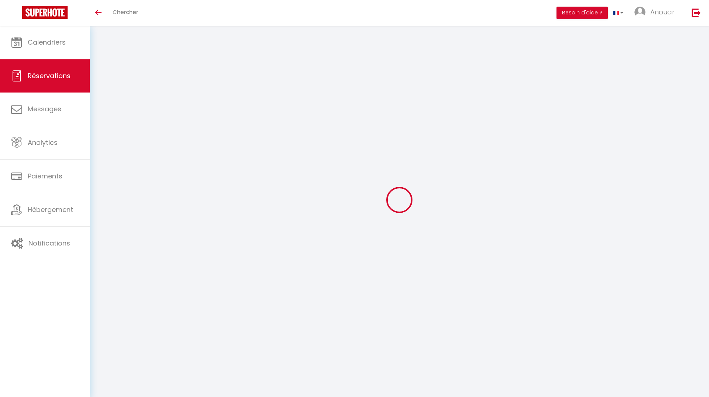
checkbox input "false"
type input "EKNO"
type input "Lyon"
type input "helena.forestier@ekno.fr"
type input "+33783624392"
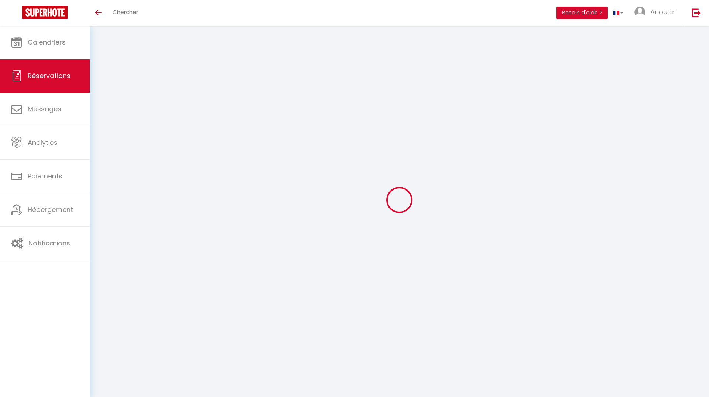
type input "69002"
type input "11 PLACE BELLECOUR"
type input "LYON"
select select "FR"
select select "5839"
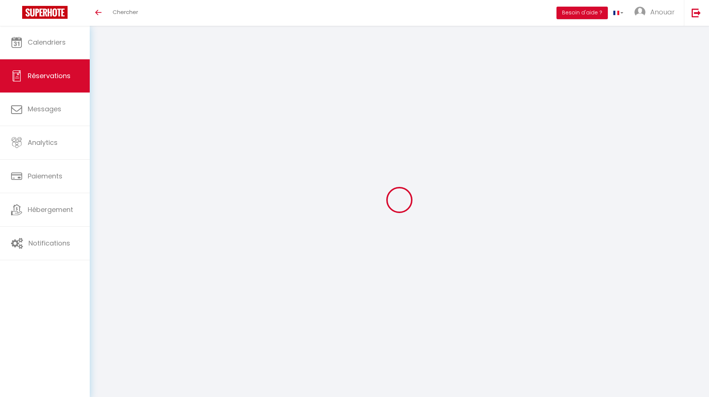
select select "2"
type input "Mer 22 Octobre 2025"
select select
type input "Ven 24 Octobre 2025"
select select
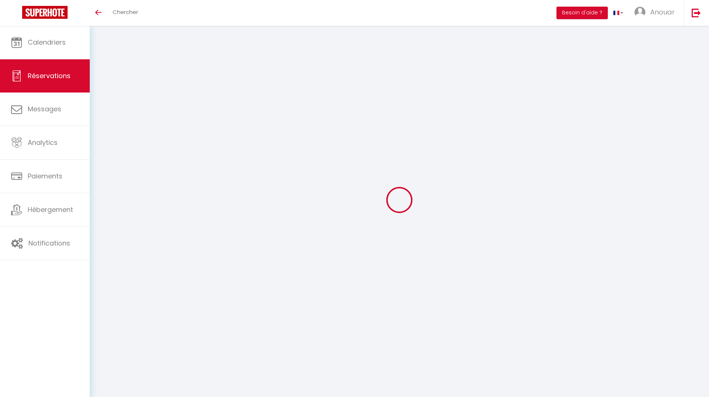
type input "1"
select select "10"
select select
type input "570"
checkbox input "false"
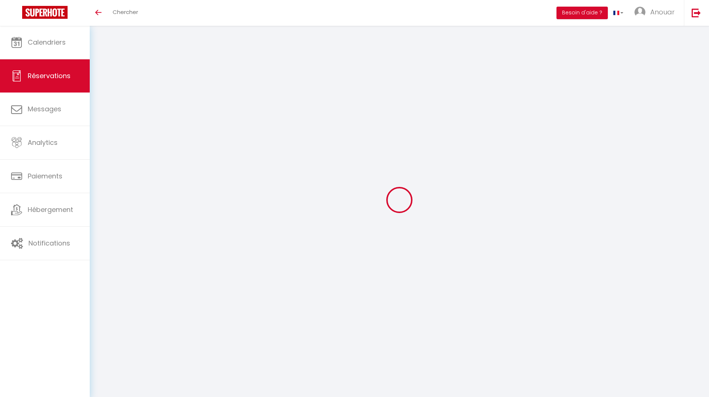
type input "570"
type input "0"
select select
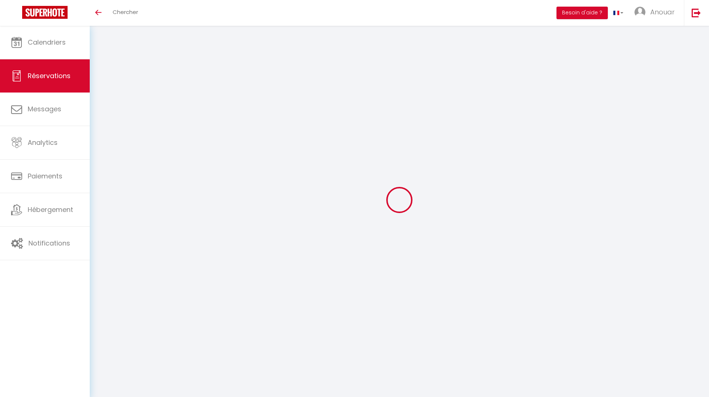
select select
select select "14"
checkbox input "false"
select select
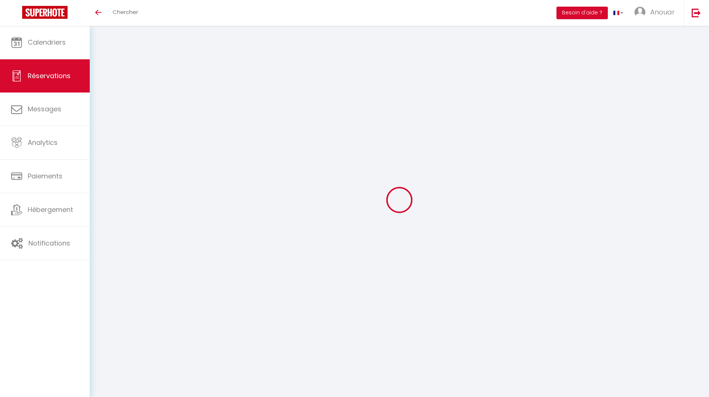
checkbox input "false"
select select
checkbox input "false"
select select
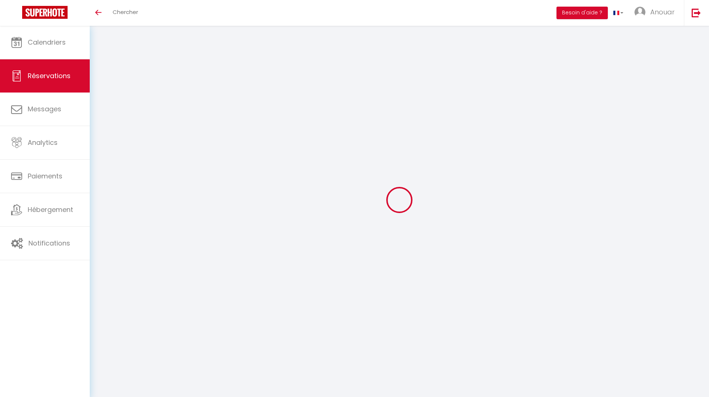
select select
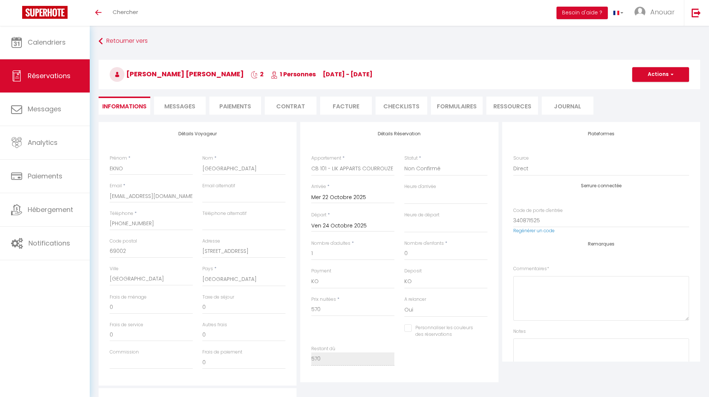
checkbox input "false"
select select "15:00"
select select "11:00"
drag, startPoint x: 653, startPoint y: 76, endPoint x: 647, endPoint y: 94, distance: 19.1
click at [653, 76] on button "Actions" at bounding box center [654, 74] width 57 height 15
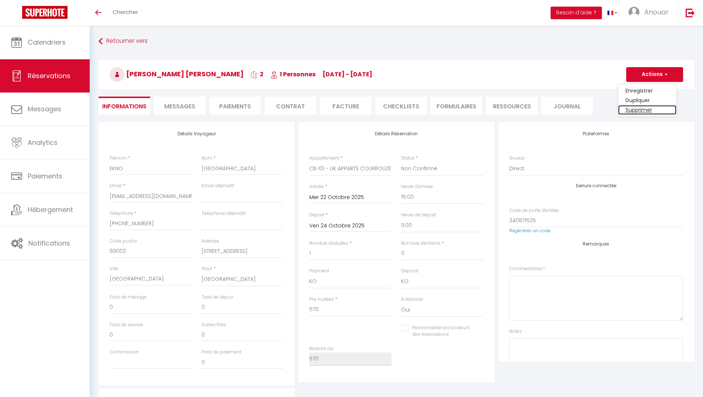
click at [637, 111] on link "Supprimer" at bounding box center [647, 110] width 58 height 10
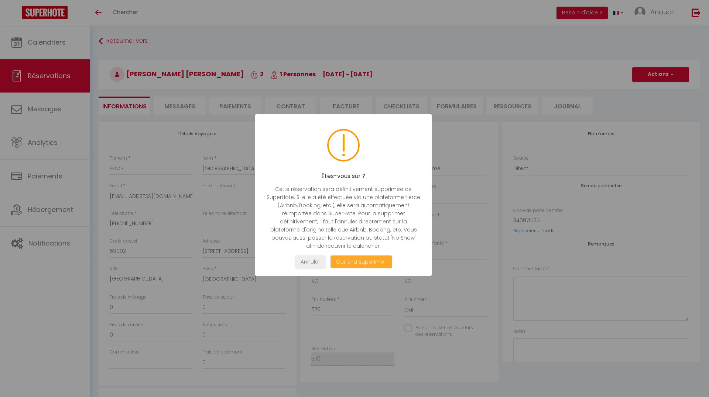
click at [356, 264] on button "Oui je la supprime !" at bounding box center [361, 262] width 62 height 13
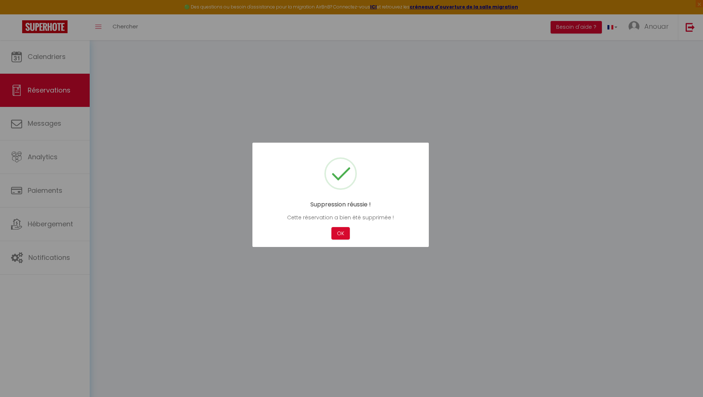
select select "not_confirmed"
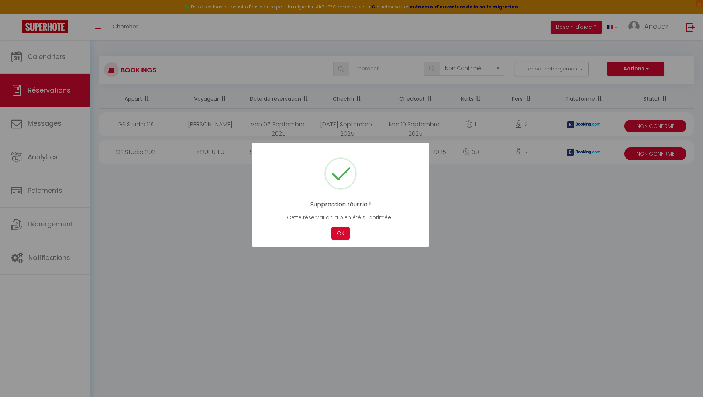
drag, startPoint x: 342, startPoint y: 238, endPoint x: 345, endPoint y: 234, distance: 4.4
click at [342, 237] on button "OK" at bounding box center [340, 233] width 18 height 13
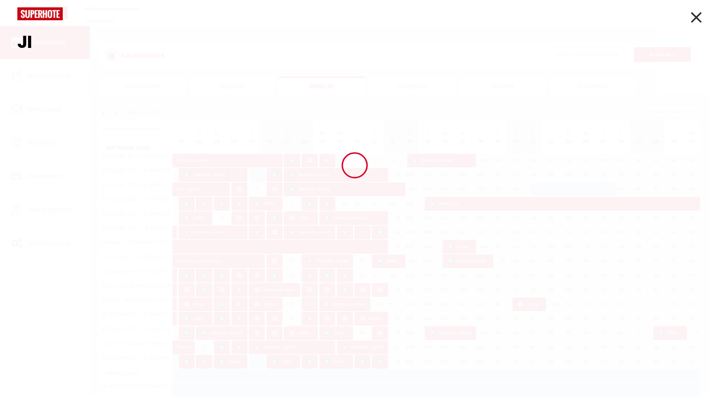
type input "J"
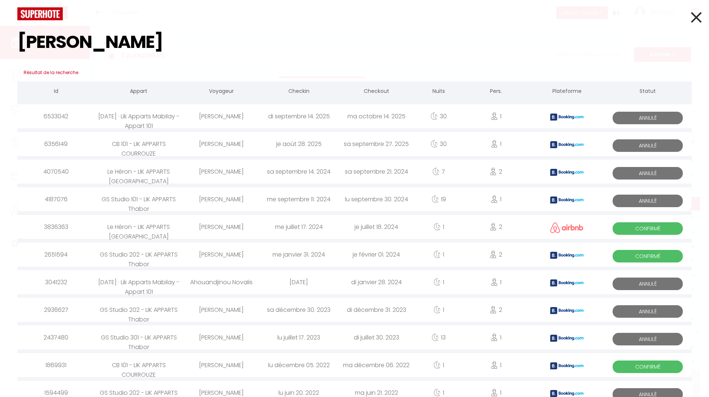
type input "[PERSON_NAME]"
click at [234, 118] on div "[PERSON_NAME]" at bounding box center [220, 116] width 77 height 24
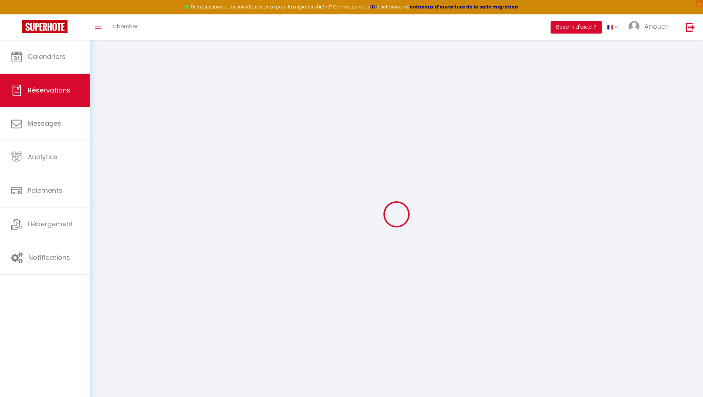
select select
checkbox input "false"
select select
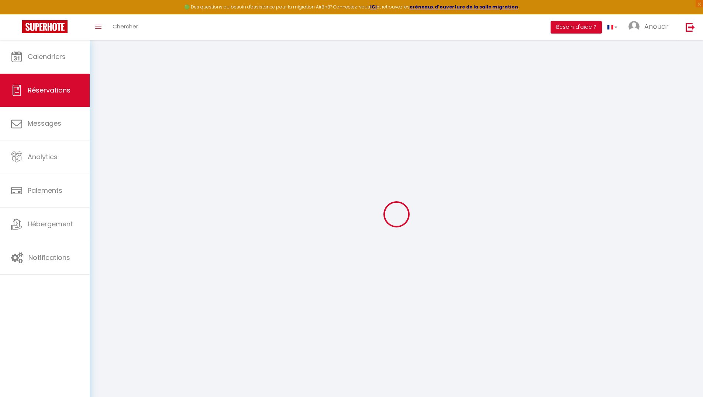
checkbox input "false"
type input "41.68"
select select
checkbox input "false"
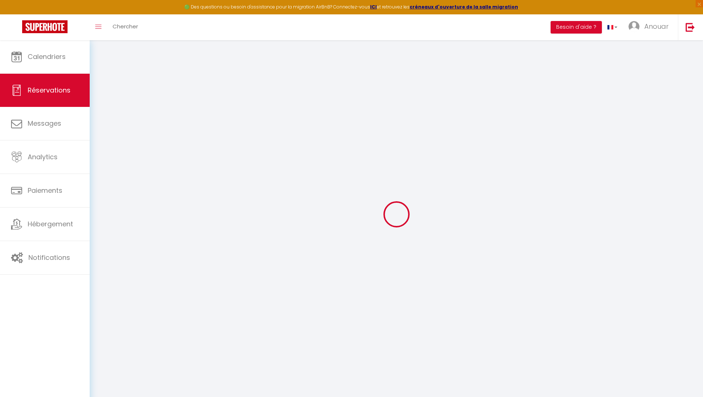
select select
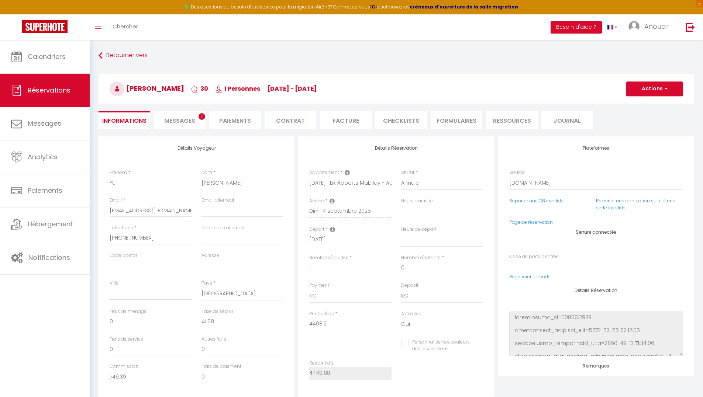
drag, startPoint x: 170, startPoint y: 120, endPoint x: 308, endPoint y: 224, distance: 173.6
click at [170, 120] on span "Messages" at bounding box center [179, 121] width 31 height 8
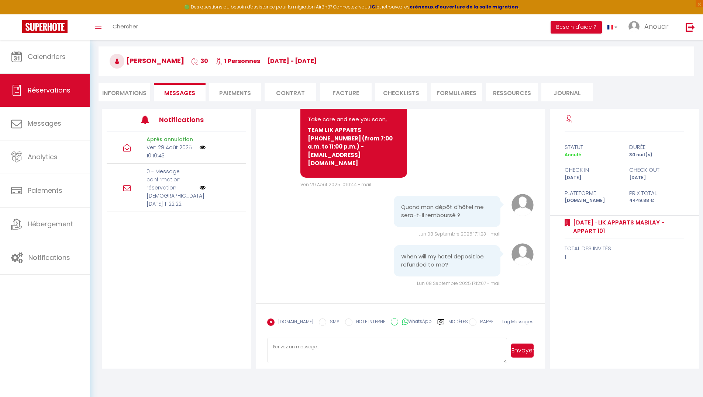
scroll to position [30, 0]
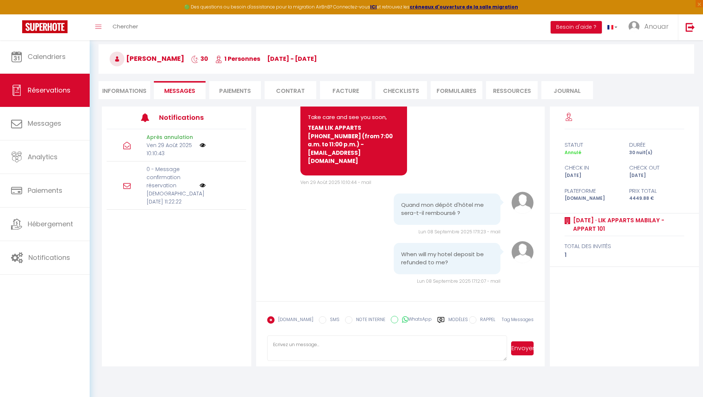
click at [449, 321] on label "Modèles" at bounding box center [458, 323] width 20 height 13
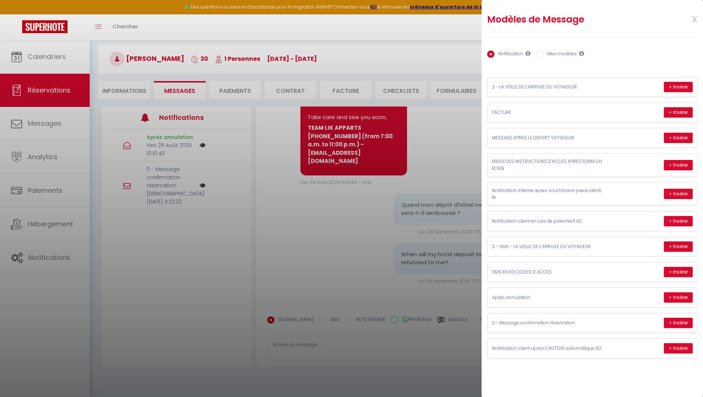
click at [551, 53] on label "Mes modèles" at bounding box center [560, 55] width 33 height 8
click at [544, 53] on input "Mes modèles" at bounding box center [539, 54] width 7 height 7
radio input "true"
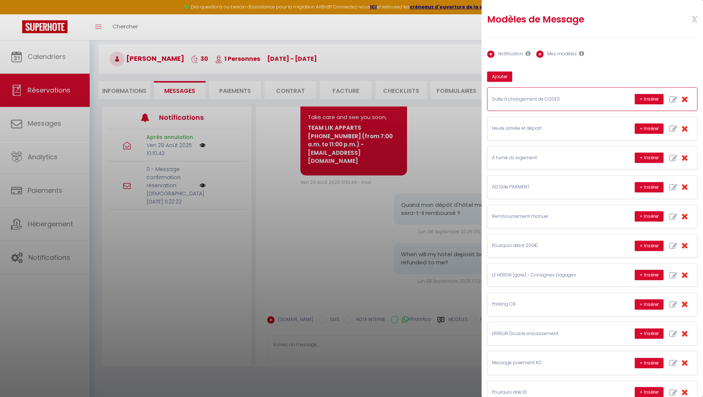
radio input "false"
click at [638, 217] on button "+ Insérer" at bounding box center [649, 216] width 29 height 10
type textarea "Bonjour YU, Je vous remercie pour votre alerte. Je vous confirme que suite à un…"
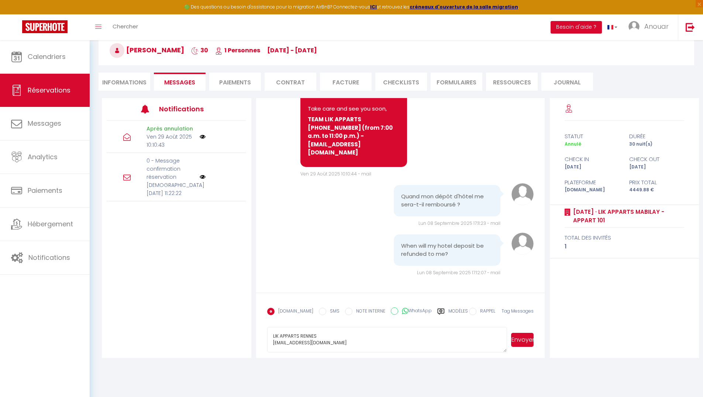
scroll to position [40, 0]
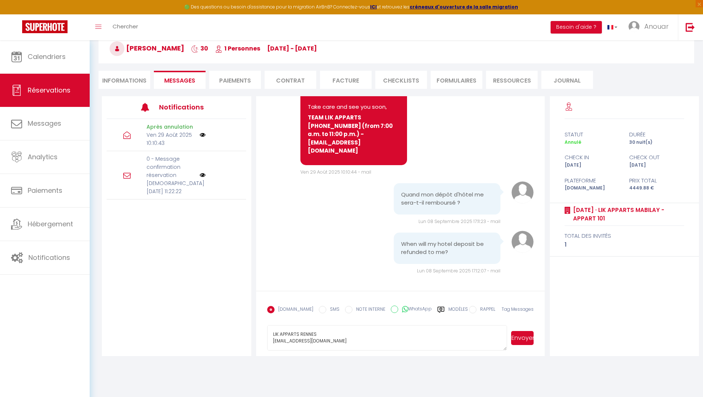
click at [528, 339] on button "Envoyer" at bounding box center [522, 338] width 23 height 14
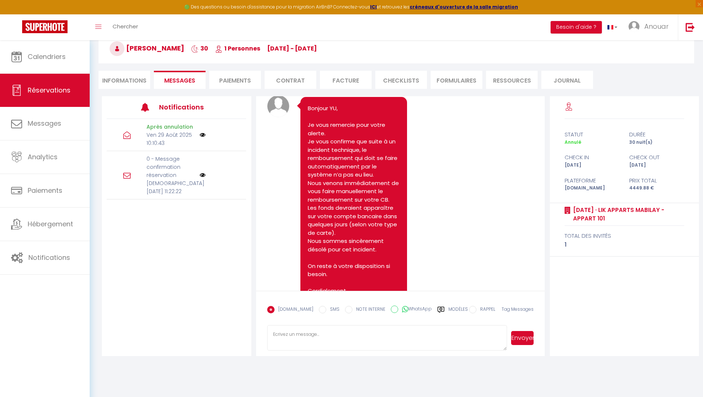
scroll to position [1103, 0]
